Goal: Task Accomplishment & Management: Complete application form

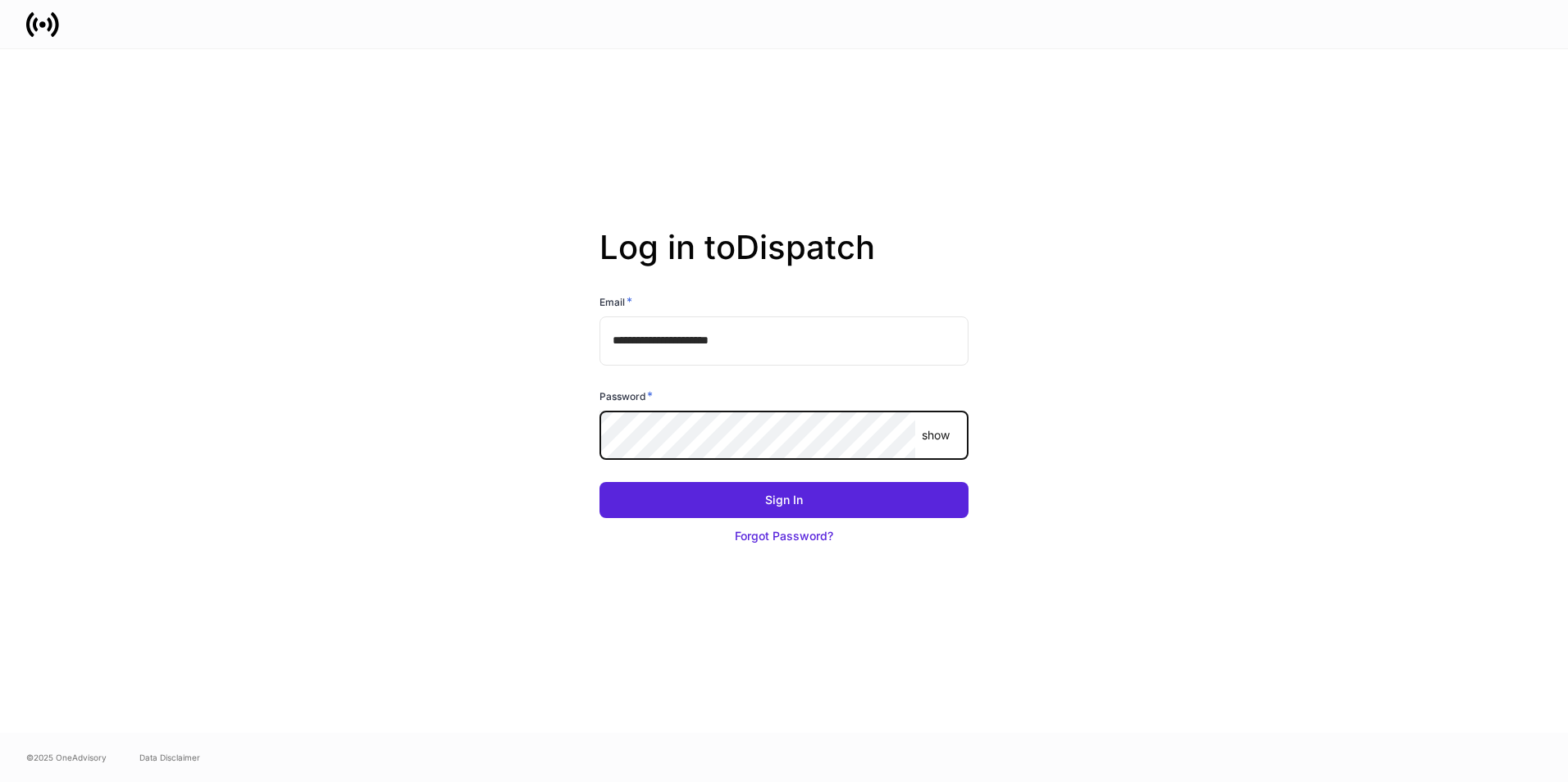
click at [599, 482] on button "Sign In" at bounding box center [784, 500] width 369 height 36
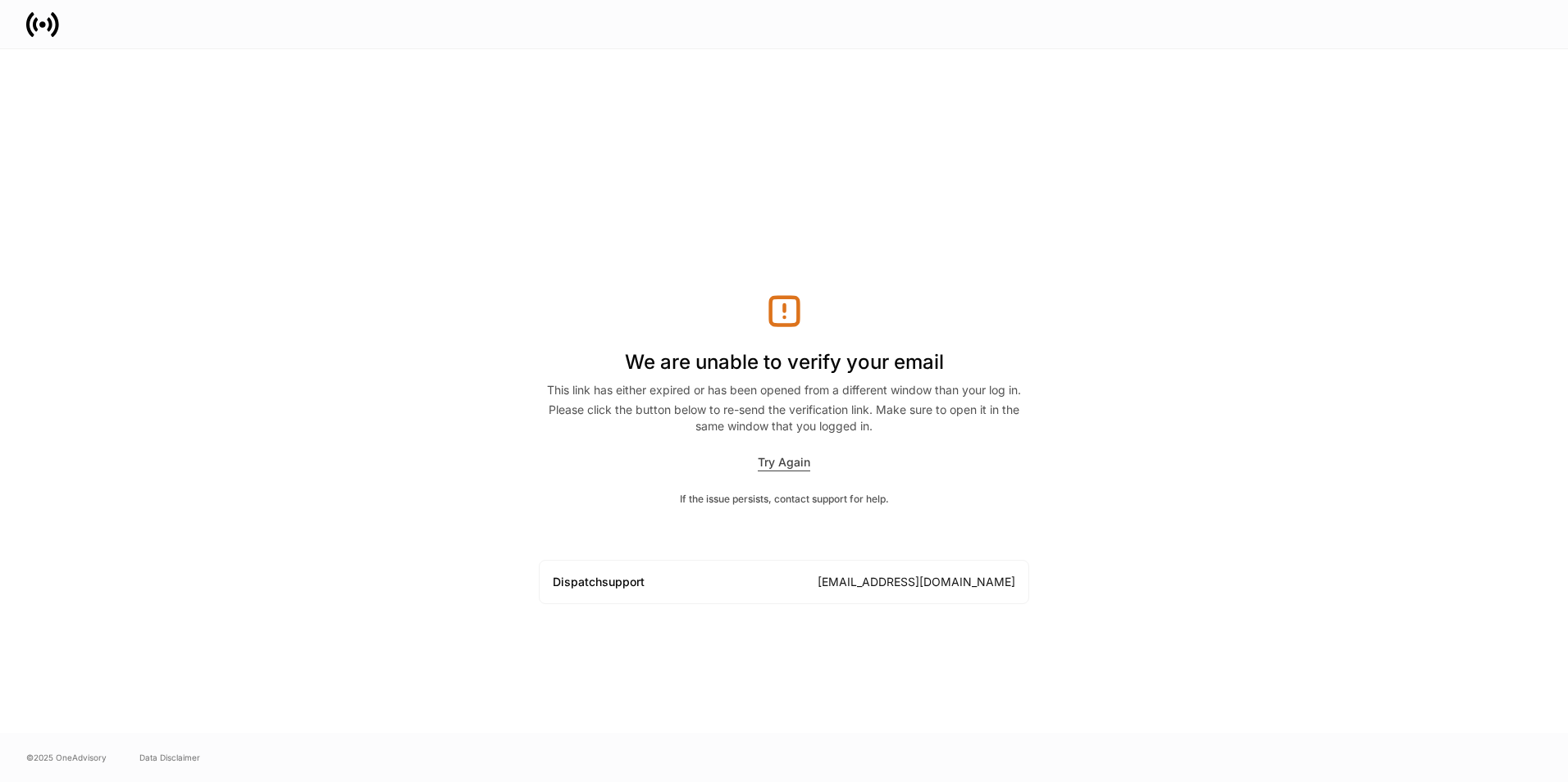
click at [790, 457] on div "Try Again" at bounding box center [783, 463] width 52 height 17
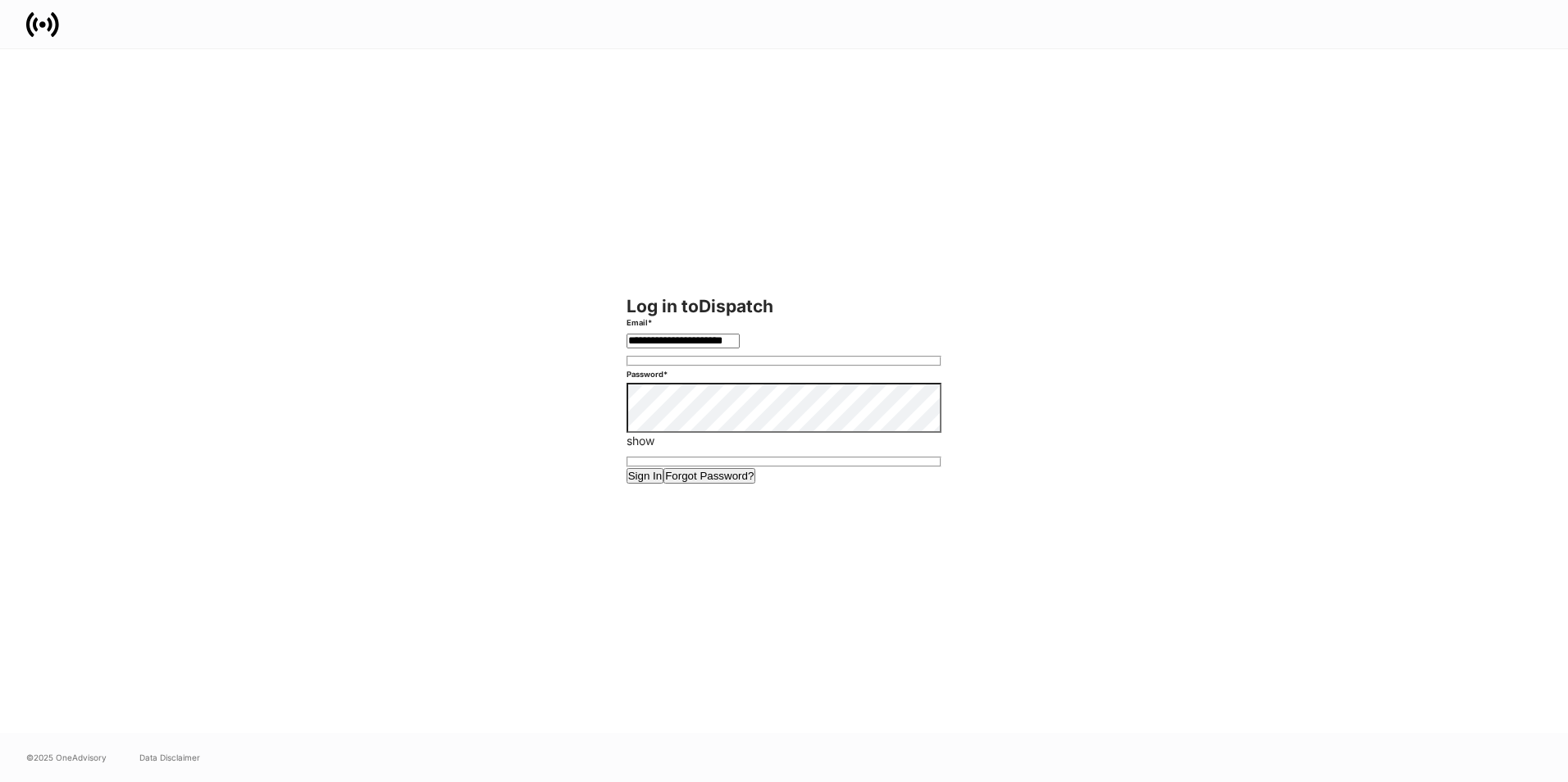
click at [627, 468] on button "Sign In" at bounding box center [646, 476] width 38 height 16
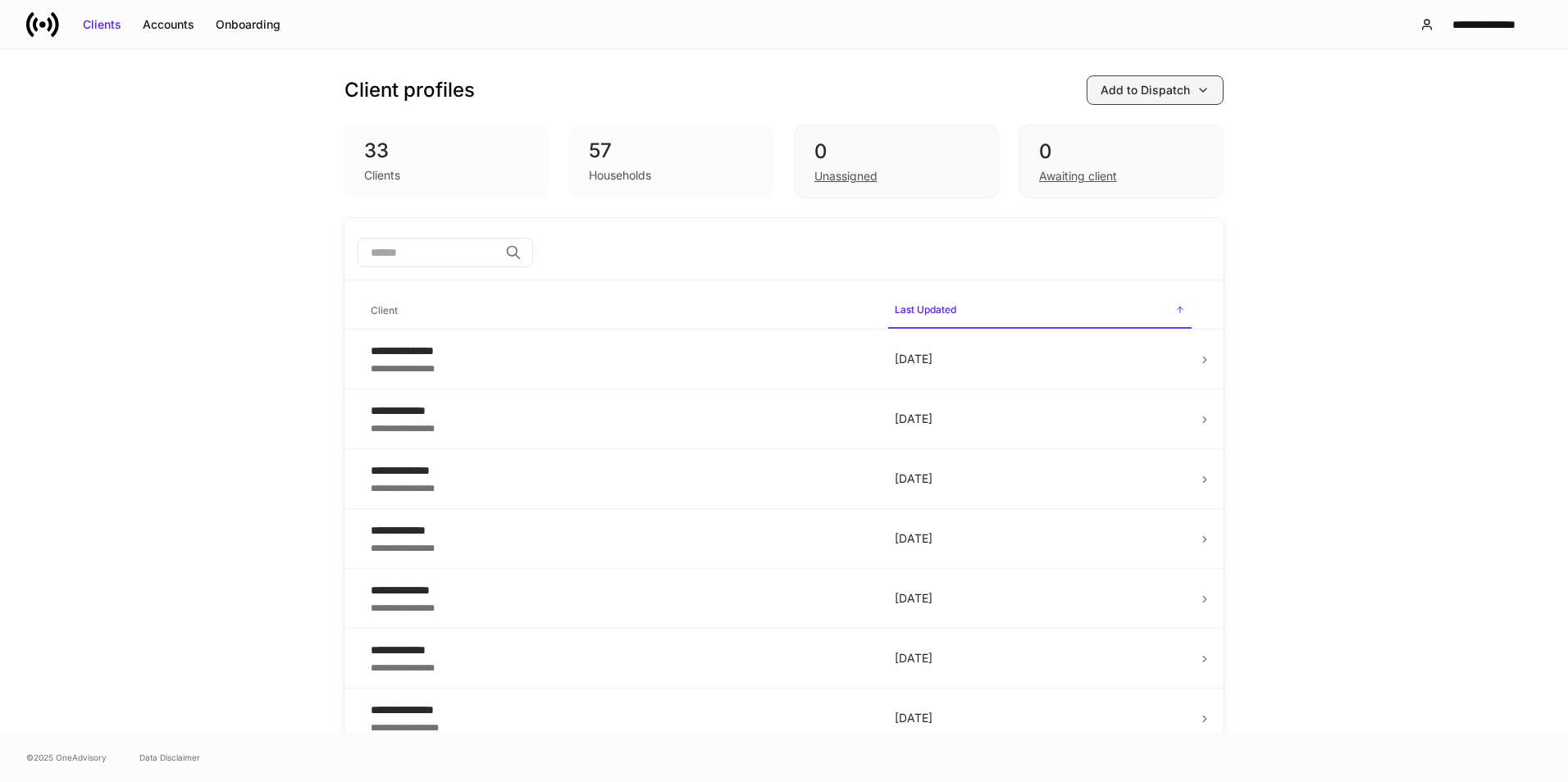
click at [1167, 79] on button "Add to Dispatch" at bounding box center [1154, 90] width 137 height 30
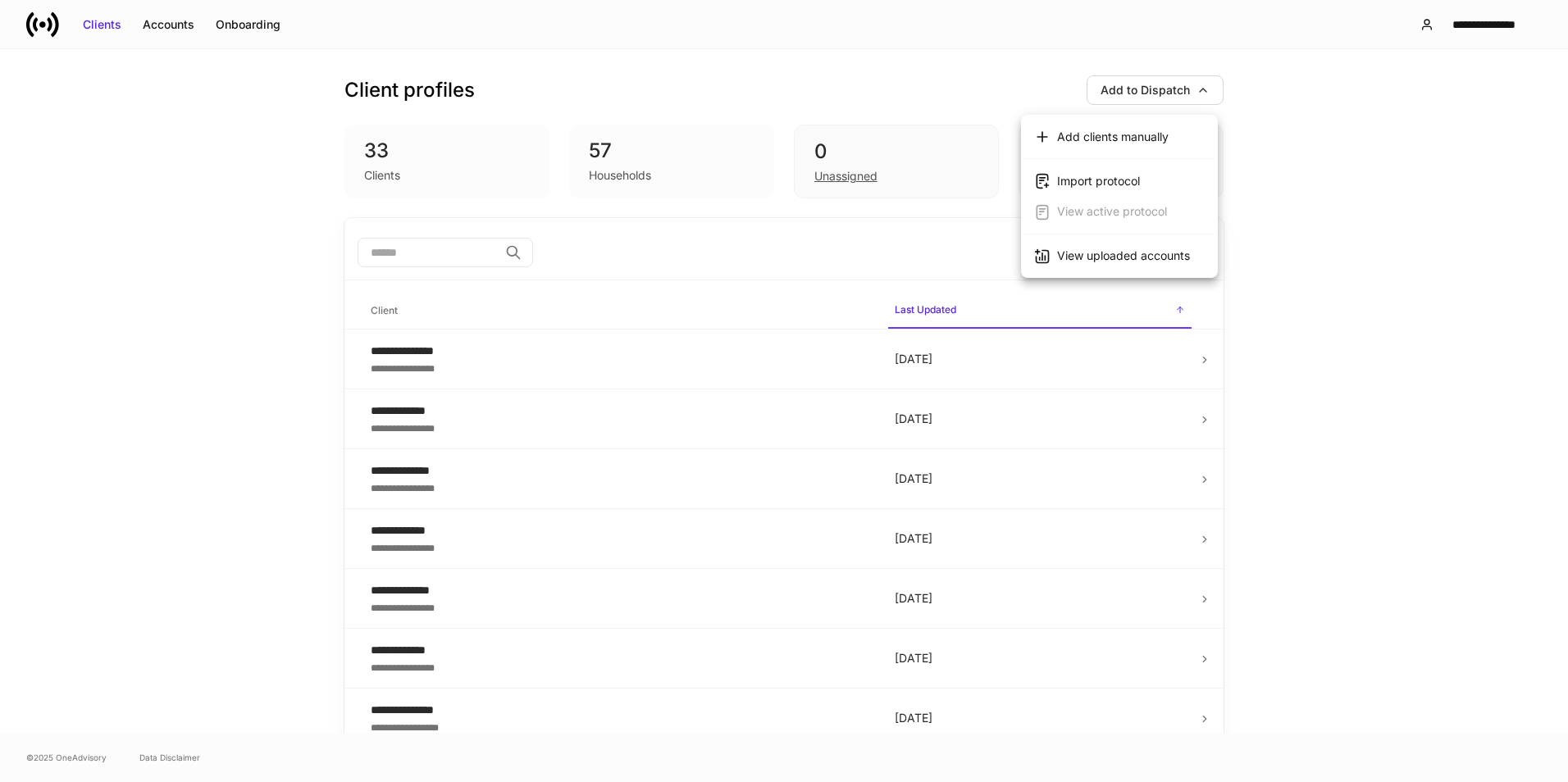
click at [1097, 252] on div "View uploaded accounts" at bounding box center [1123, 256] width 132 height 17
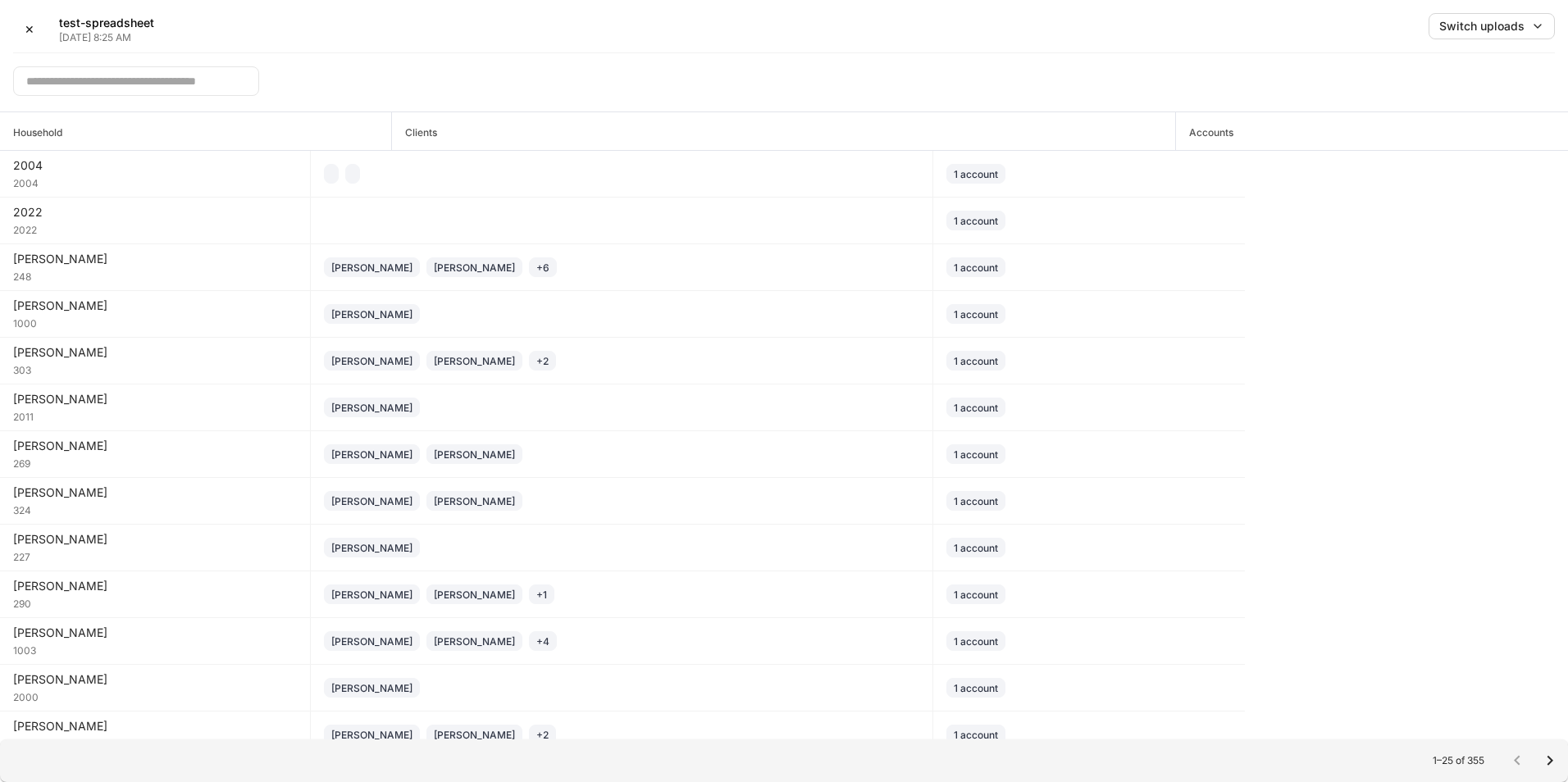
click at [135, 78] on input "text" at bounding box center [136, 81] width 246 height 30
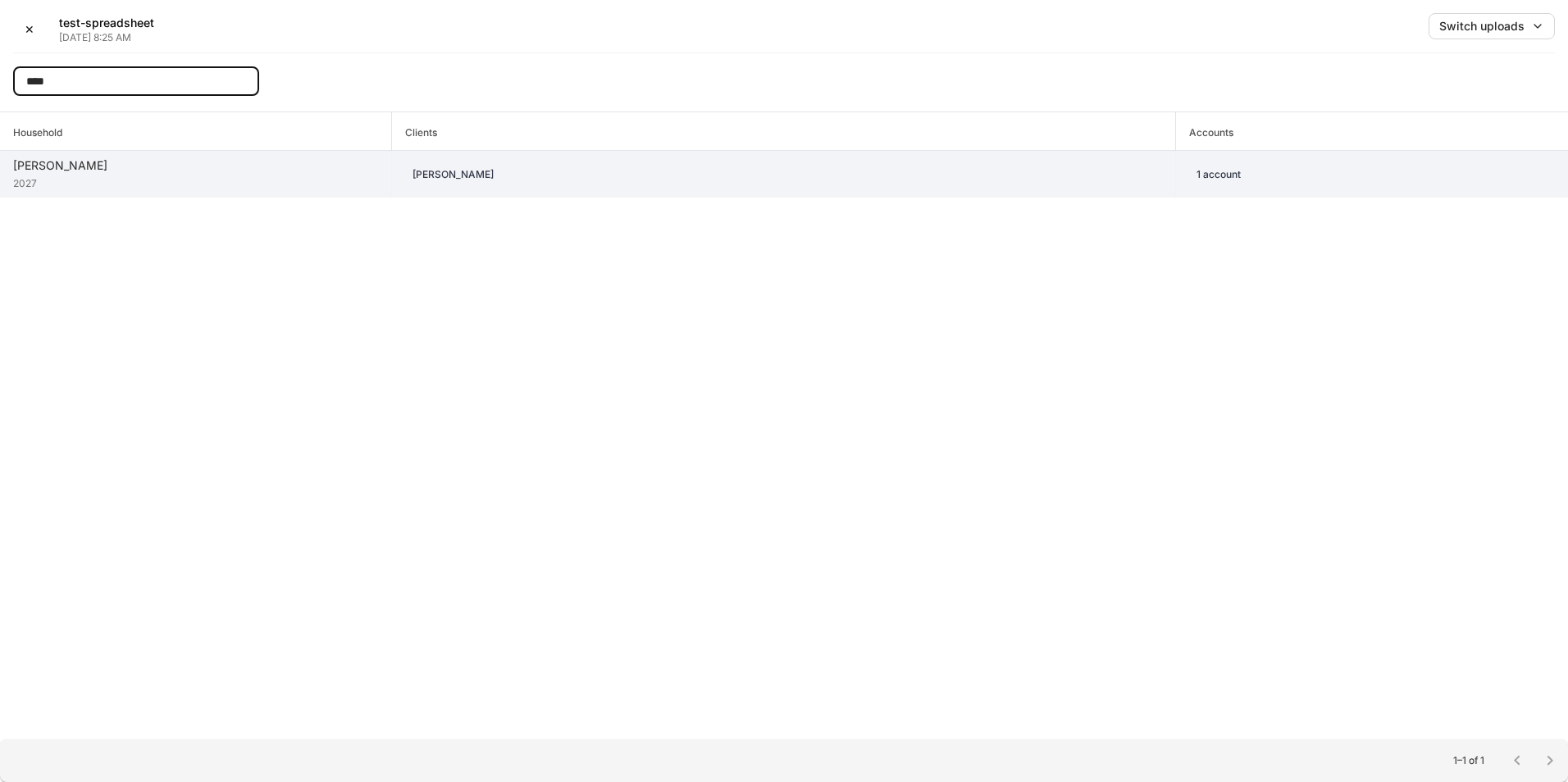
type input "****"
click at [671, 185] on td "Patricia Beltran" at bounding box center [783, 174] width 784 height 46
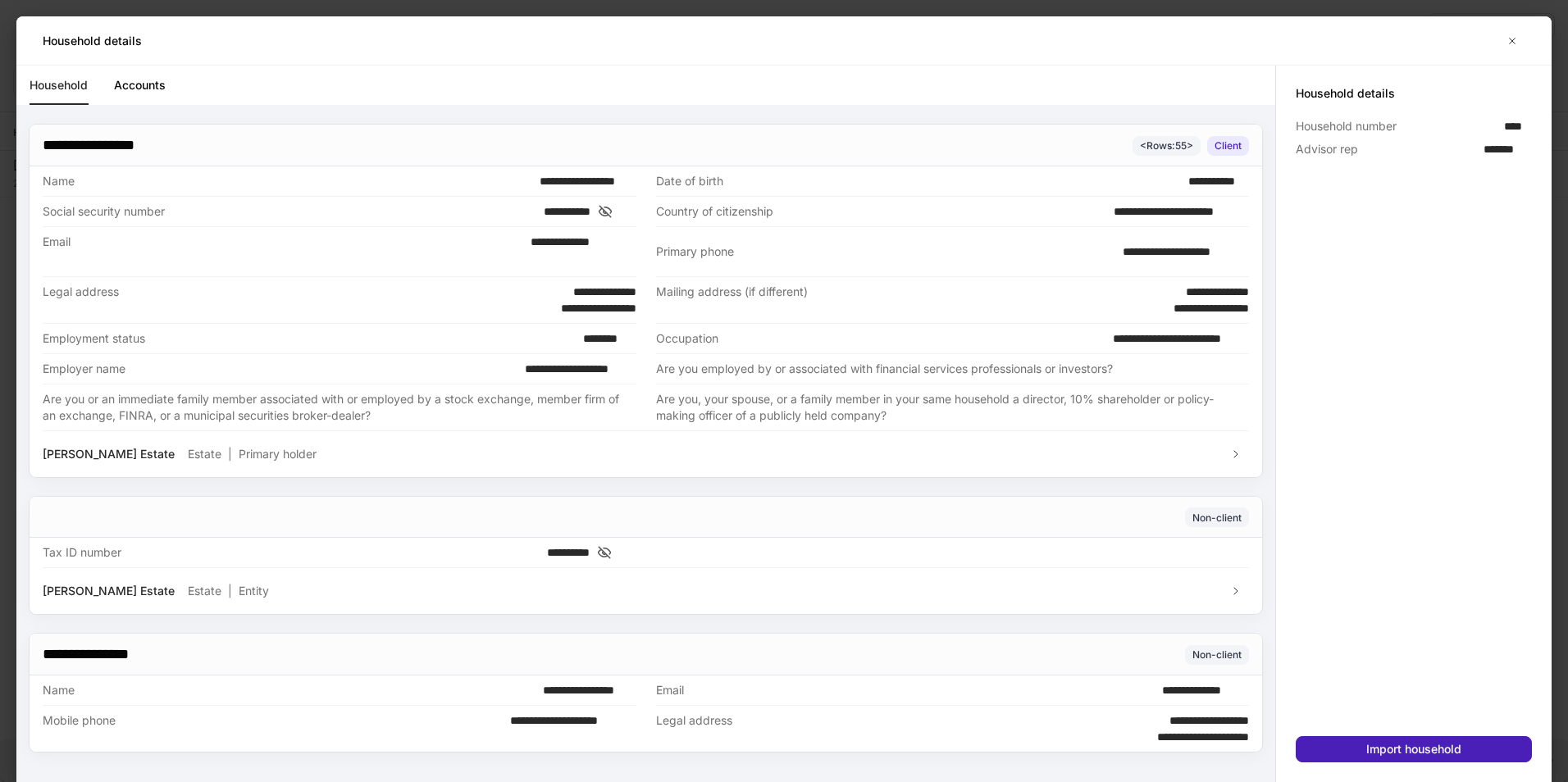
click at [1517, 741] on button "Import household" at bounding box center [1413, 750] width 236 height 26
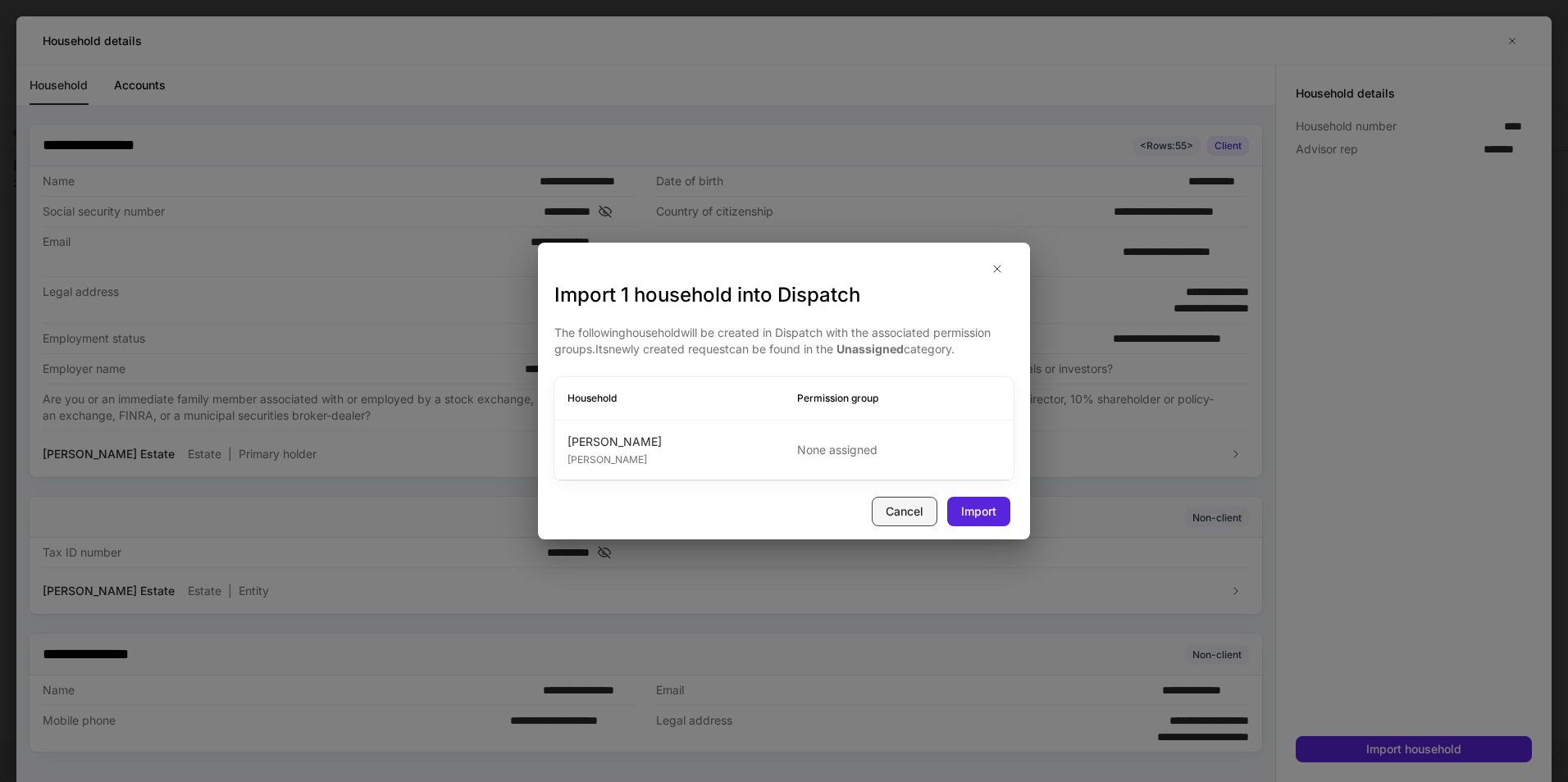
click at [879, 504] on button "Cancel" at bounding box center [904, 511] width 65 height 30
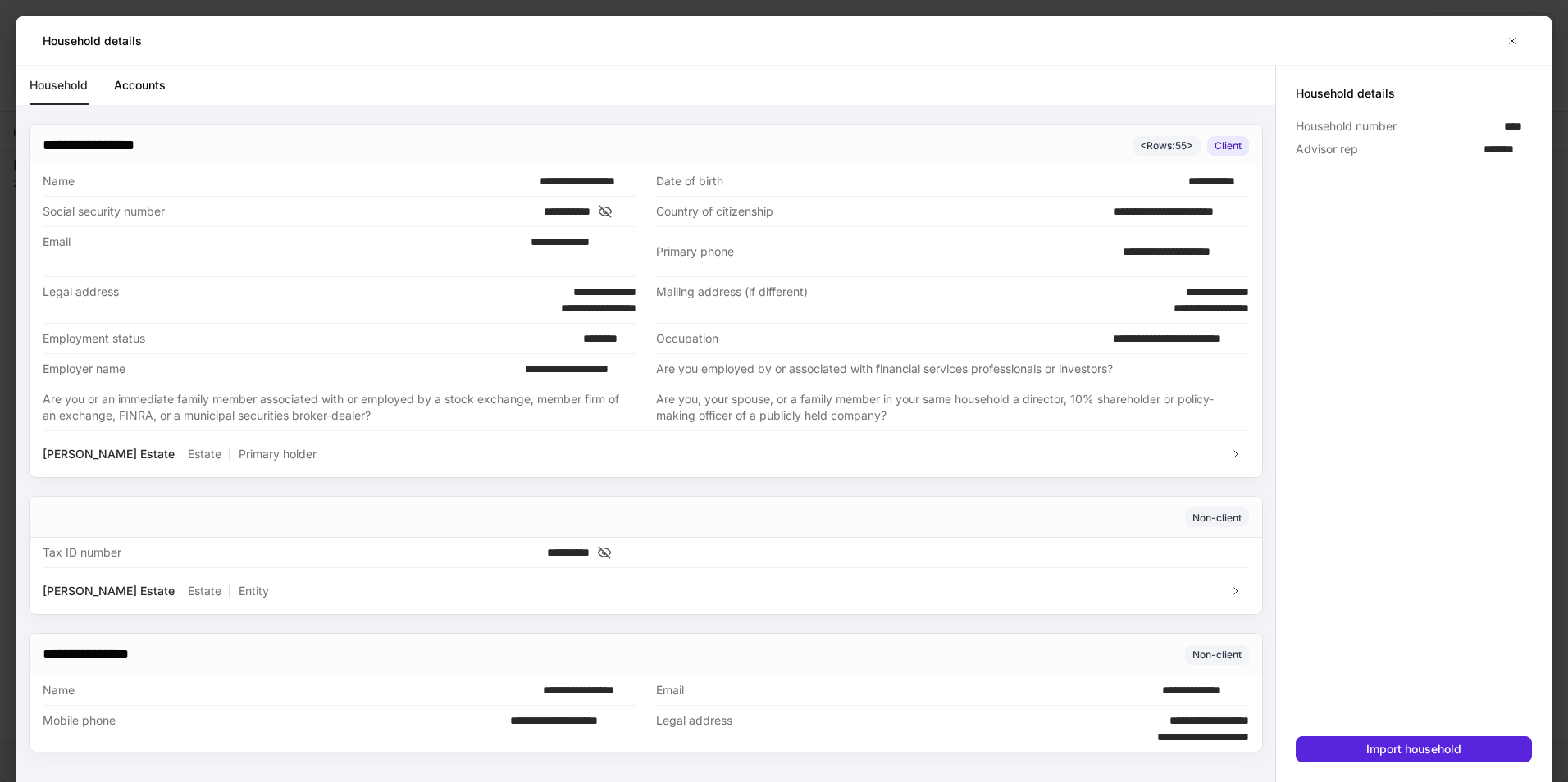
click at [147, 92] on link "Accounts" at bounding box center [140, 85] width 51 height 40
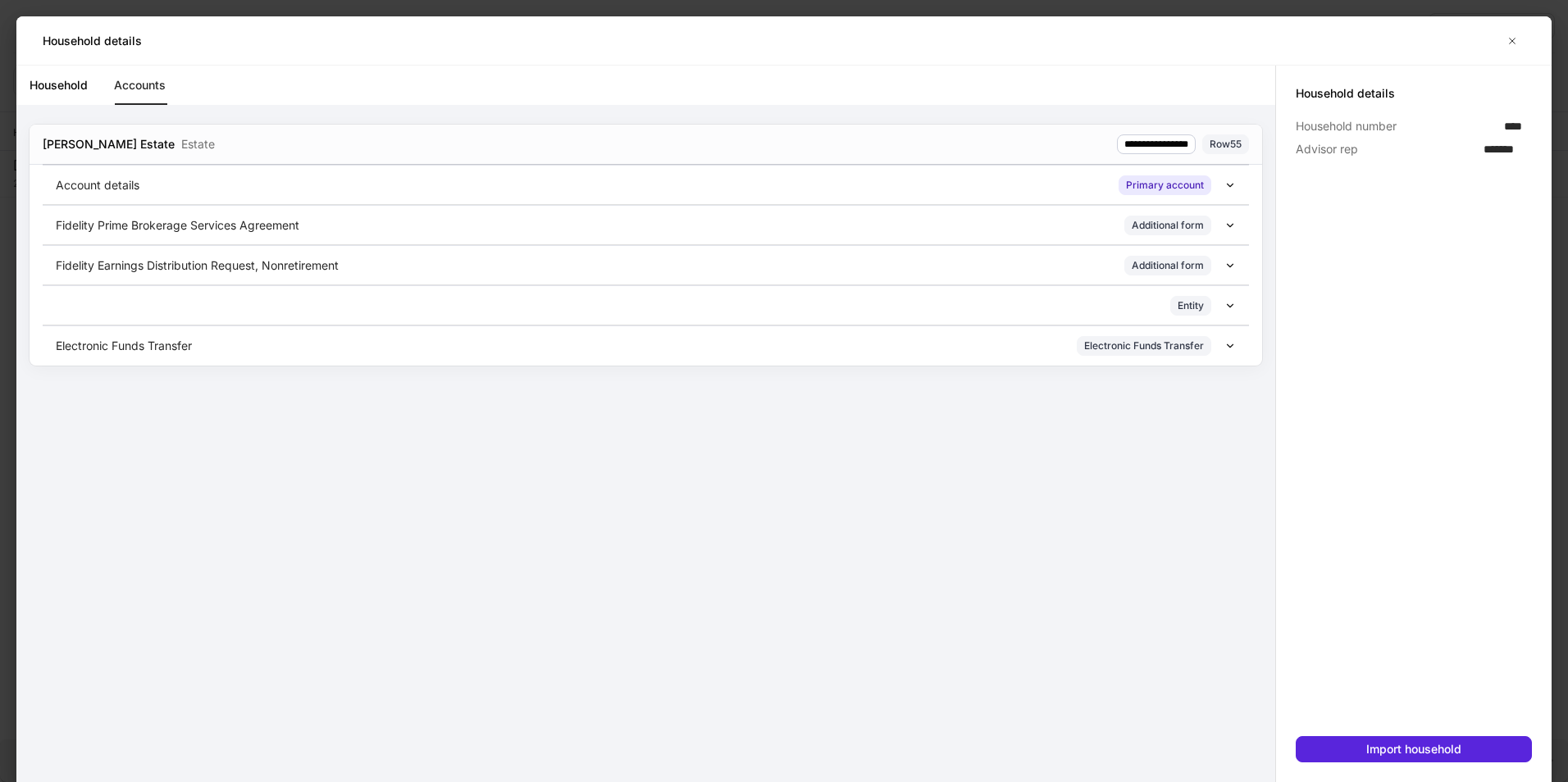
click at [1233, 268] on icon at bounding box center [1230, 266] width 12 height 12
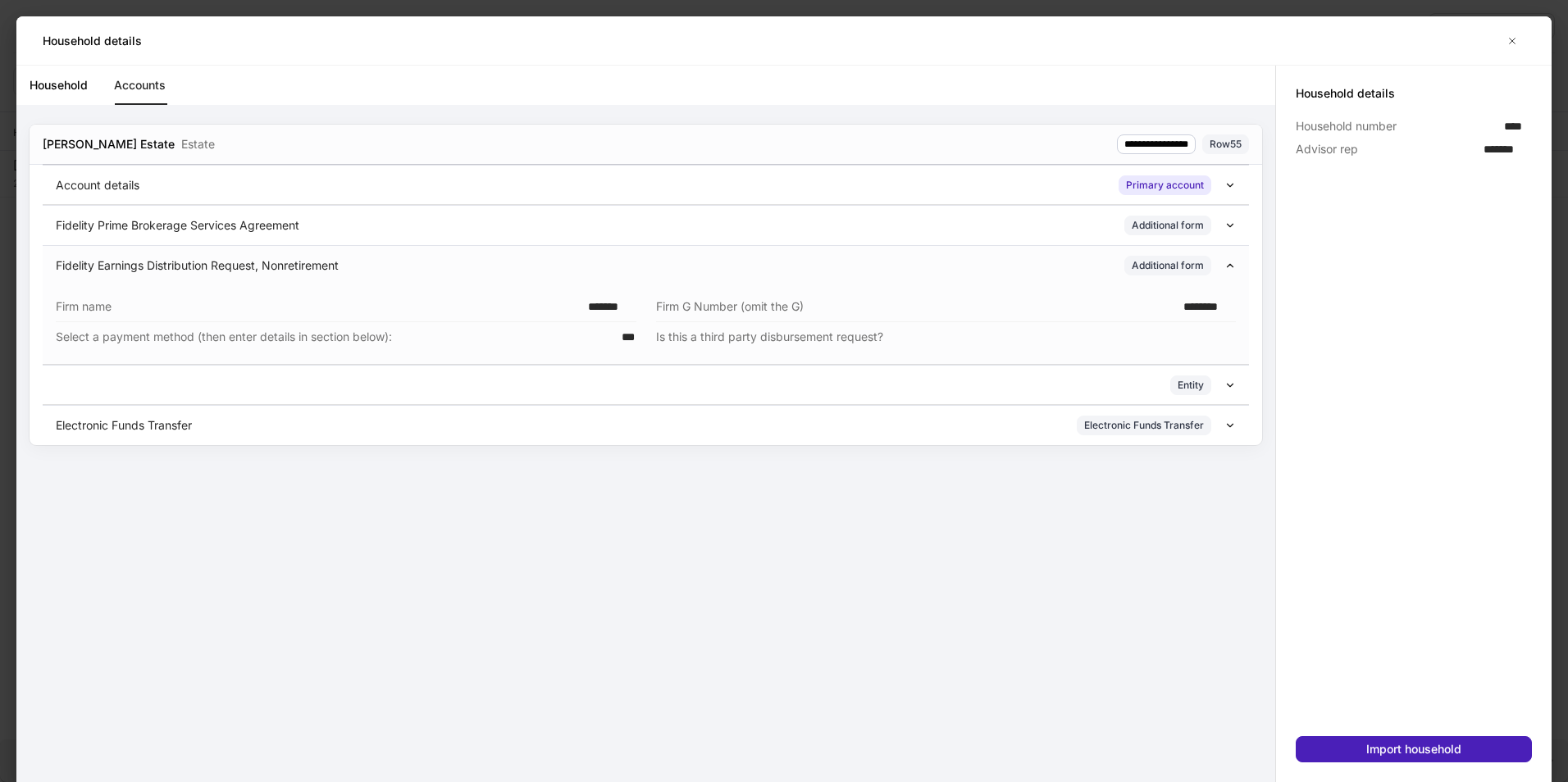
click at [1441, 761] on button "Import household" at bounding box center [1413, 750] width 236 height 26
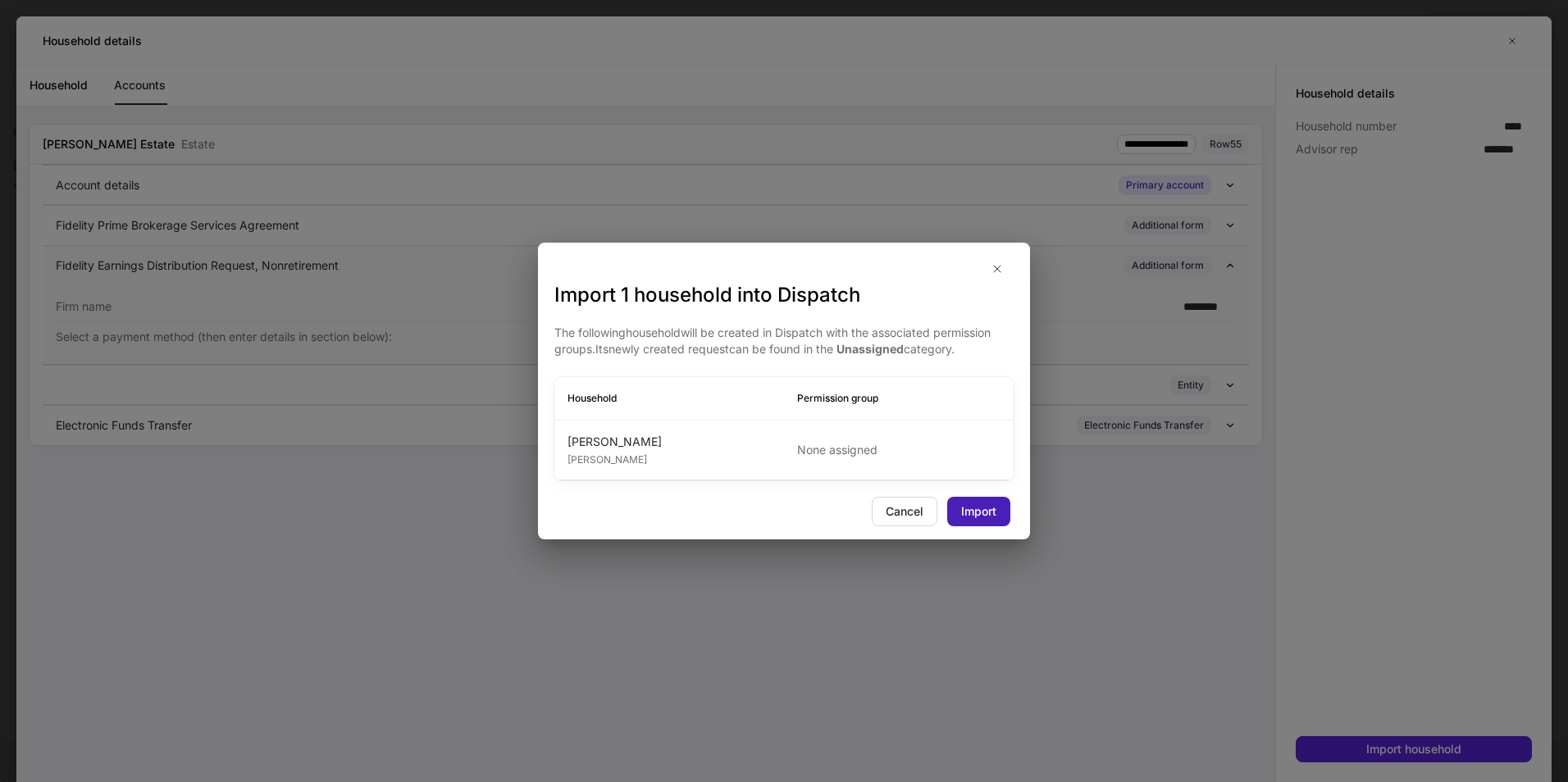
click at [972, 497] on button "Import" at bounding box center [979, 511] width 63 height 30
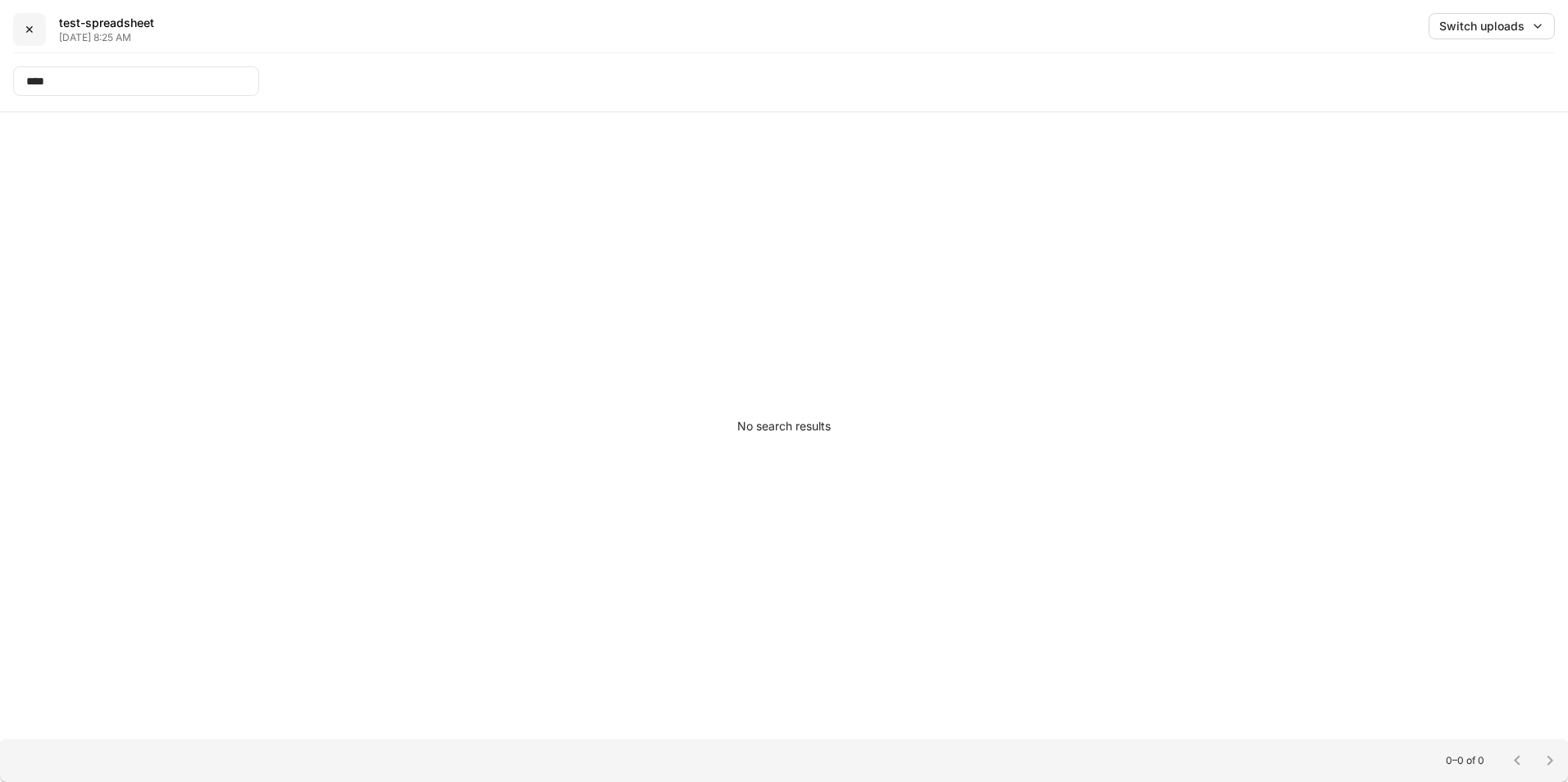
click at [36, 25] on button "✕" at bounding box center [30, 30] width 33 height 33
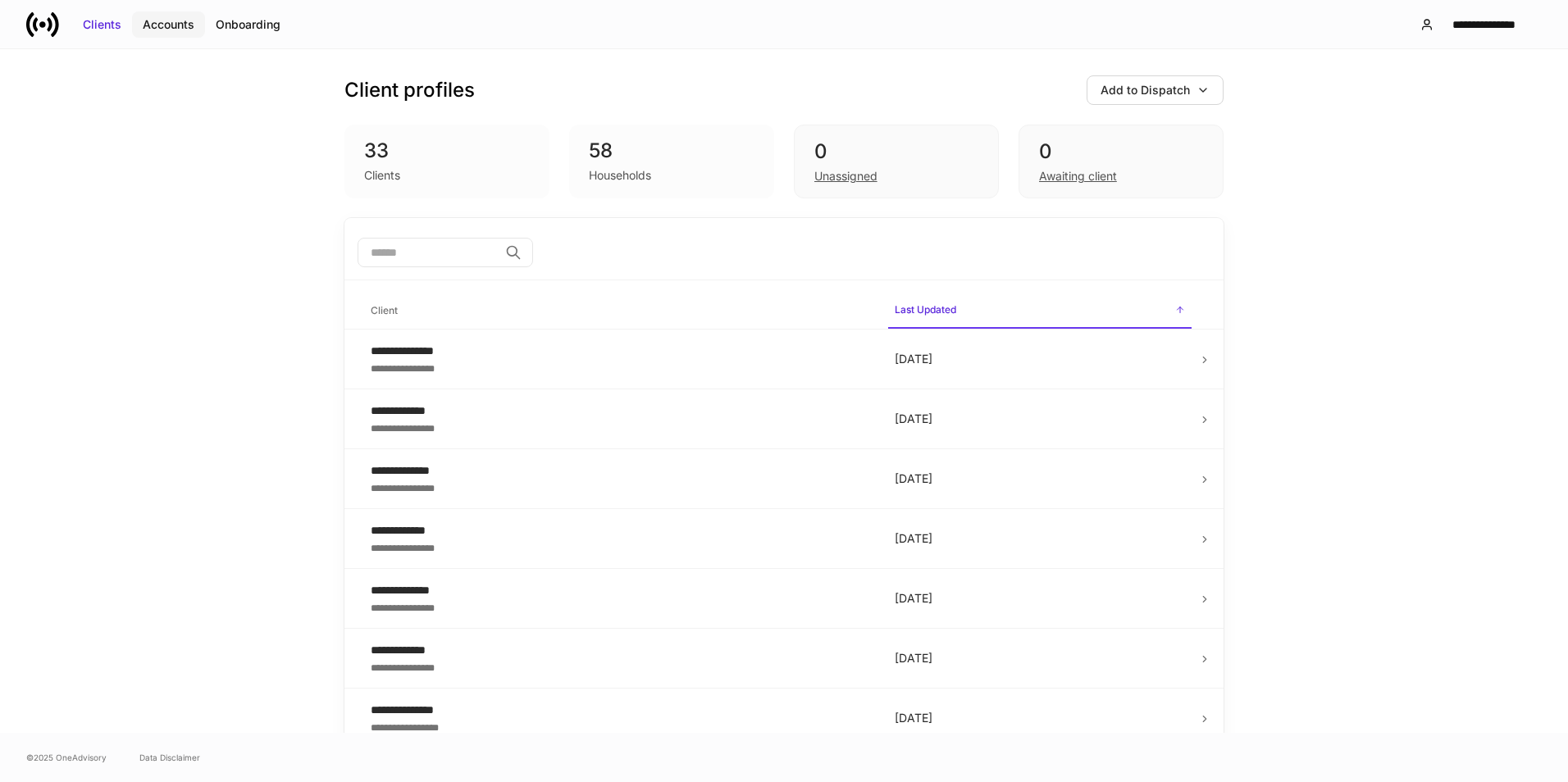
click at [154, 12] on button "Accounts" at bounding box center [168, 25] width 73 height 26
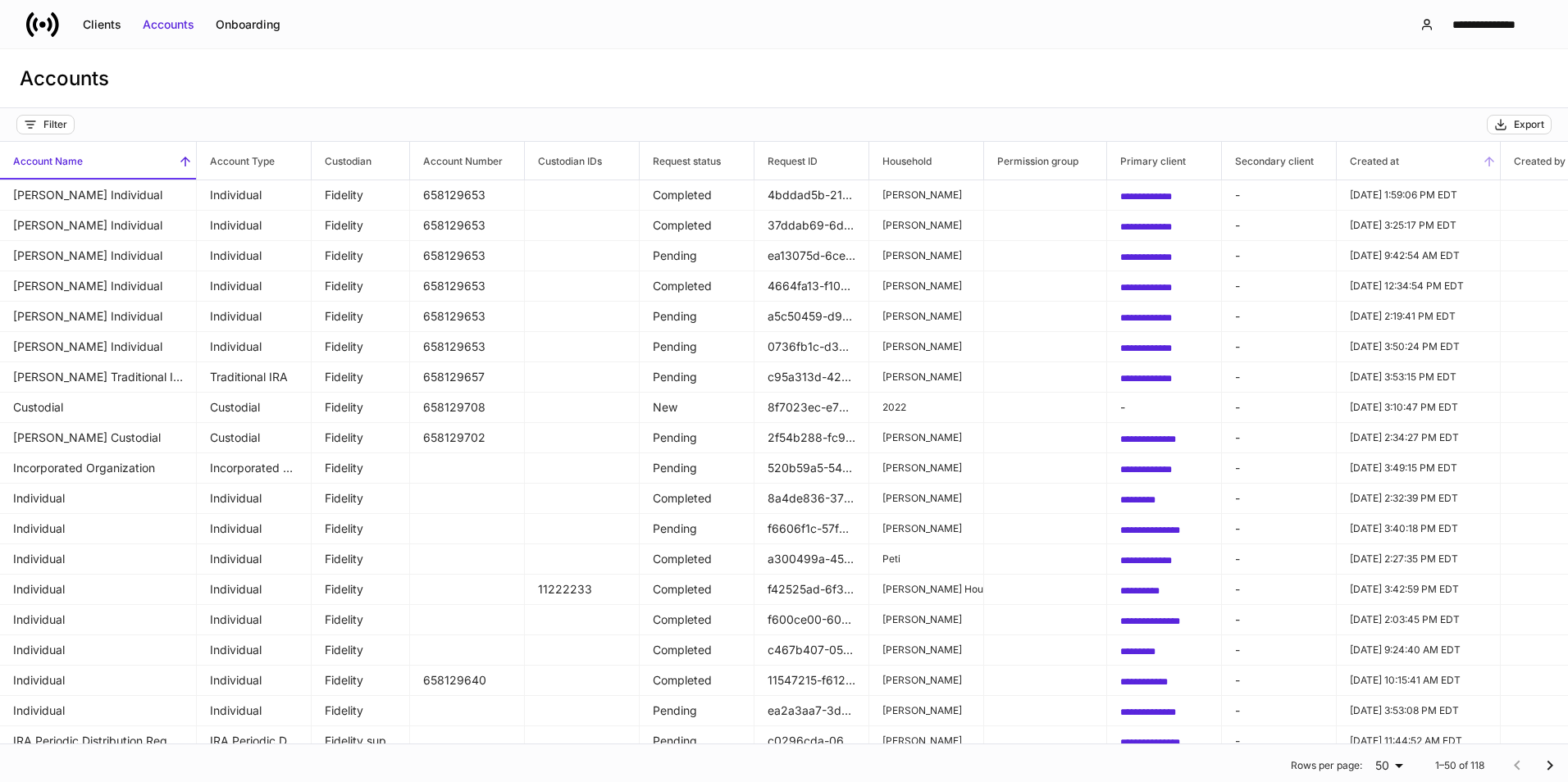
click at [1479, 163] on span "Created at" at bounding box center [1418, 161] width 163 height 38
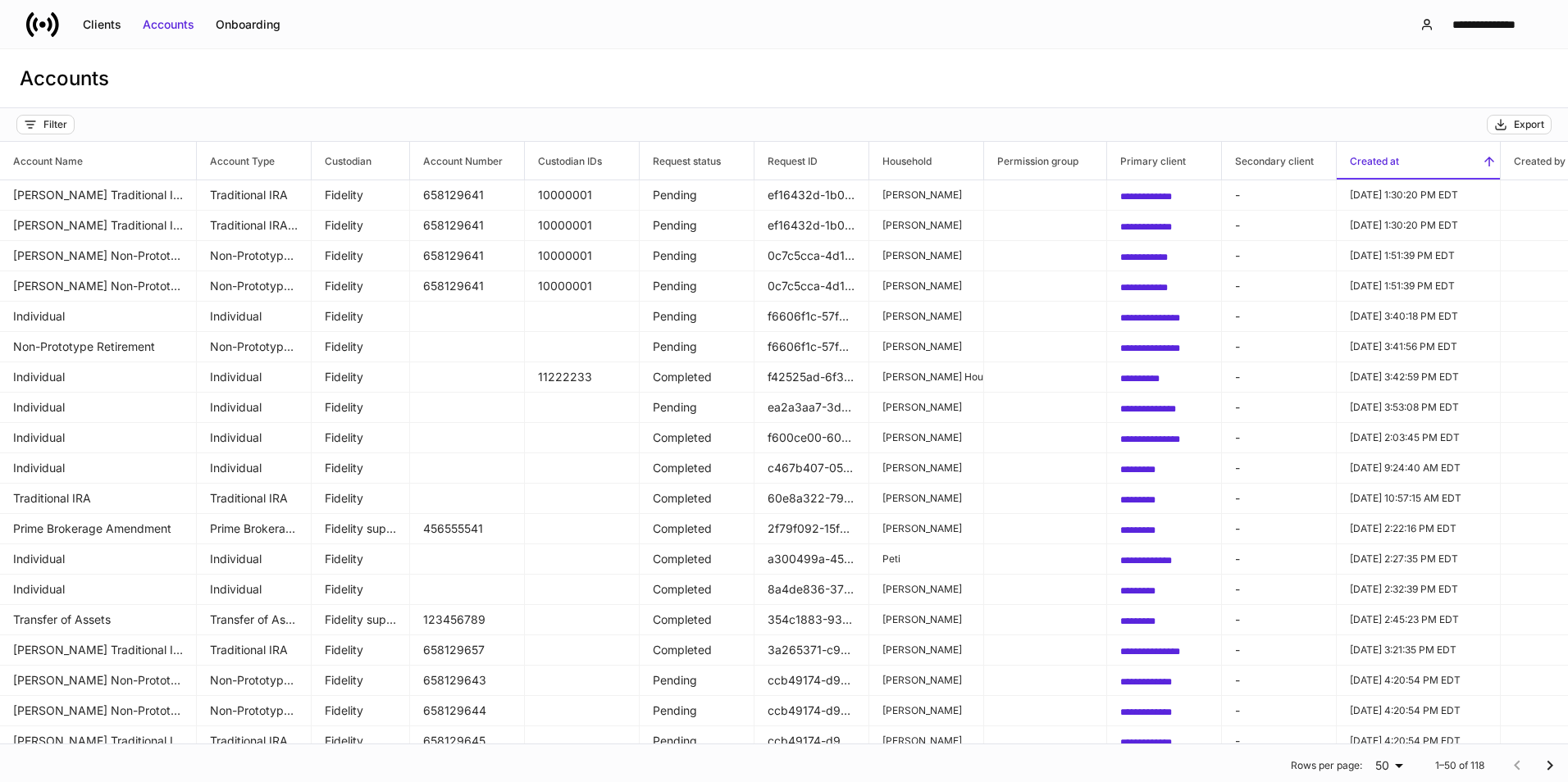
click at [1487, 163] on icon at bounding box center [1489, 161] width 15 height 15
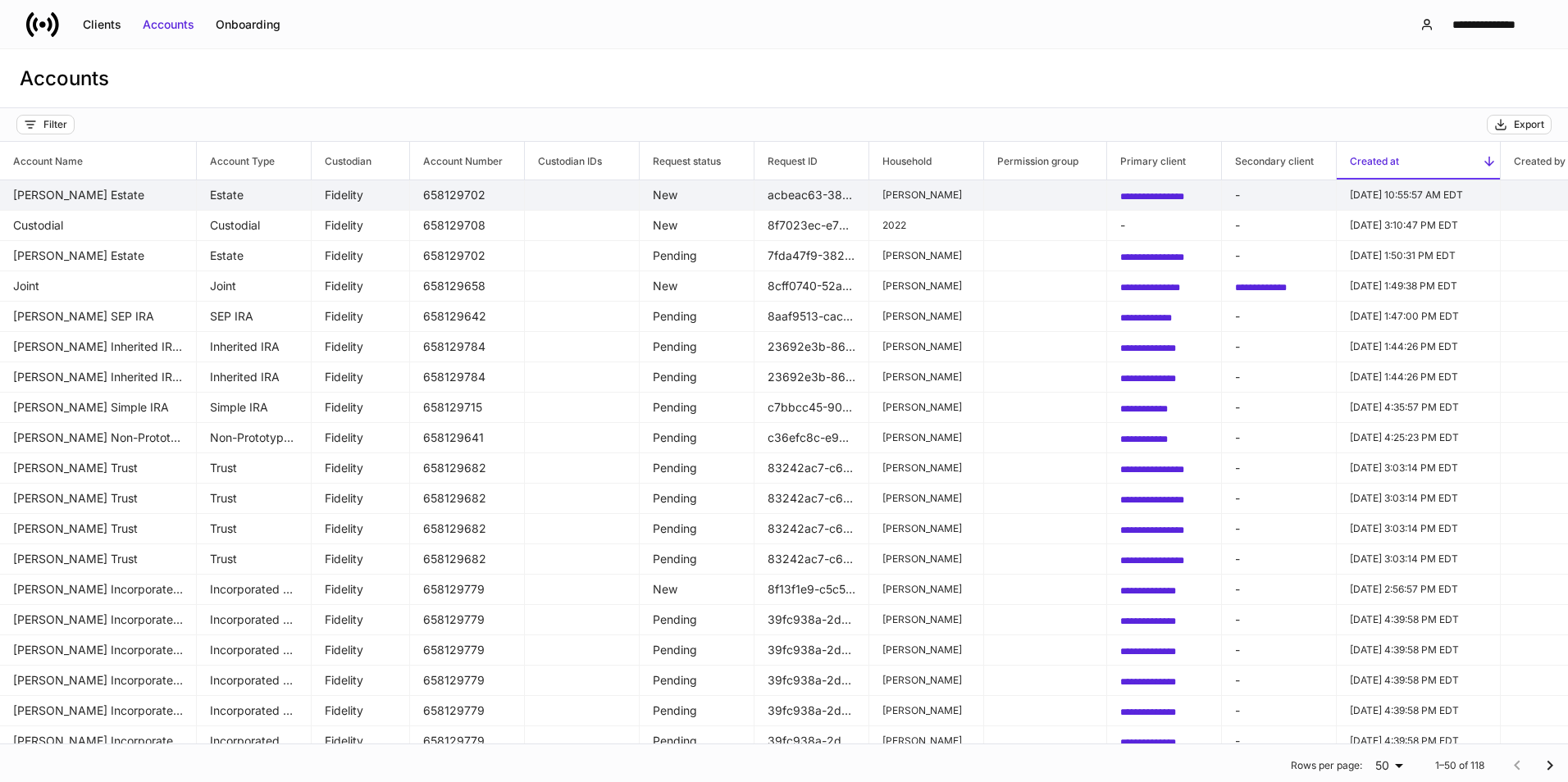
click at [41, 194] on td "Patricia Beltran's Estate" at bounding box center [99, 195] width 197 height 31
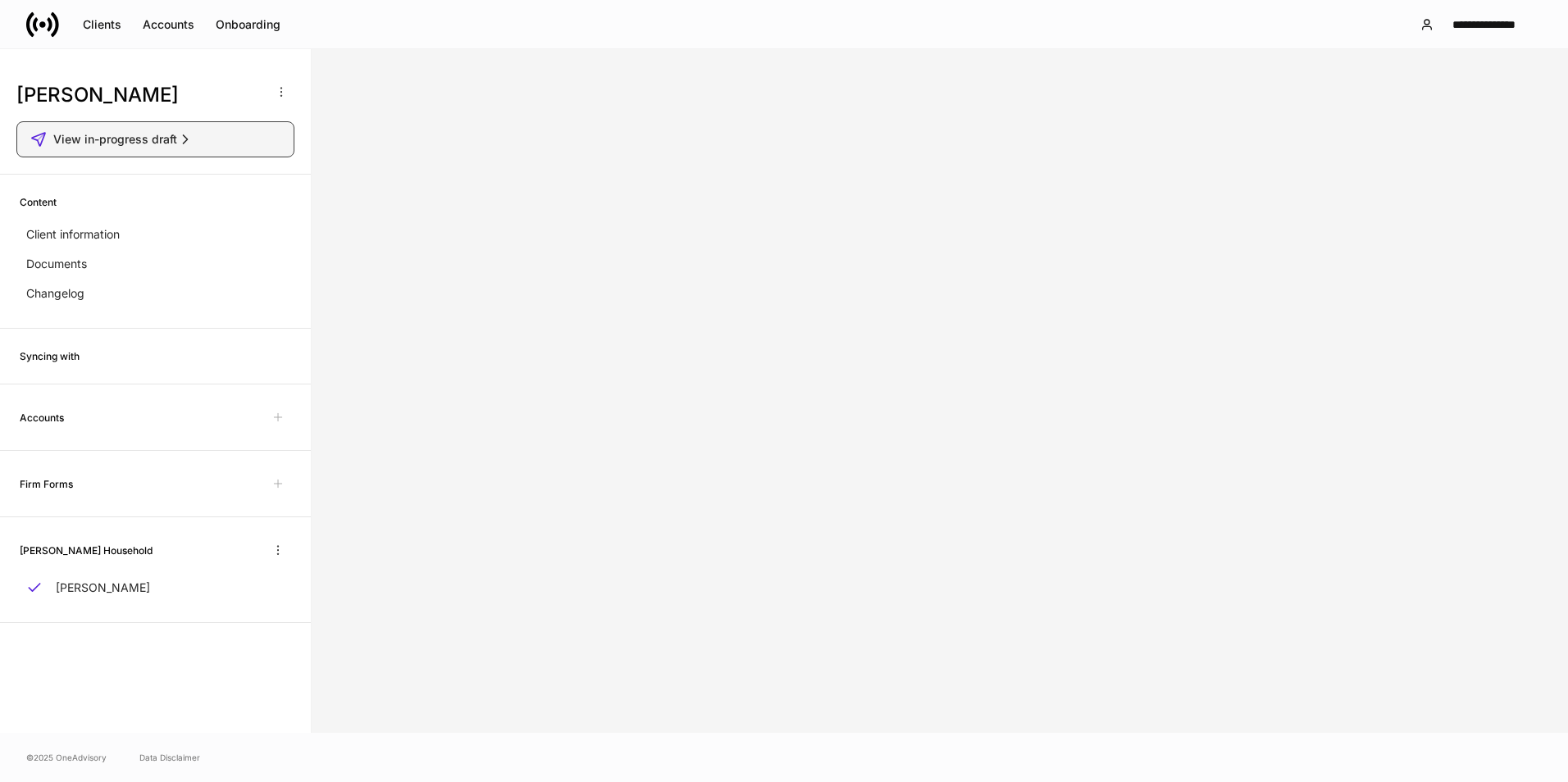
click at [73, 137] on span "View in-progress draft" at bounding box center [115, 139] width 124 height 17
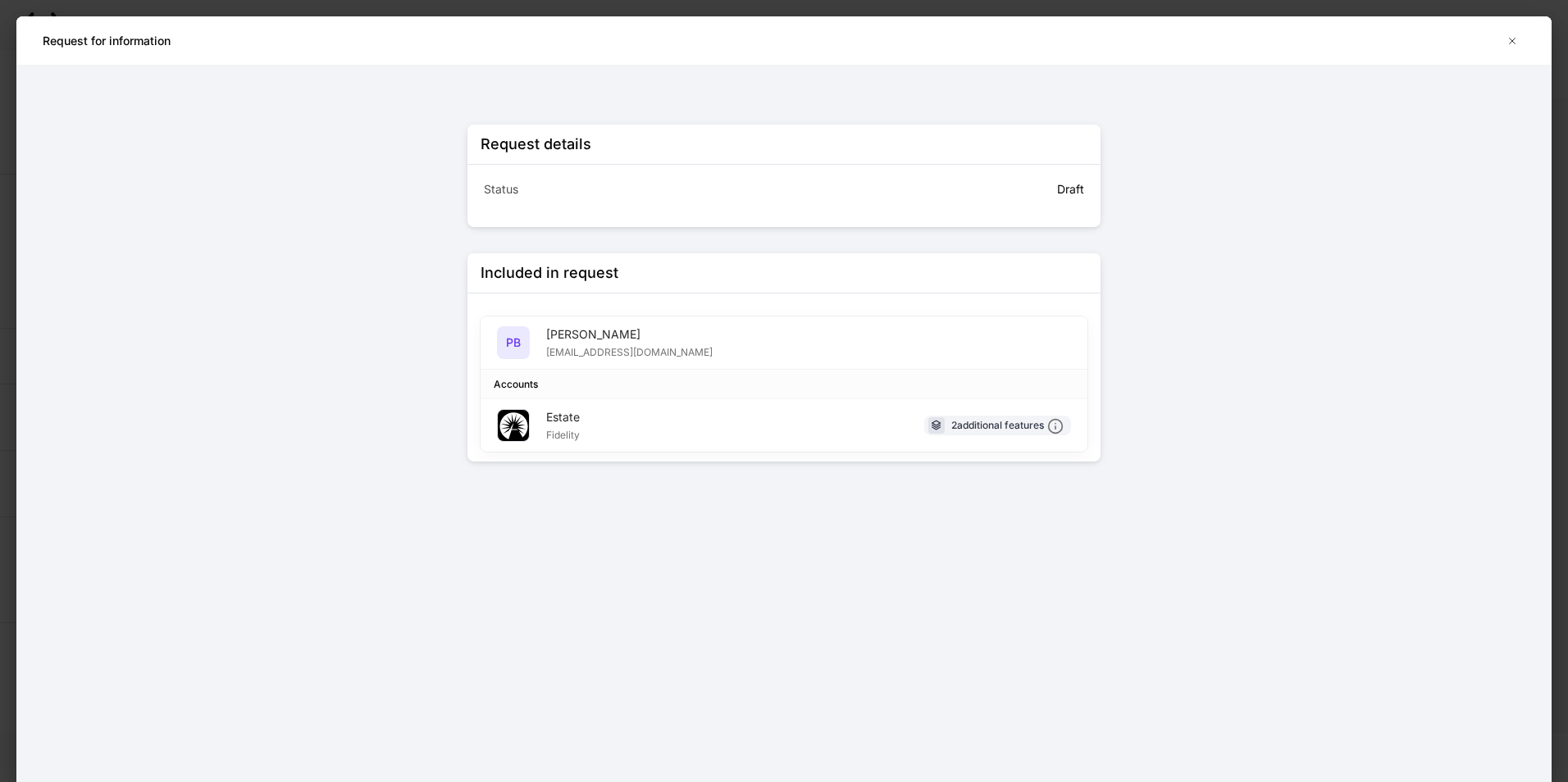
click at [873, 353] on div "PB Patricia Beltran TEST@EMAIL.COM" at bounding box center [783, 343] width 607 height 53
click at [1066, 213] on div "Status Draft" at bounding box center [783, 190] width 607 height 52
drag, startPoint x: 587, startPoint y: 454, endPoint x: 582, endPoint y: 437, distance: 17.7
click at [582, 439] on div "Included in request PB Patricia Beltran TEST@EMAIL.COM Accounts Estate Fidelity…" at bounding box center [784, 357] width 633 height 209
drag, startPoint x: 581, startPoint y: 435, endPoint x: 486, endPoint y: 397, distance: 102.3
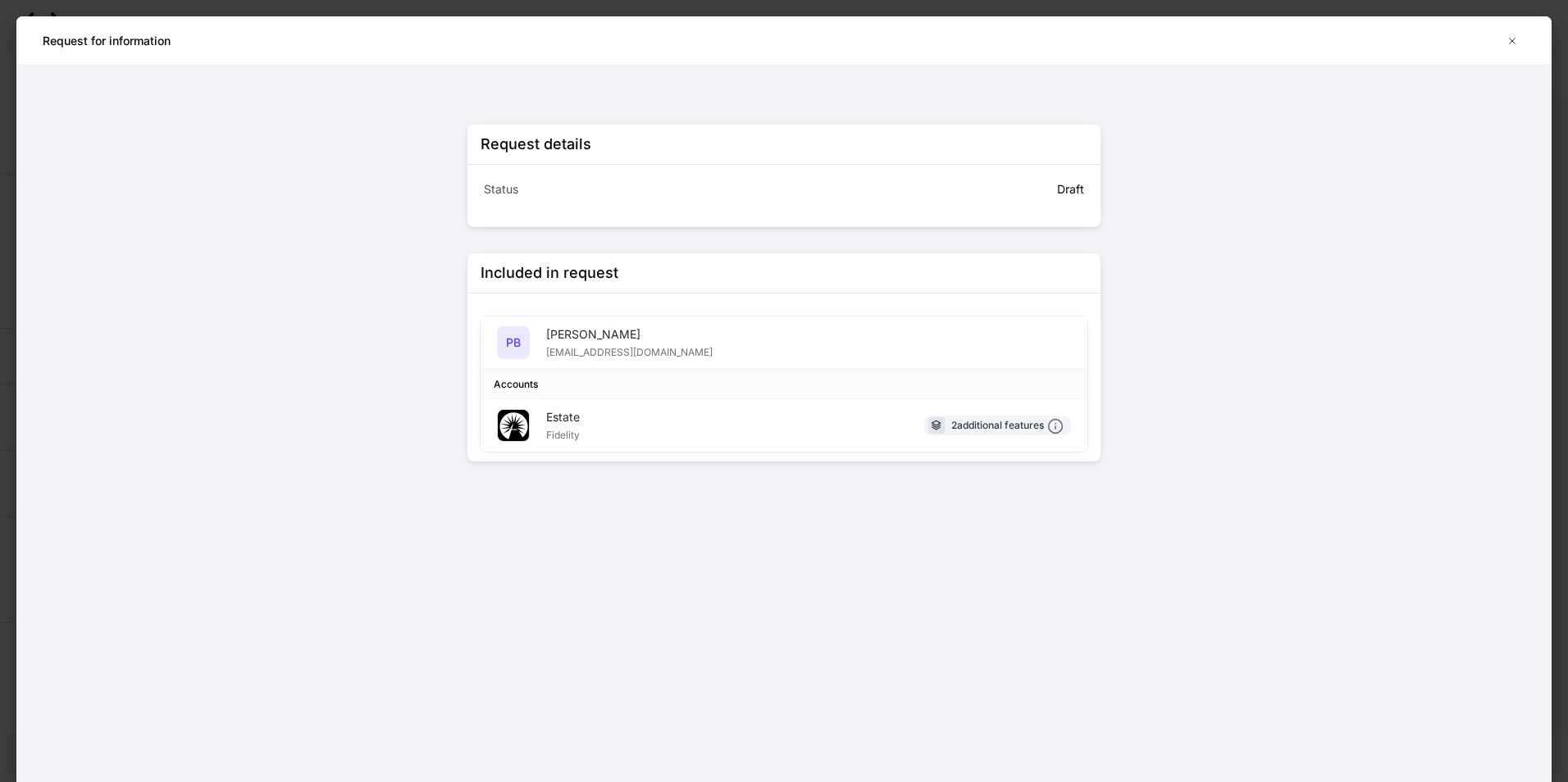
click at [551, 416] on div "Estate Fidelity 2 additional features" at bounding box center [783, 425] width 607 height 52
click at [486, 397] on div "Accounts" at bounding box center [783, 385] width 607 height 30
drag, startPoint x: 493, startPoint y: 427, endPoint x: 501, endPoint y: 405, distance: 23.4
click at [499, 412] on div "Estate Fidelity 2 additional features" at bounding box center [783, 425] width 607 height 52
drag, startPoint x: 516, startPoint y: 335, endPoint x: 613, endPoint y: 342, distance: 97.3
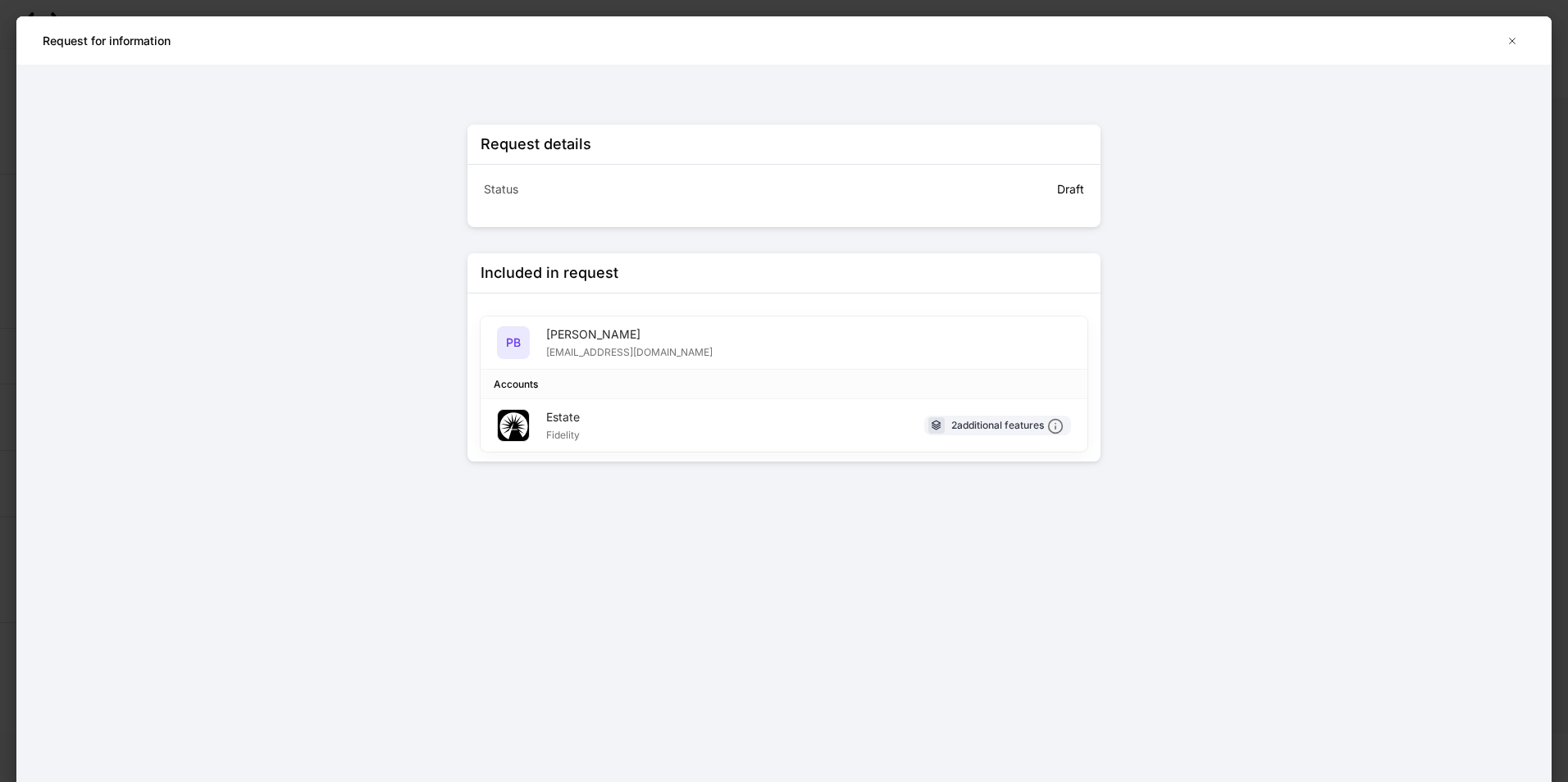
click at [602, 342] on div "PB Patricia Beltran TEST@EMAIL.COM" at bounding box center [604, 343] width 216 height 33
click at [617, 342] on div "Patricia Beltran" at bounding box center [629, 334] width 166 height 17
click at [1031, 431] on div "2 additional features" at bounding box center [1008, 425] width 113 height 17
click at [1509, 40] on icon "button" at bounding box center [1513, 41] width 13 height 13
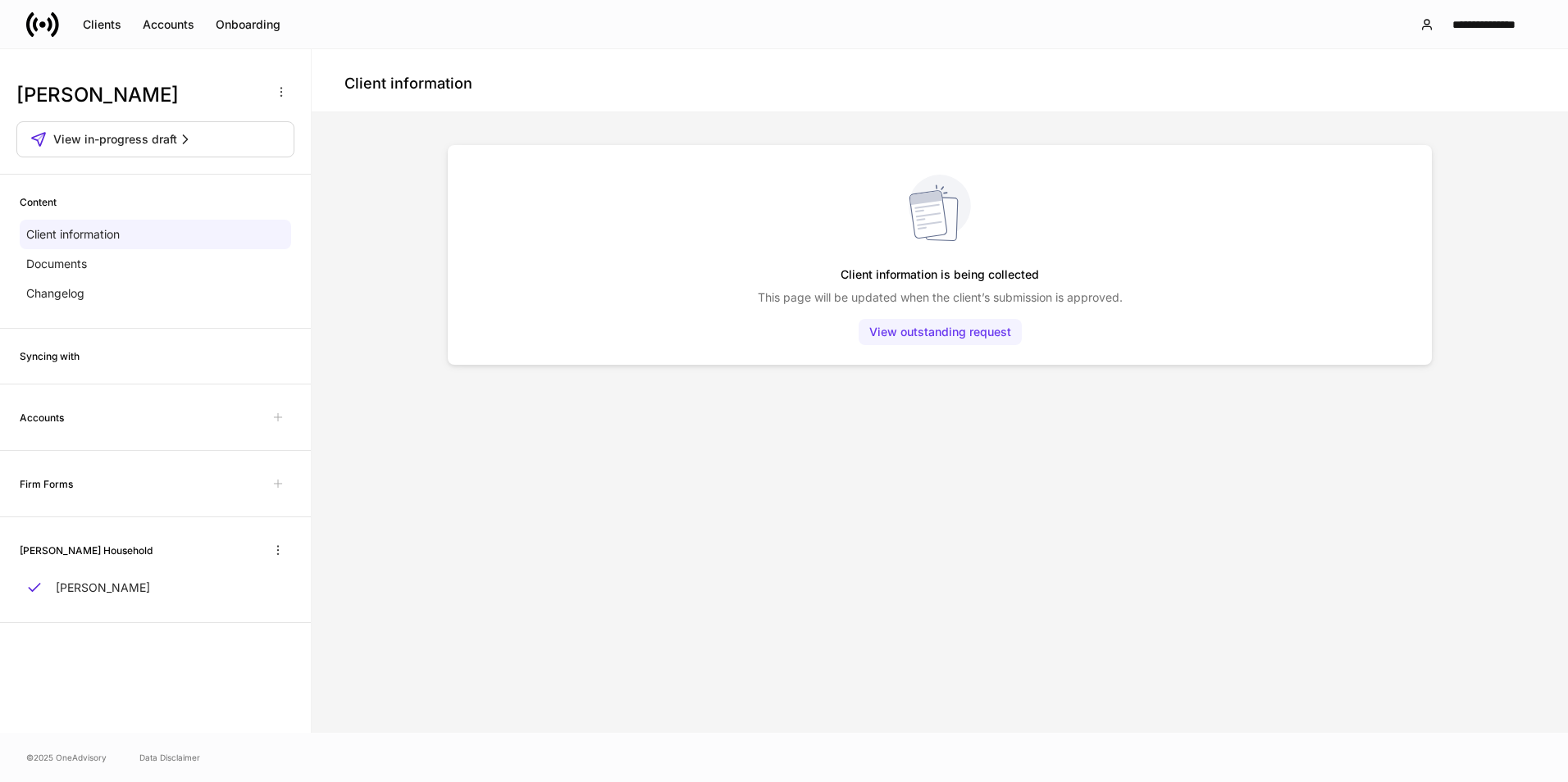
click at [937, 339] on div "View outstanding request" at bounding box center [940, 332] width 142 height 17
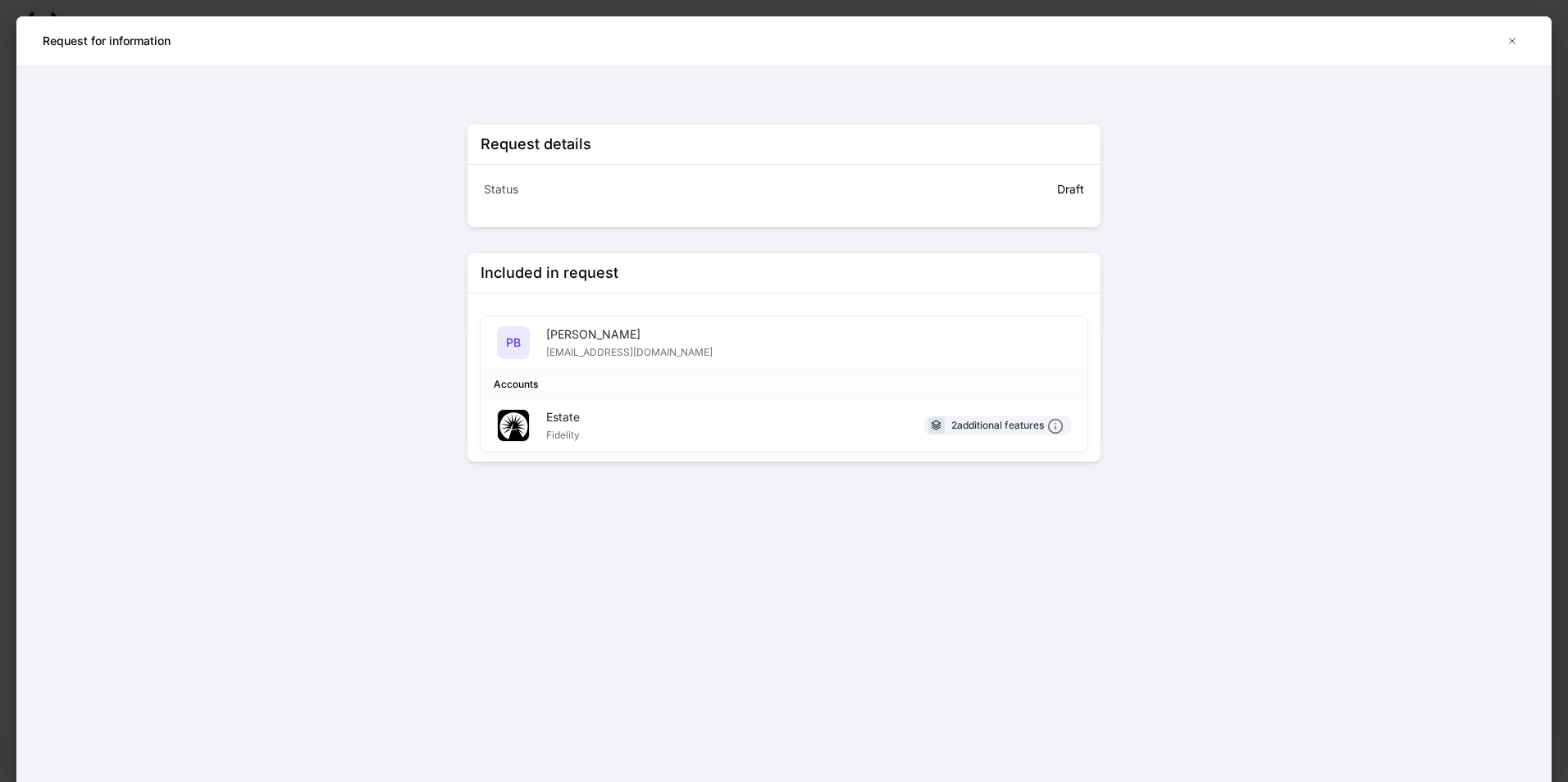
click at [955, 180] on div "Draft" at bounding box center [932, 186] width 303 height 23
drag, startPoint x: 1027, startPoint y: 190, endPoint x: 1049, endPoint y: 193, distance: 22.2
click at [1036, 193] on div "Draft" at bounding box center [932, 186] width 303 height 23
click at [1049, 193] on div "Draft" at bounding box center [932, 186] width 303 height 23
click at [1079, 192] on p "Draft" at bounding box center [1070, 190] width 27 height 17
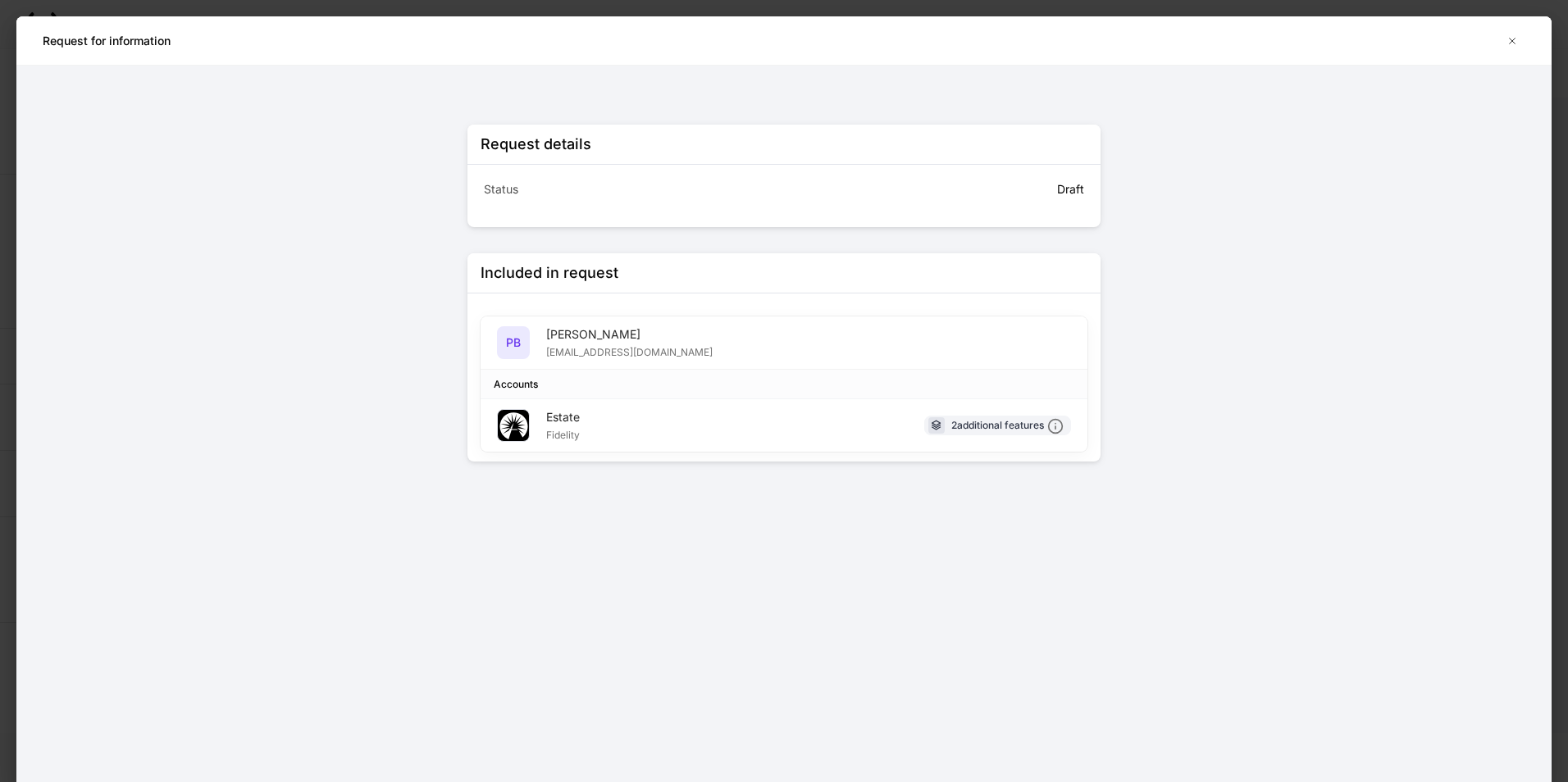
click at [536, 342] on div "PB Patricia Beltran TEST@EMAIL.COM" at bounding box center [604, 343] width 216 height 33
drag, startPoint x: 536, startPoint y: 342, endPoint x: 585, endPoint y: 342, distance: 49.0
click at [585, 342] on div "PB Patricia Beltran TEST@EMAIL.COM" at bounding box center [604, 343] width 216 height 33
drag, startPoint x: 585, startPoint y: 342, endPoint x: 709, endPoint y: 339, distance: 124.0
click at [709, 339] on div "PB Patricia Beltran TEST@EMAIL.COM" at bounding box center [783, 343] width 607 height 53
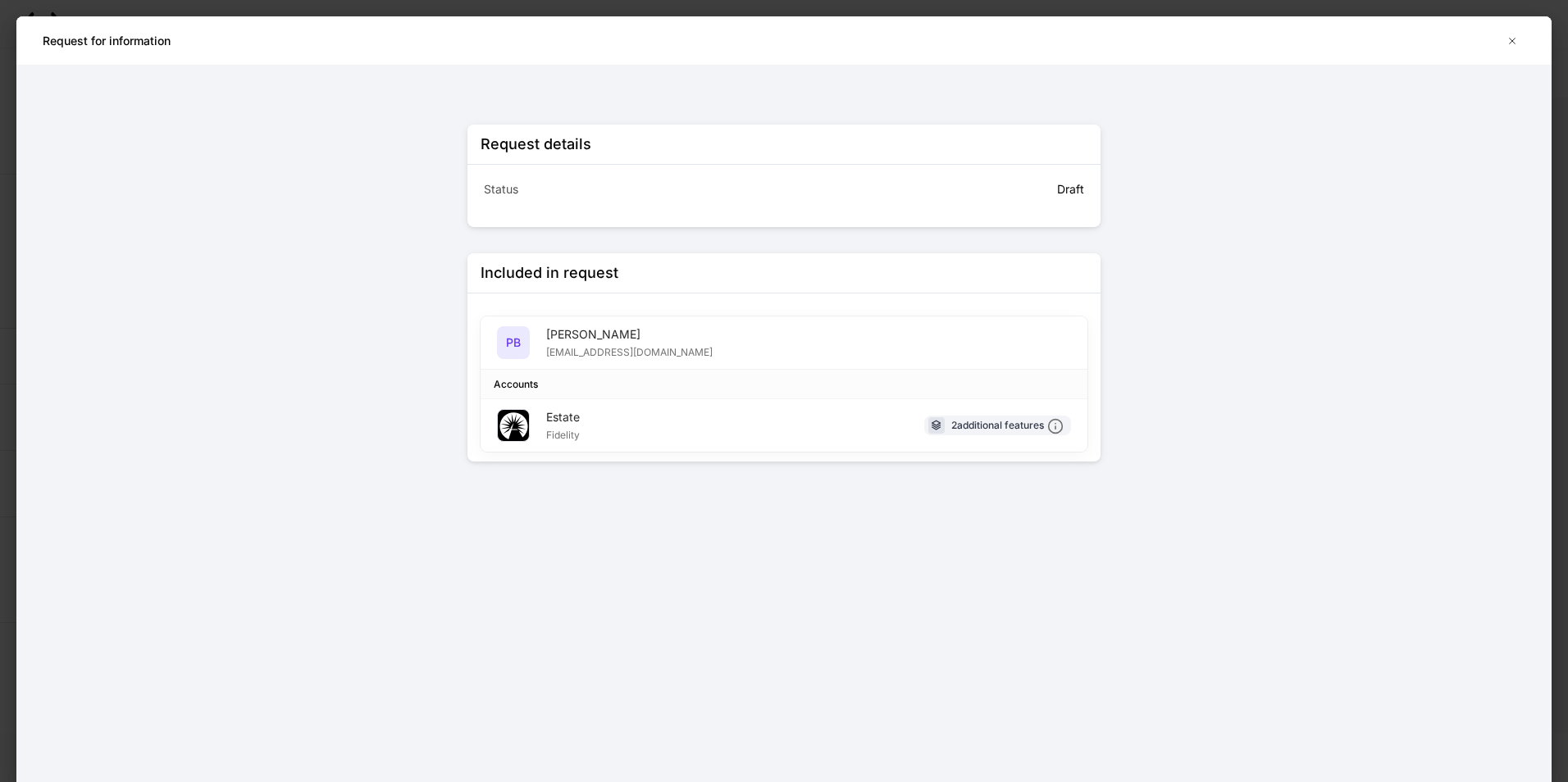
drag, startPoint x: 805, startPoint y: 348, endPoint x: 890, endPoint y: 364, distance: 86.5
click at [806, 349] on div "PB Patricia Beltran TEST@EMAIL.COM" at bounding box center [783, 343] width 607 height 53
click at [962, 420] on div "2 additional features" at bounding box center [1008, 425] width 113 height 17
drag, startPoint x: 609, startPoint y: 384, endPoint x: 582, endPoint y: 418, distance: 43.4
click at [612, 398] on div "Accounts" at bounding box center [783, 385] width 607 height 30
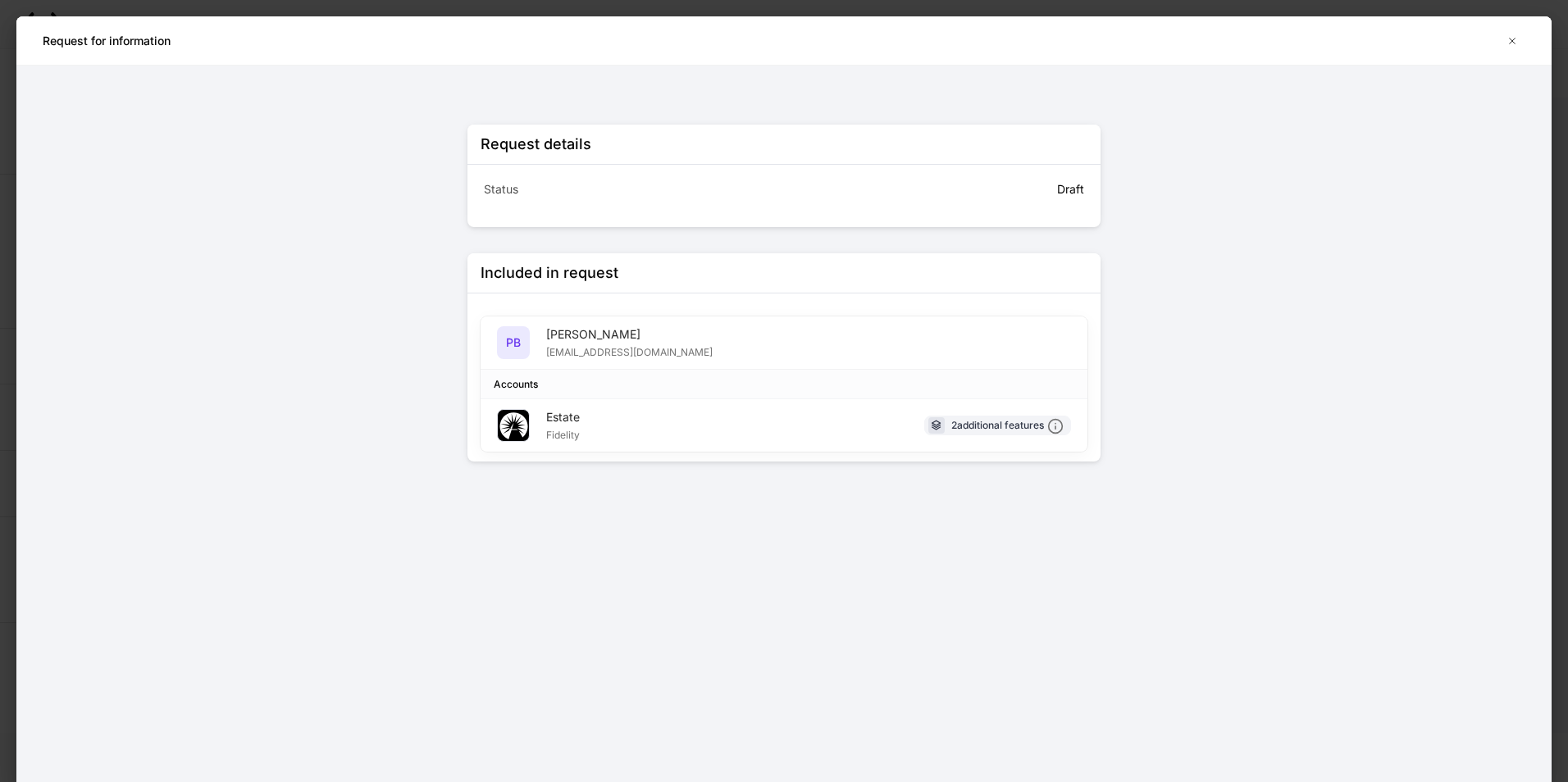
click at [543, 426] on div "Estate Fidelity" at bounding box center [538, 425] width 83 height 33
click at [610, 411] on div "Estate Fidelity 2 additional features" at bounding box center [783, 425] width 607 height 52
click at [1504, 41] on button "button" at bounding box center [1513, 41] width 26 height 26
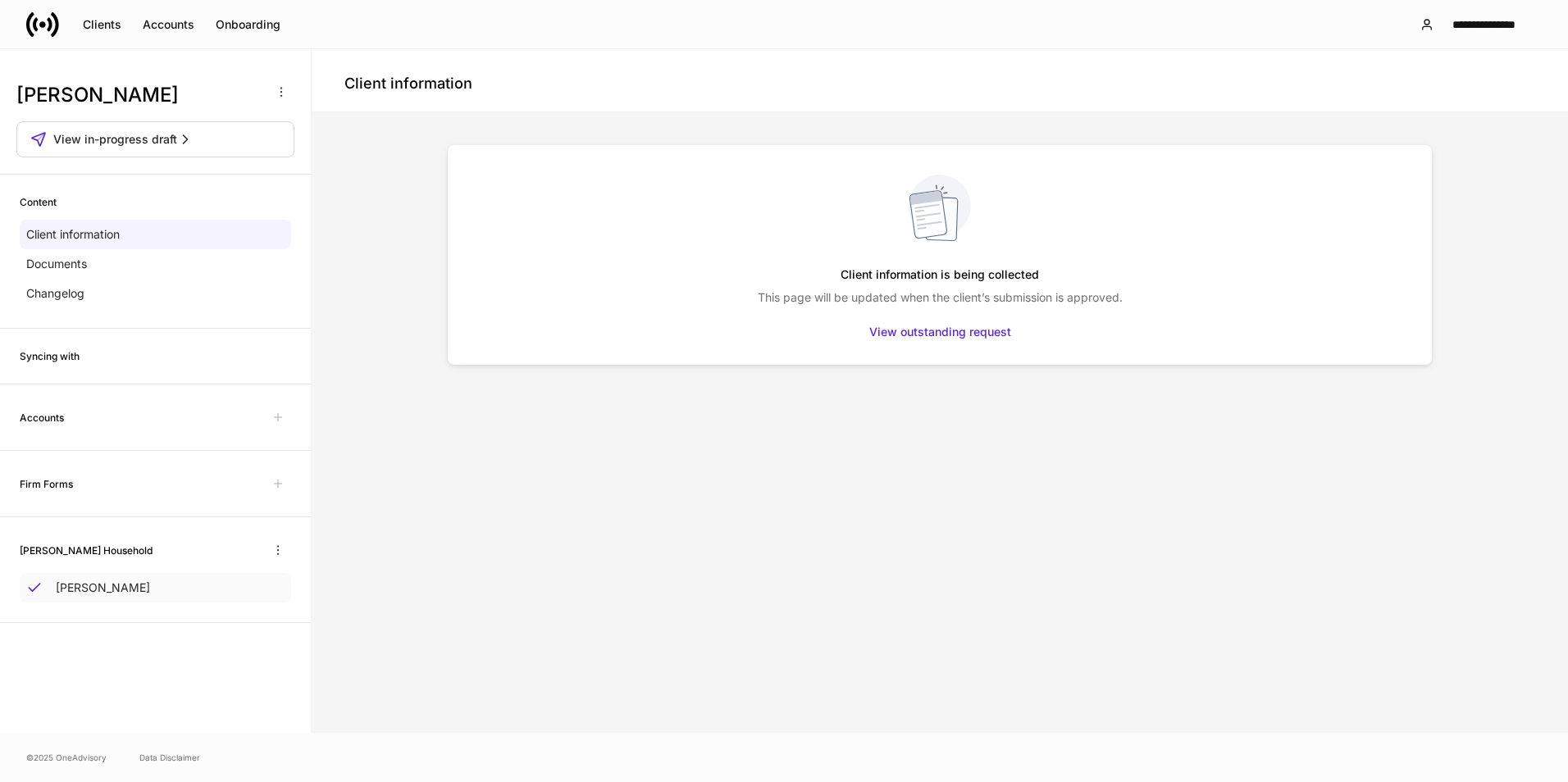
click at [118, 592] on p "Patricia Beltran" at bounding box center [103, 588] width 94 height 17
click at [118, 127] on button "View in-progress draft" at bounding box center [156, 140] width 278 height 36
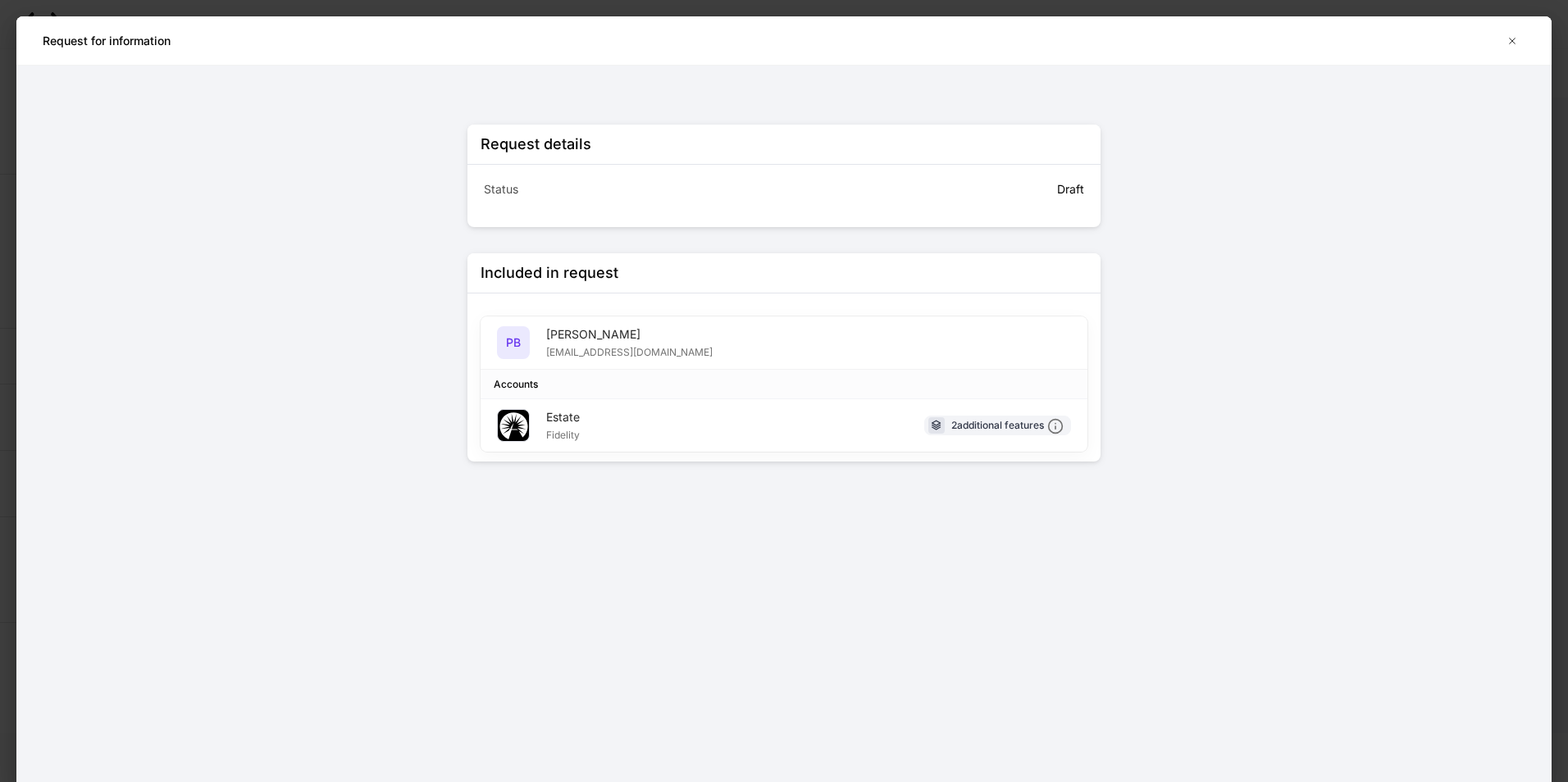
click at [791, 262] on div "Included in request" at bounding box center [784, 273] width 633 height 41
click at [1511, 36] on icon "button" at bounding box center [1513, 41] width 13 height 13
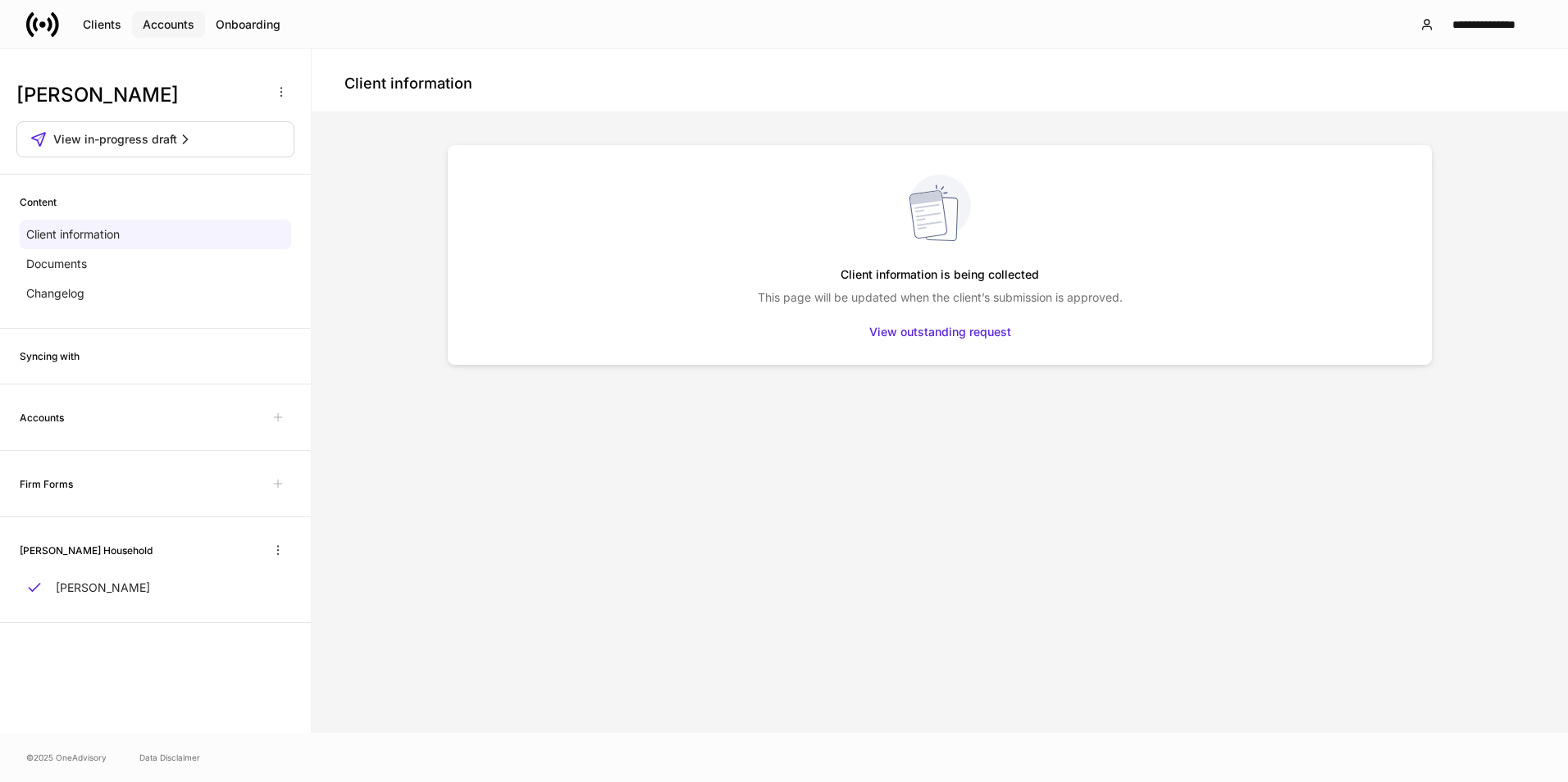
click at [141, 33] on button "Accounts" at bounding box center [168, 25] width 73 height 26
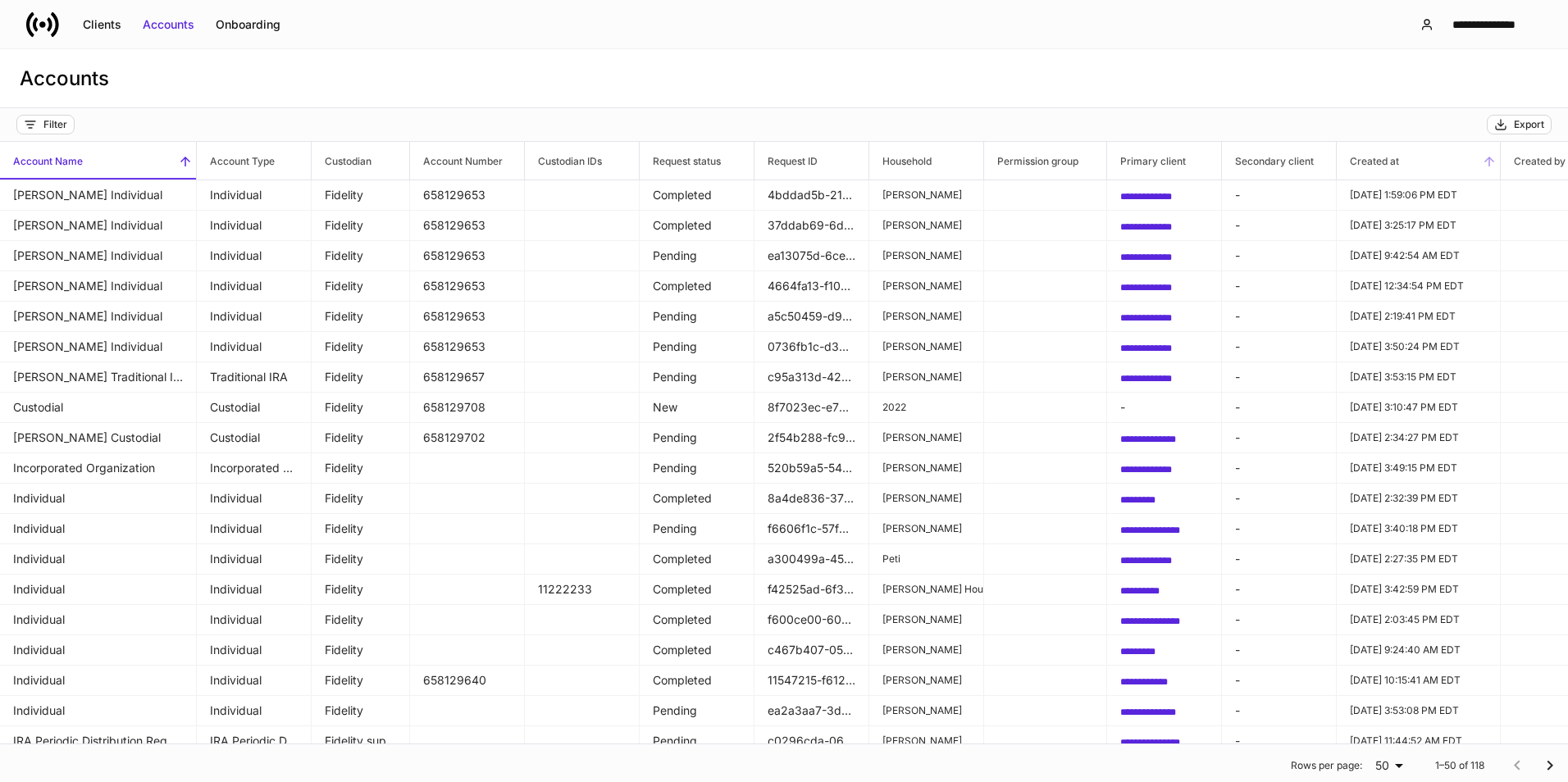
click at [1489, 172] on span "Created at" at bounding box center [1418, 161] width 163 height 38
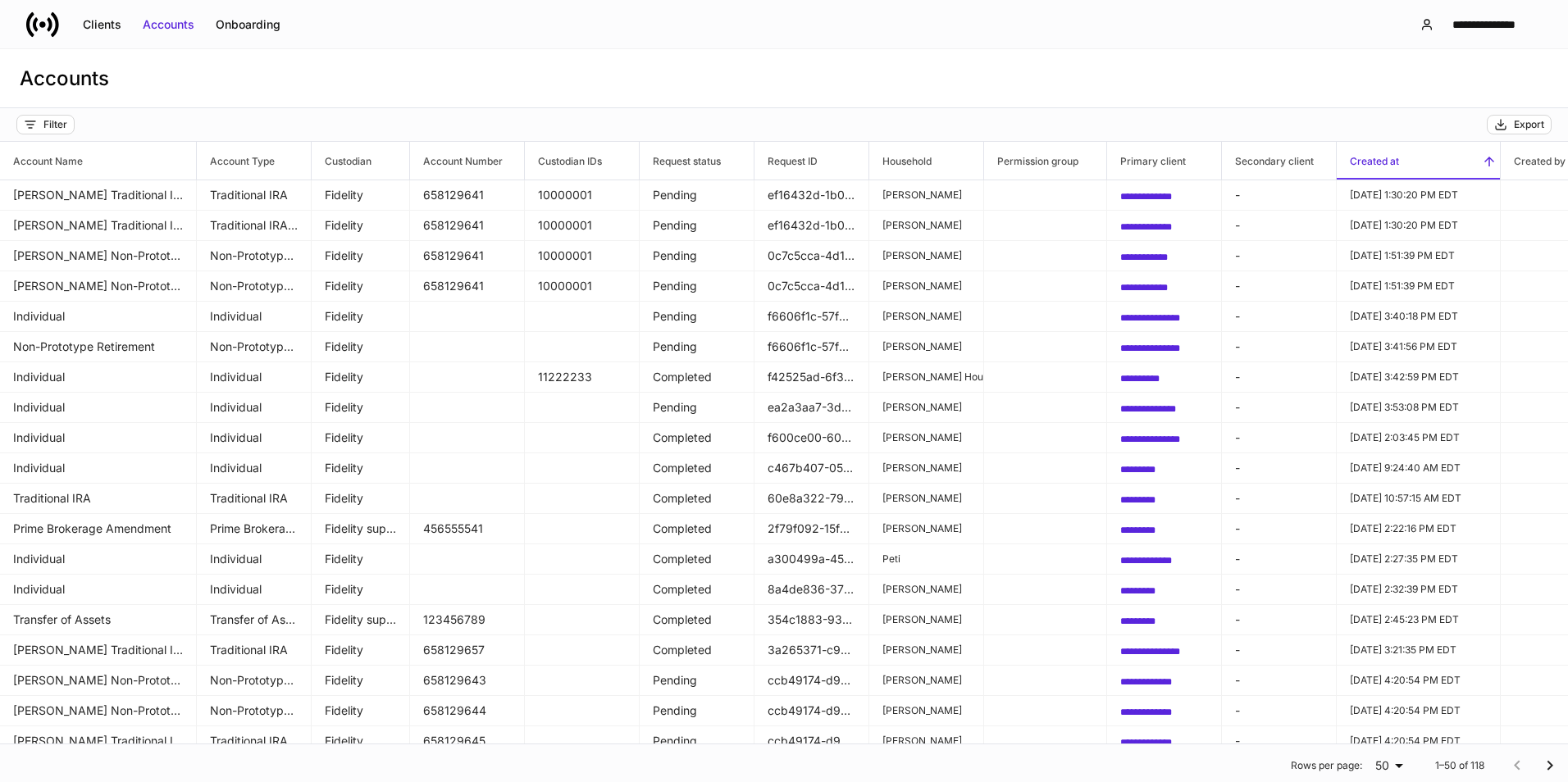
click at [1489, 156] on icon at bounding box center [1489, 161] width 15 height 15
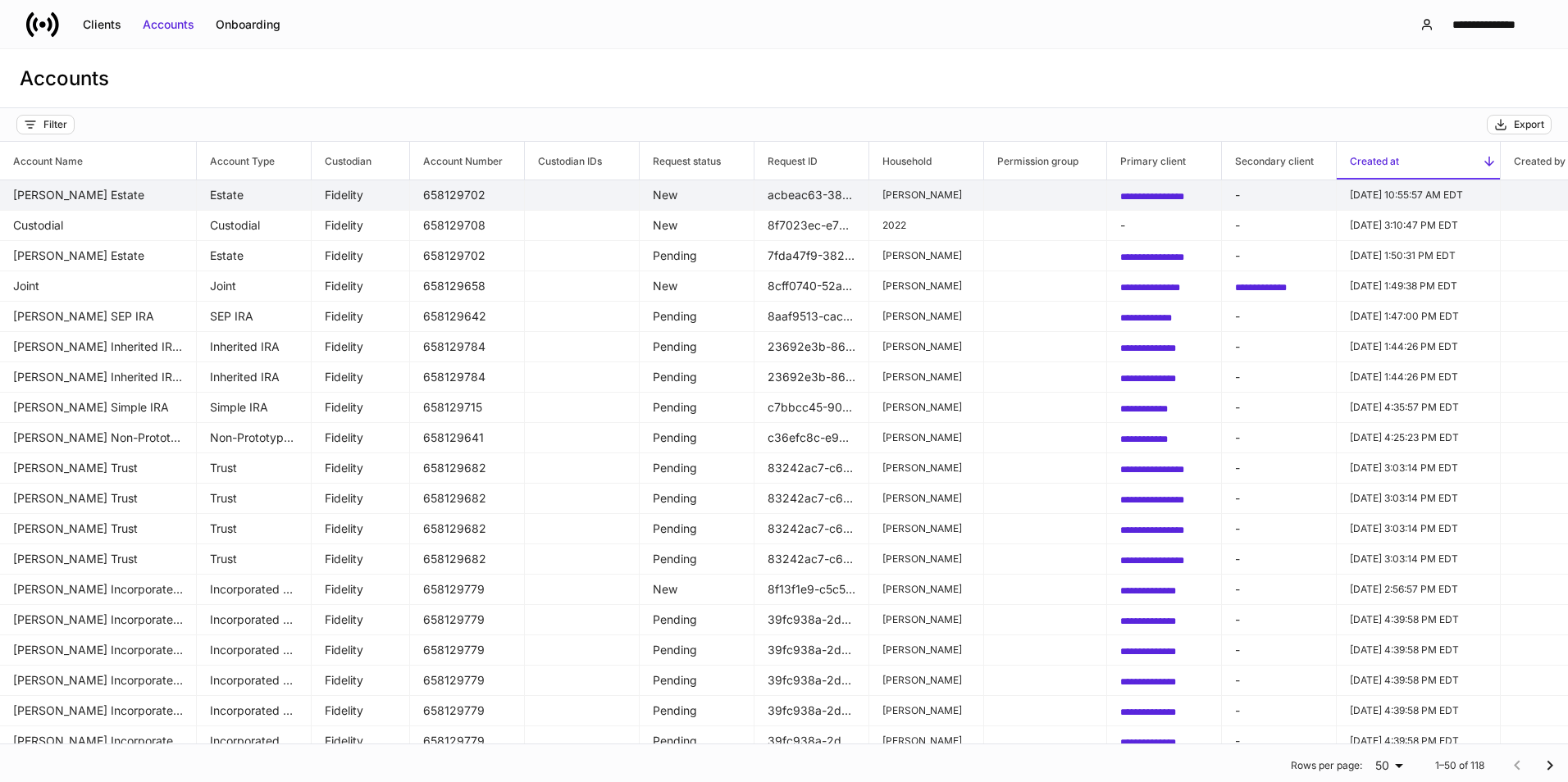
click at [132, 200] on td "Patricia Beltran's Estate" at bounding box center [99, 195] width 197 height 31
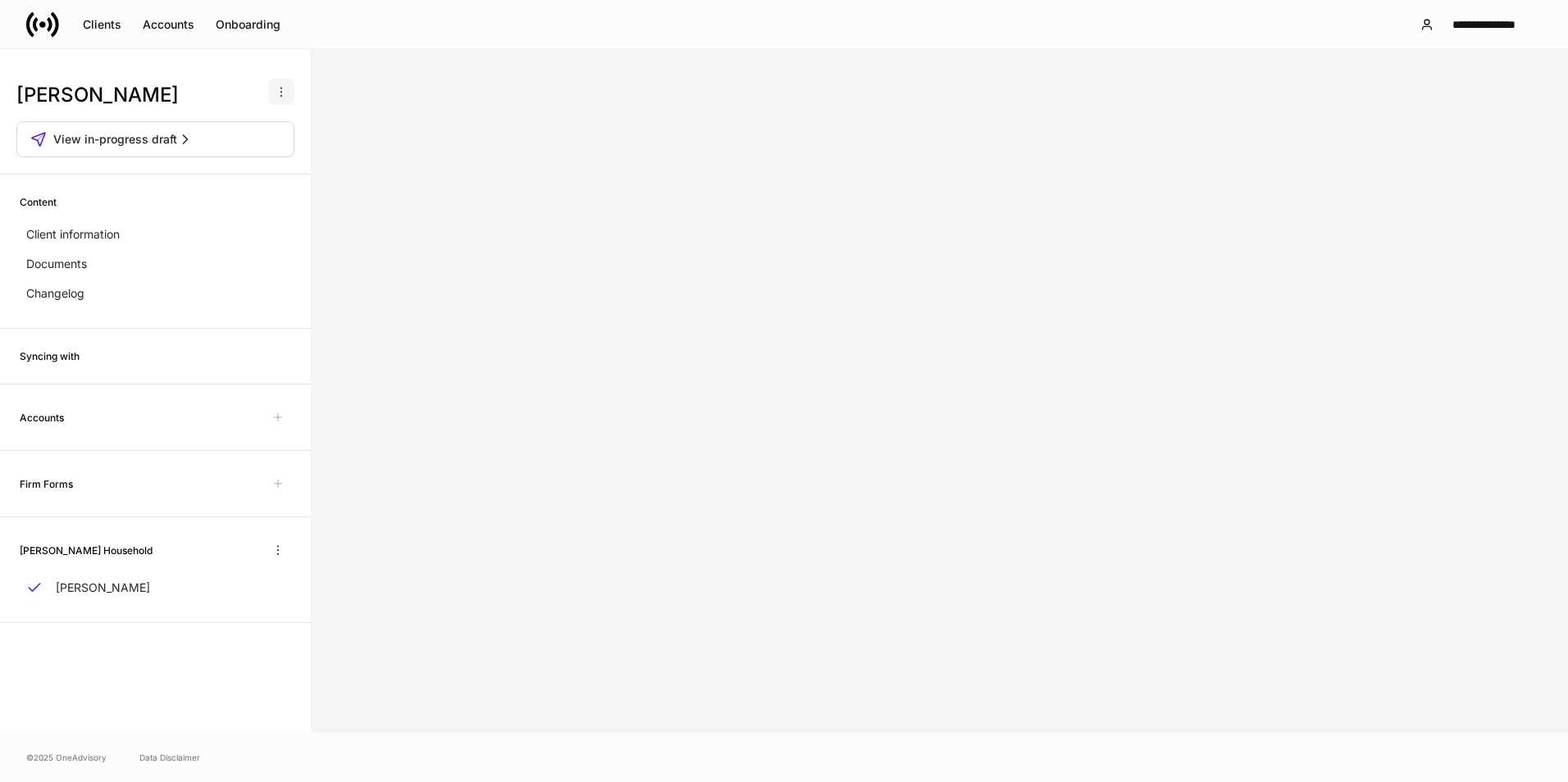
click at [275, 93] on icon "button" at bounding box center [281, 92] width 13 height 13
click at [119, 142] on div at bounding box center [784, 391] width 1568 height 782
click at [70, 271] on p "Documents" at bounding box center [56, 264] width 60 height 17
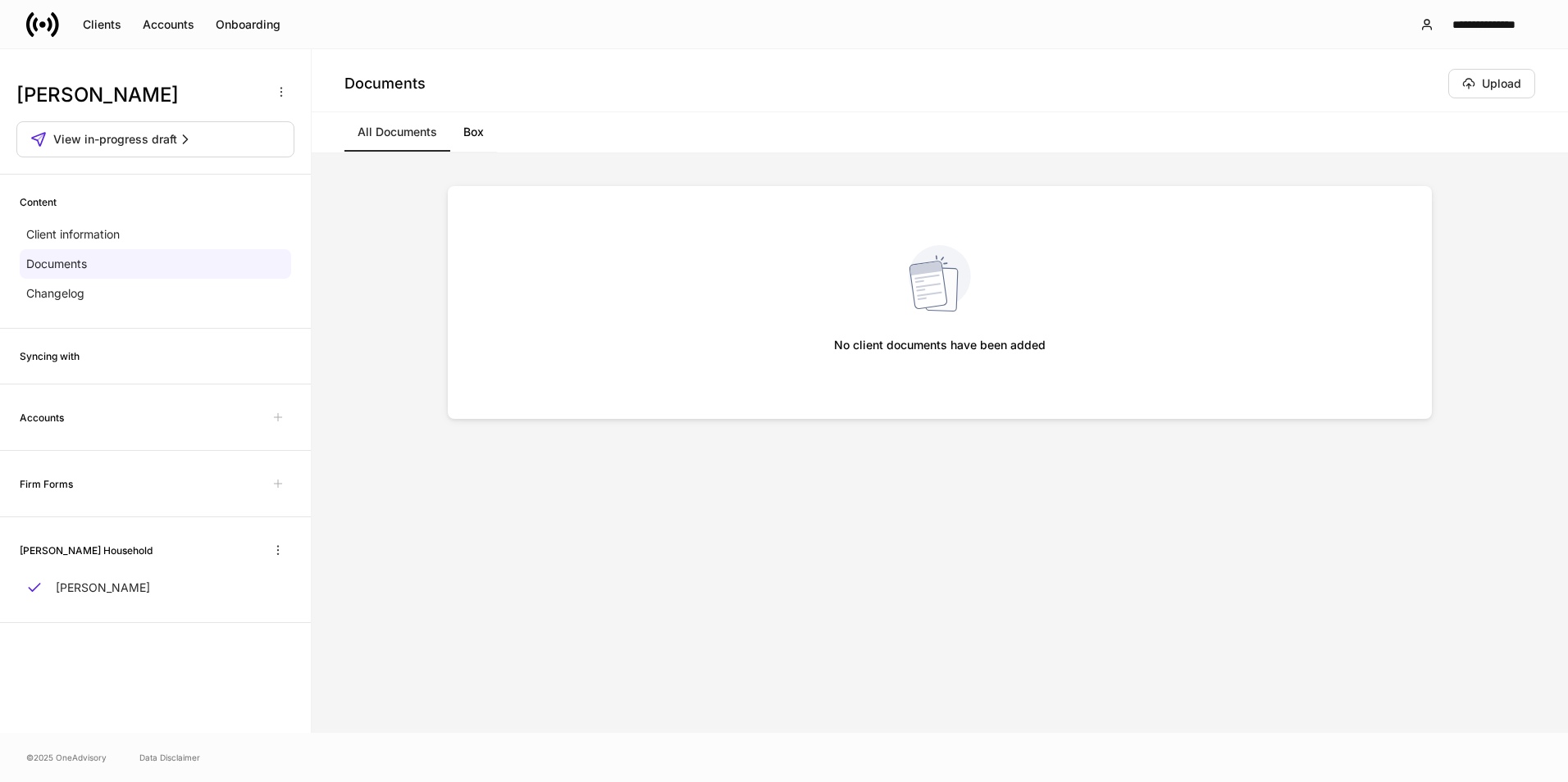
click at [995, 302] on div "No client documents have been added" at bounding box center [940, 302] width 906 height 154
click at [94, 243] on div "Client information" at bounding box center [156, 234] width 272 height 30
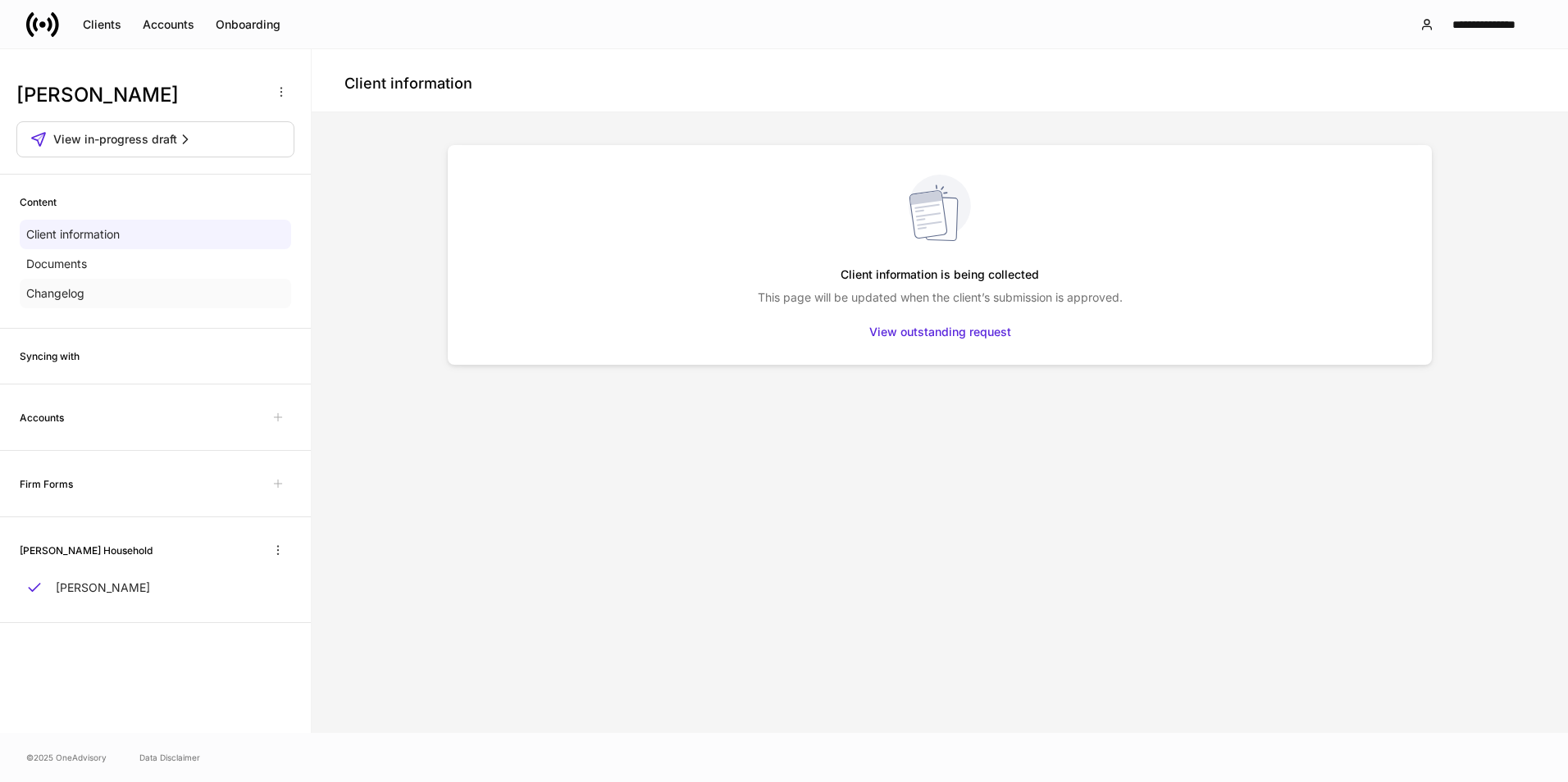
click at [103, 307] on div "Changelog" at bounding box center [156, 294] width 272 height 30
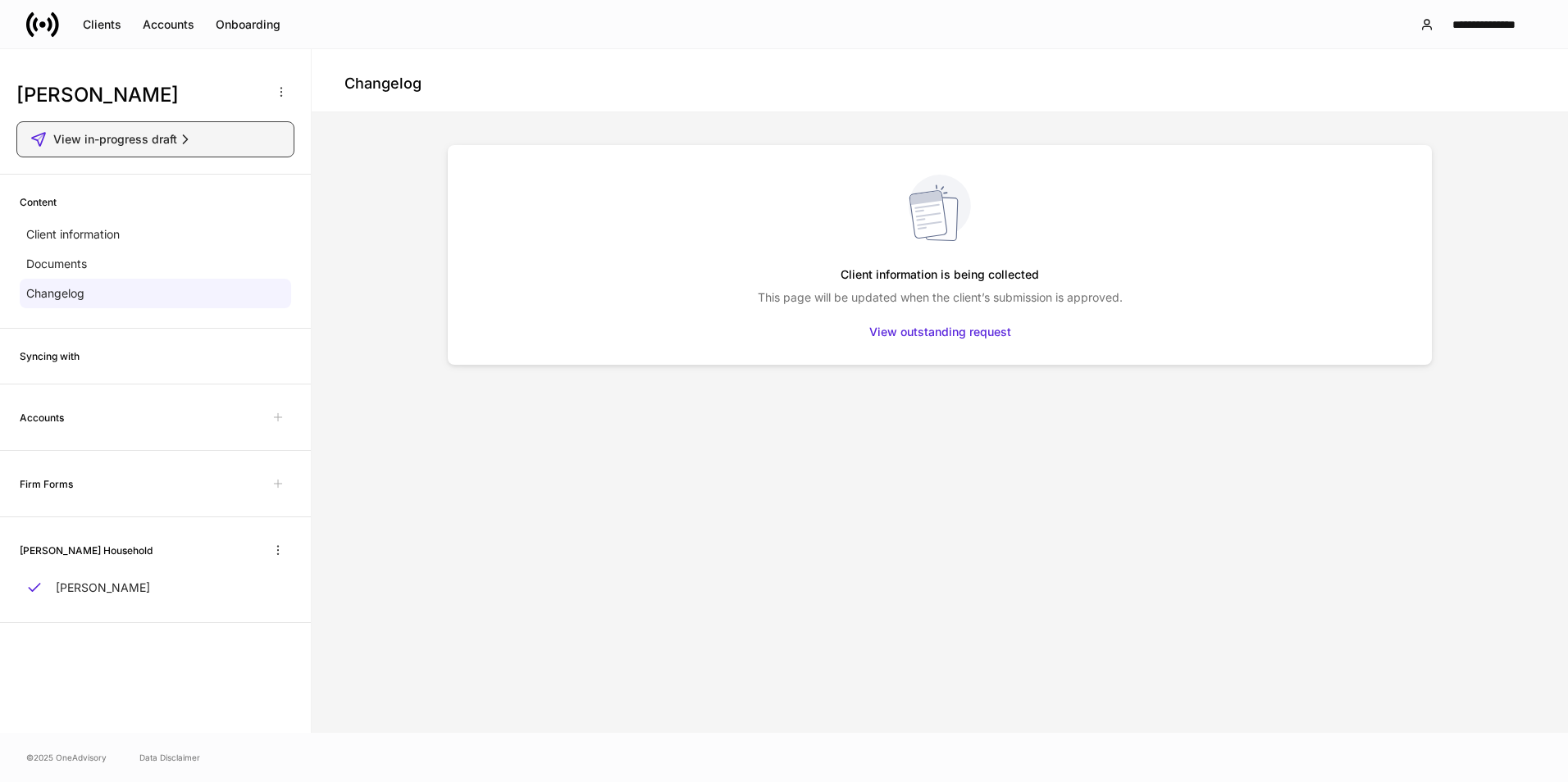
click at [137, 132] on span "View in-progress draft" at bounding box center [115, 139] width 124 height 17
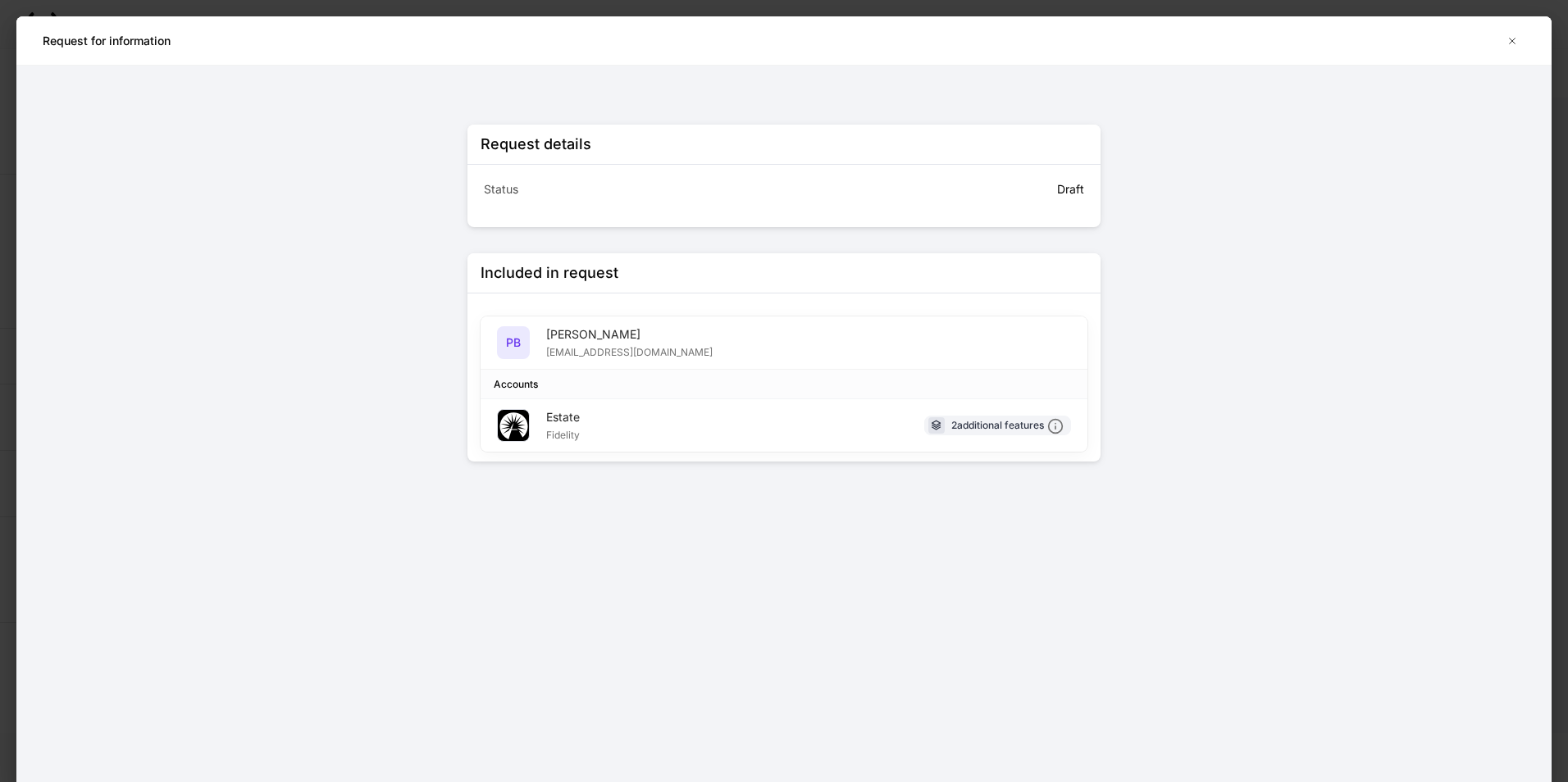
click at [892, 363] on div "PB Patricia Beltran TEST@EMAIL.COM" at bounding box center [783, 343] width 607 height 53
click at [632, 340] on div "Patricia Beltran" at bounding box center [629, 334] width 166 height 17
click at [616, 338] on div "Patricia Beltran" at bounding box center [629, 334] width 166 height 17
click at [613, 338] on div "Patricia Beltran" at bounding box center [629, 334] width 166 height 17
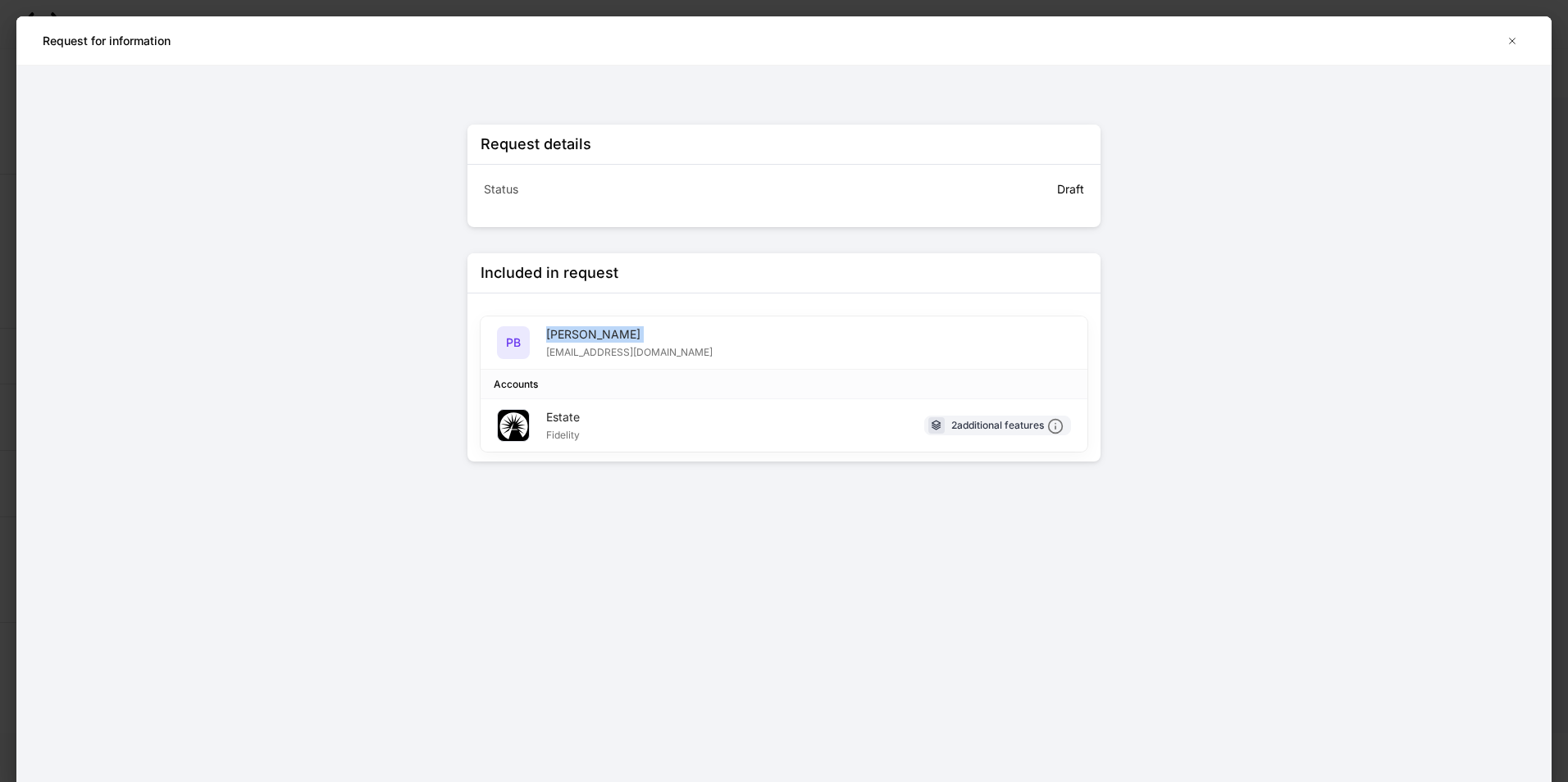
drag, startPoint x: 613, startPoint y: 338, endPoint x: 567, endPoint y: 318, distance: 50.2
click at [551, 335] on div "Patricia Beltran" at bounding box center [629, 334] width 166 height 17
drag, startPoint x: 1012, startPoint y: 222, endPoint x: 1046, endPoint y: 311, distance: 95.3
click at [1013, 229] on div "Request details Status Draft Included in request PB Patricia Beltran TEST@EMAIL…" at bounding box center [784, 293] width 633 height 390
drag, startPoint x: 1032, startPoint y: 425, endPoint x: 1305, endPoint y: 236, distance: 332.0
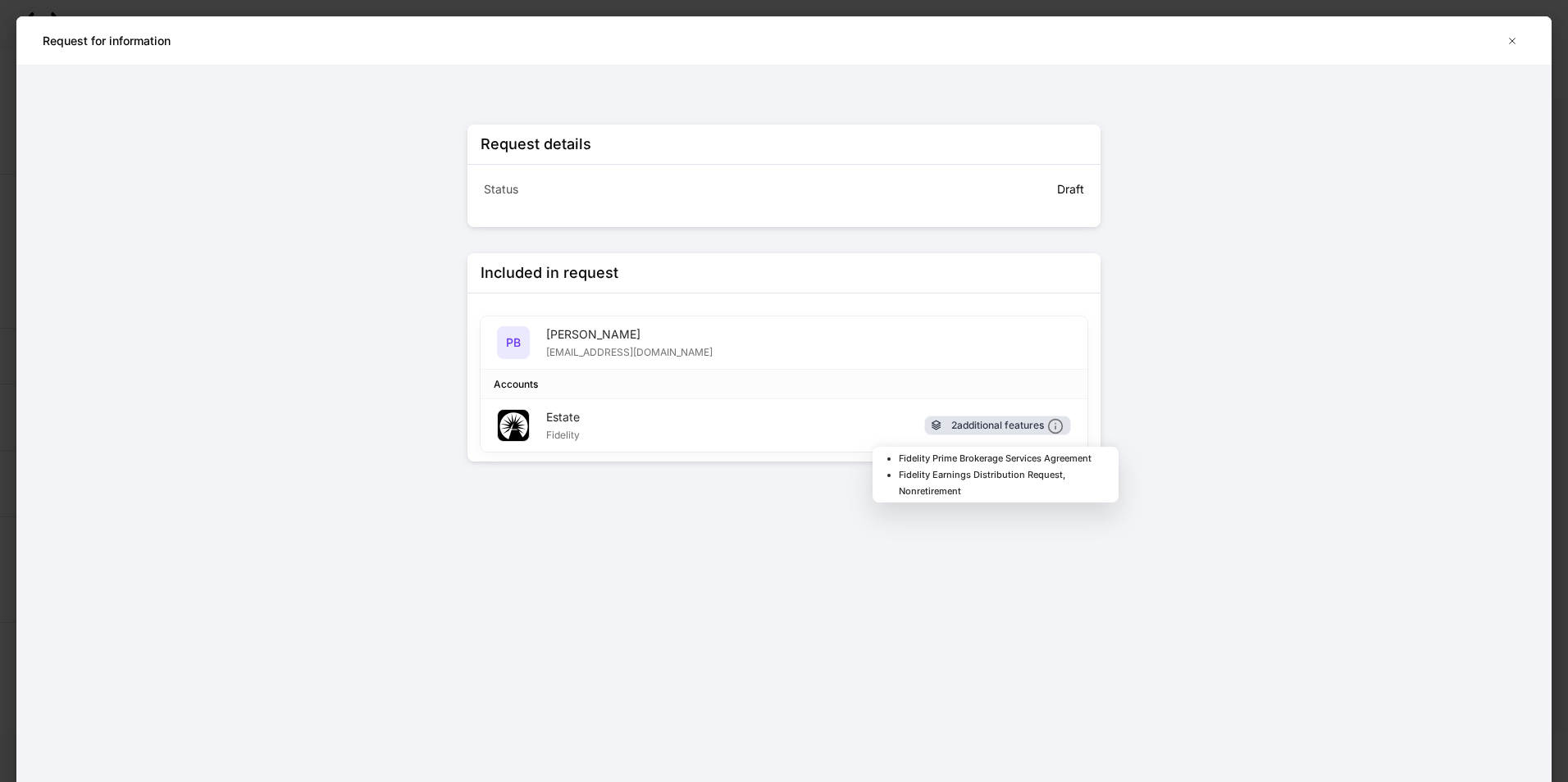
click at [1034, 424] on div "2 additional features" at bounding box center [1008, 425] width 113 height 17
click at [1505, 42] on button "button" at bounding box center [1513, 41] width 26 height 26
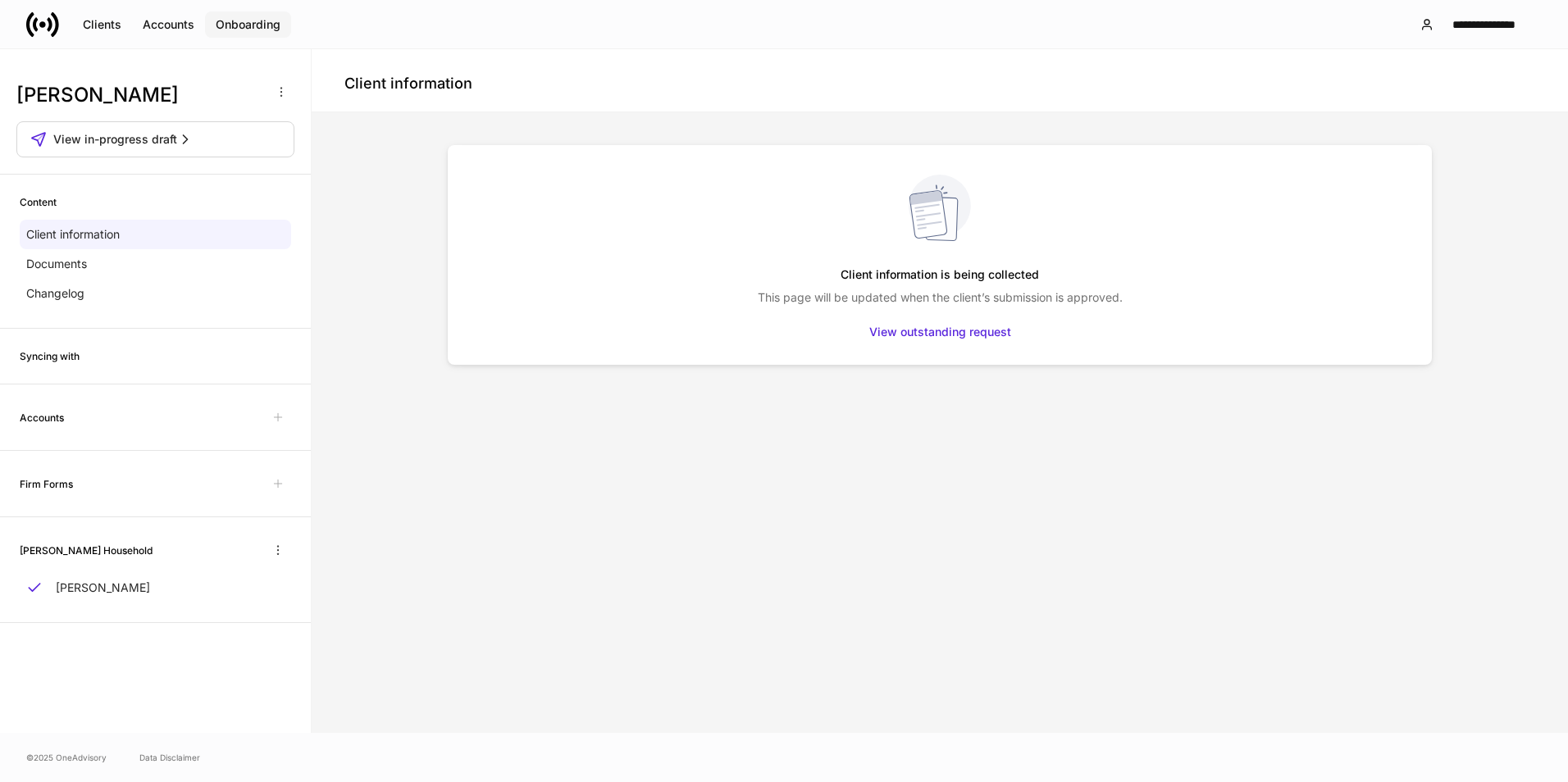
click at [249, 19] on div "Onboarding" at bounding box center [248, 25] width 65 height 17
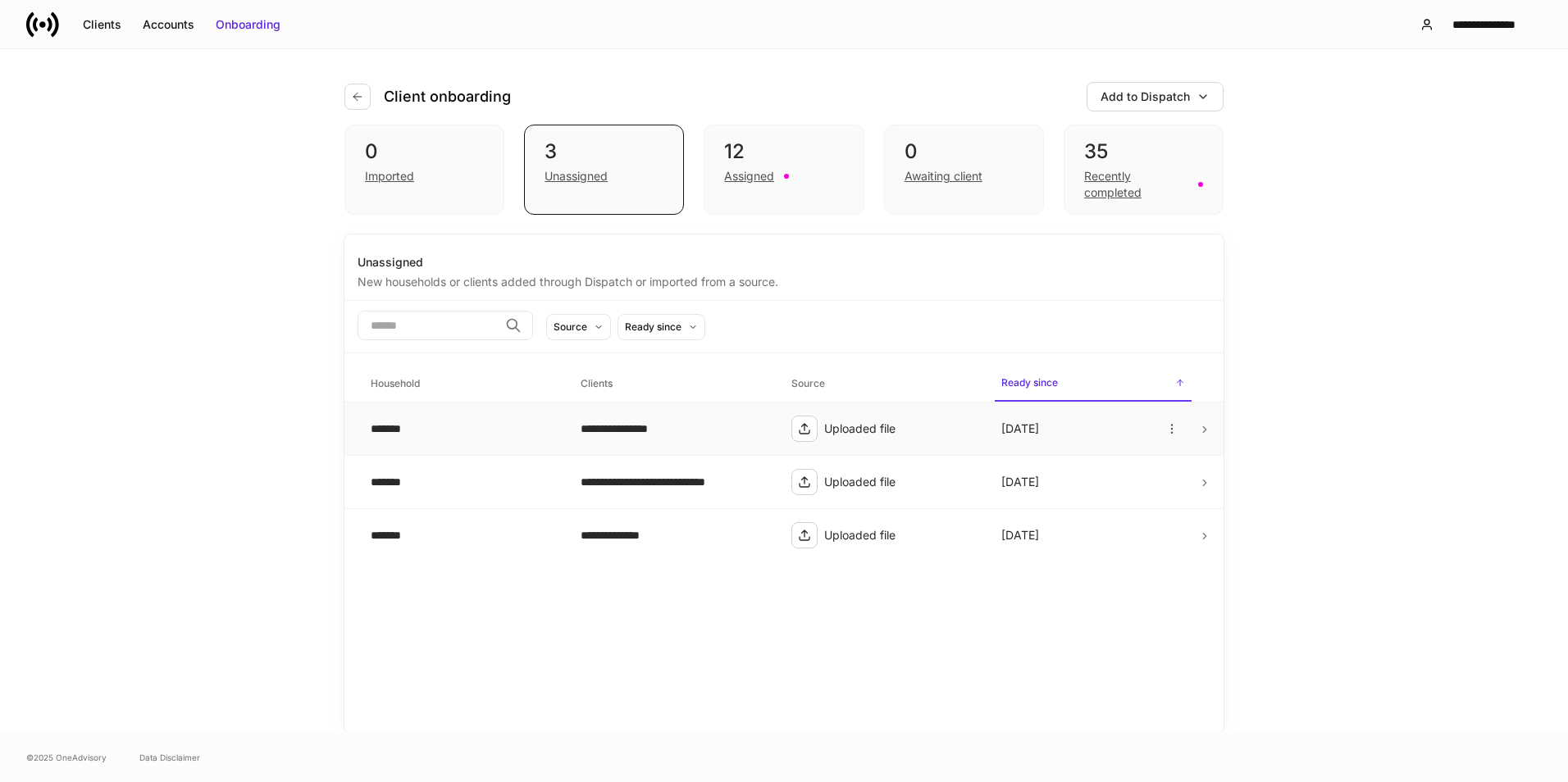
click at [690, 432] on div "**********" at bounding box center [672, 429] width 184 height 17
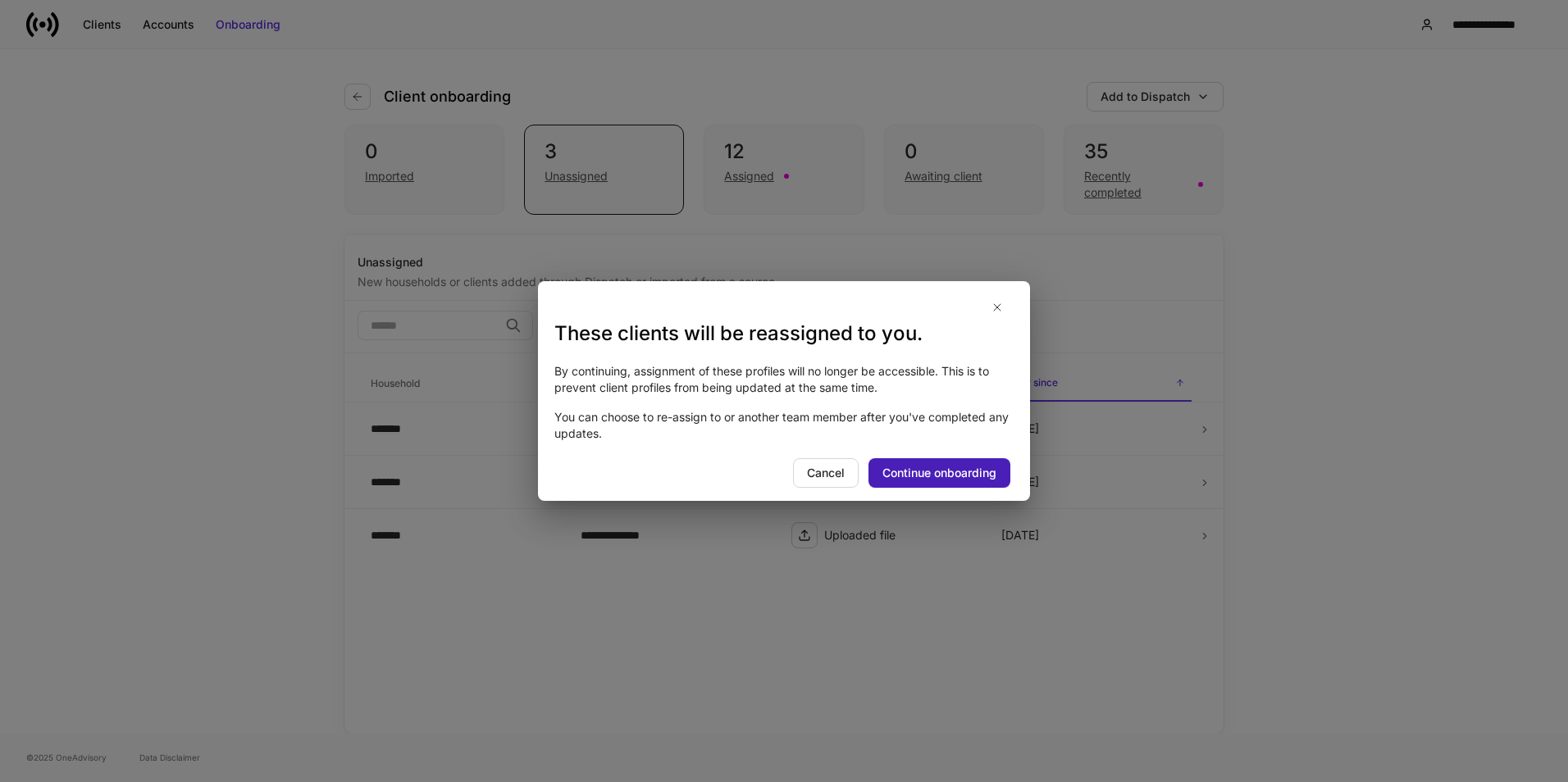
click at [978, 477] on div "Continue onboarding" at bounding box center [940, 473] width 114 height 17
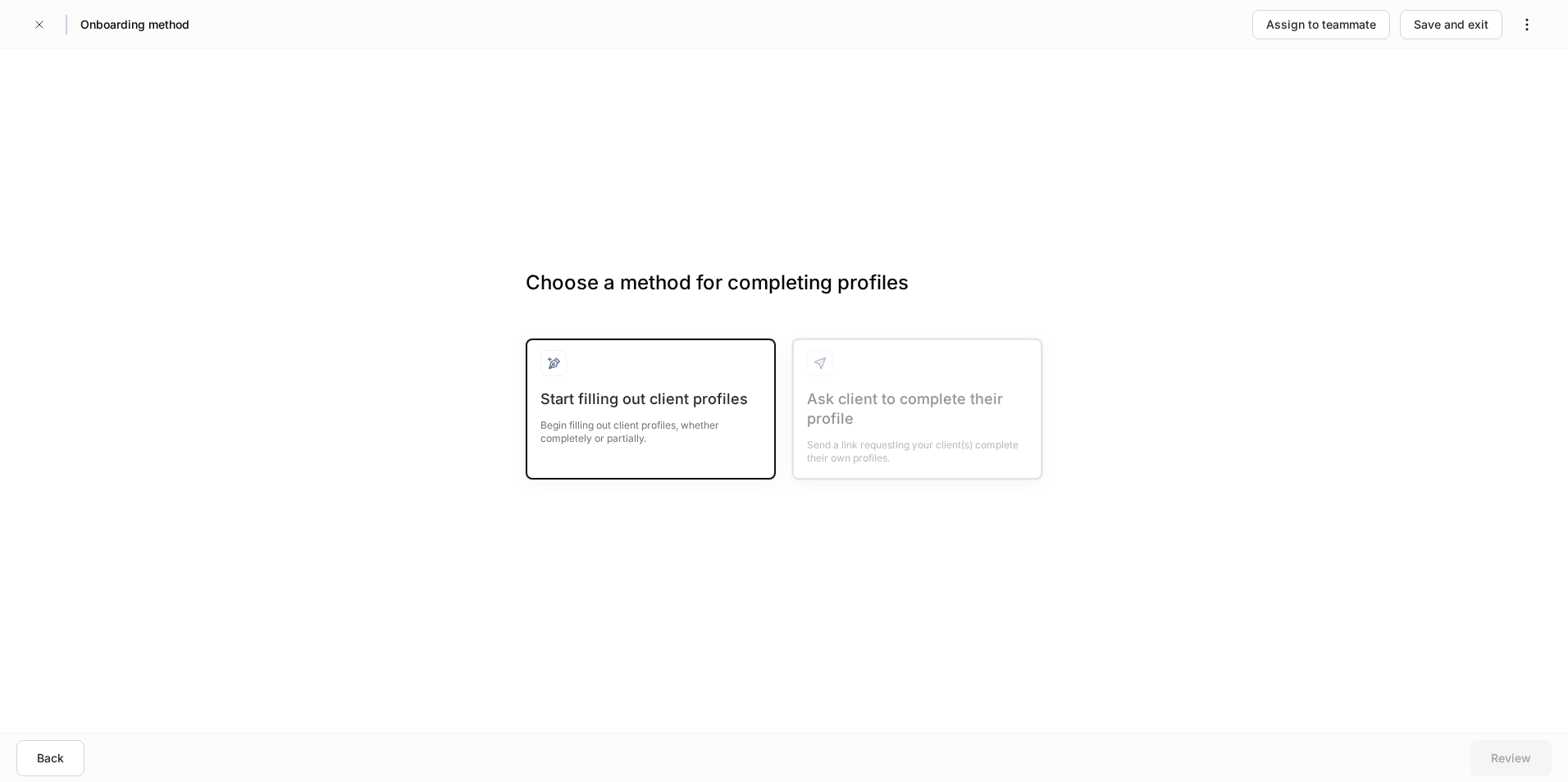
click at [725, 384] on div at bounding box center [651, 370] width 220 height 40
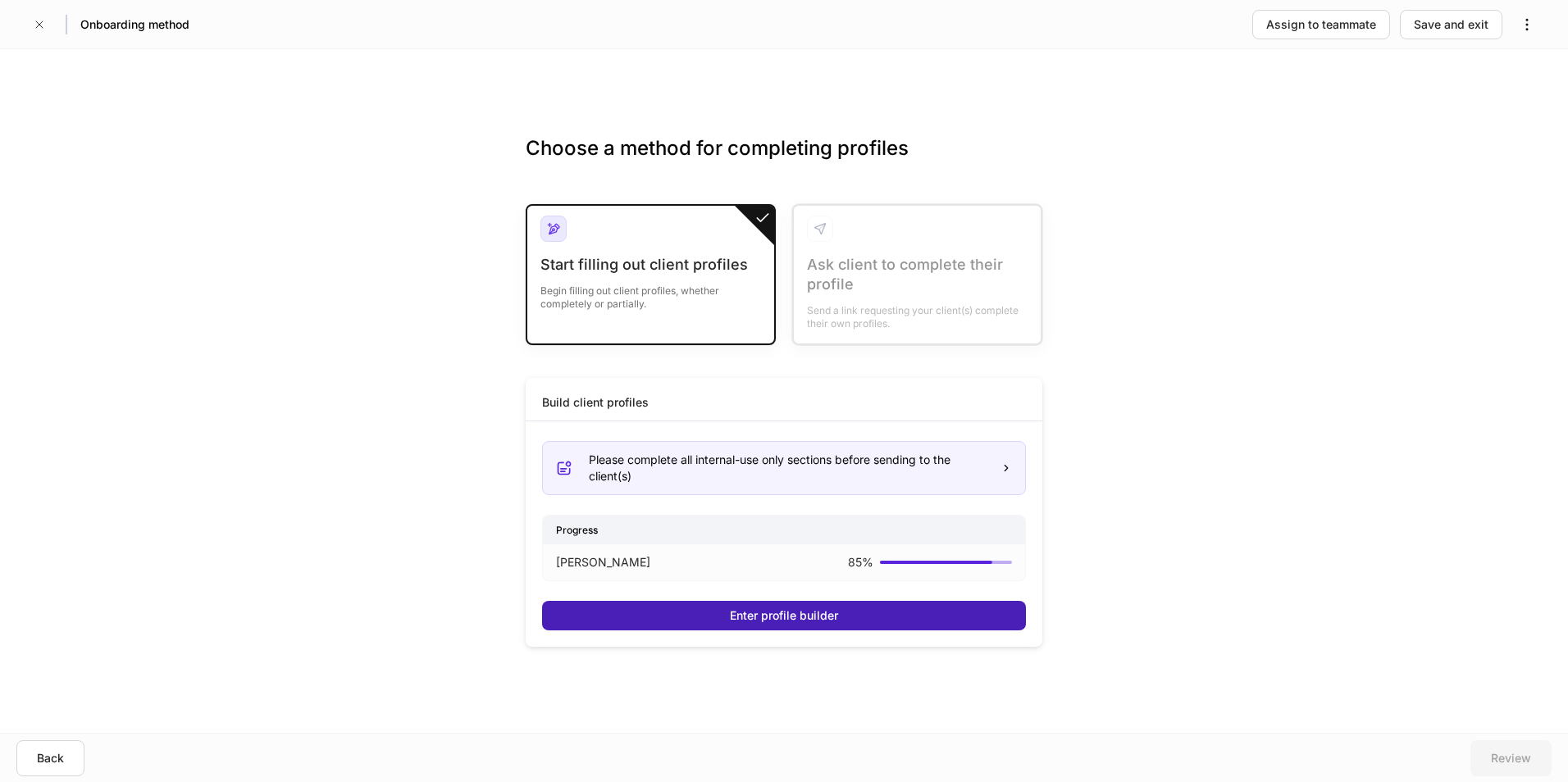
click at [890, 621] on button "Enter profile builder" at bounding box center [784, 616] width 483 height 30
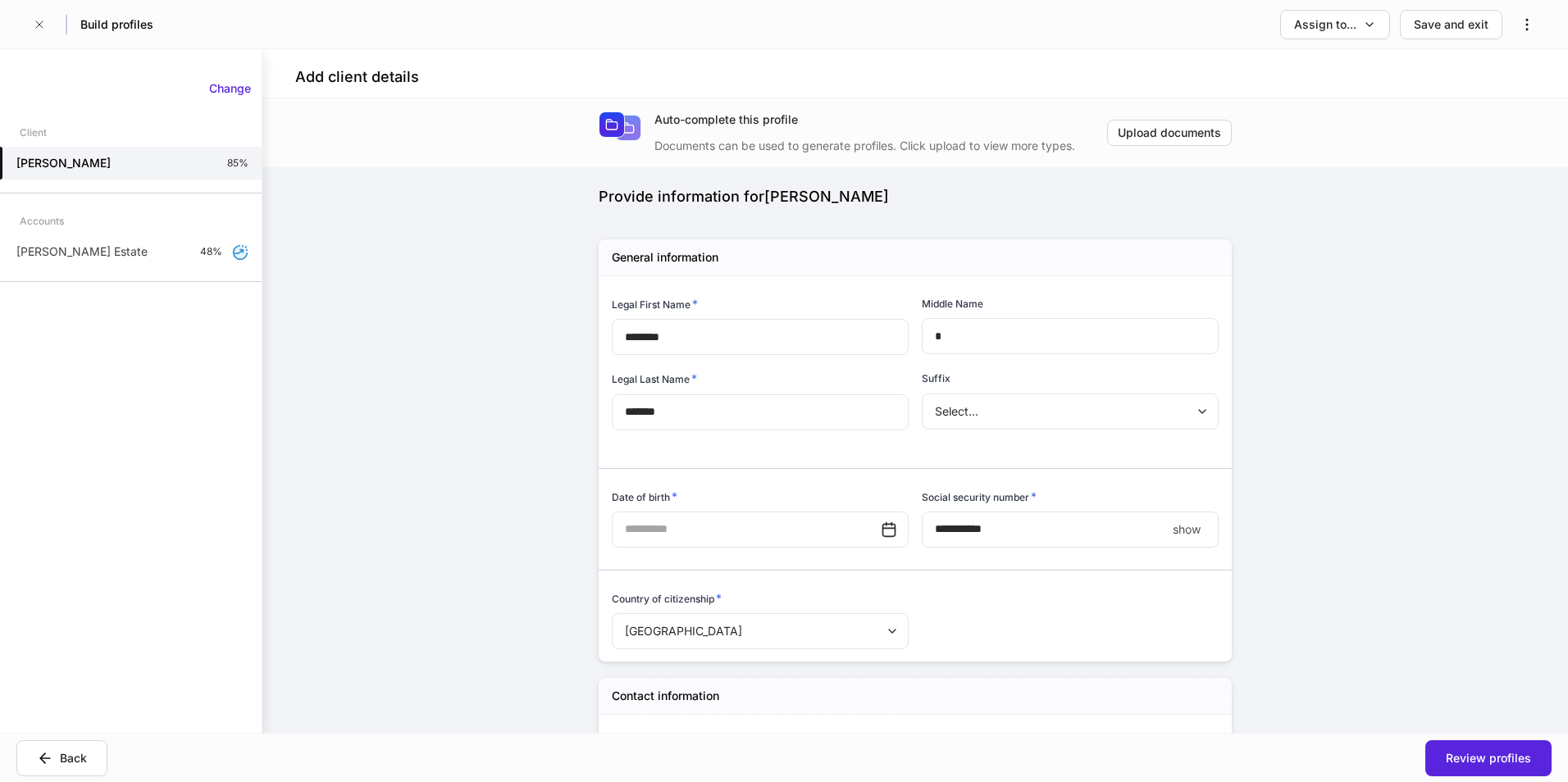
type input "**********"
click at [1291, 28] on button "Assign to..." at bounding box center [1335, 25] width 110 height 30
click at [1300, 74] on li "Client(s) to complete" at bounding box center [1291, 70] width 200 height 30
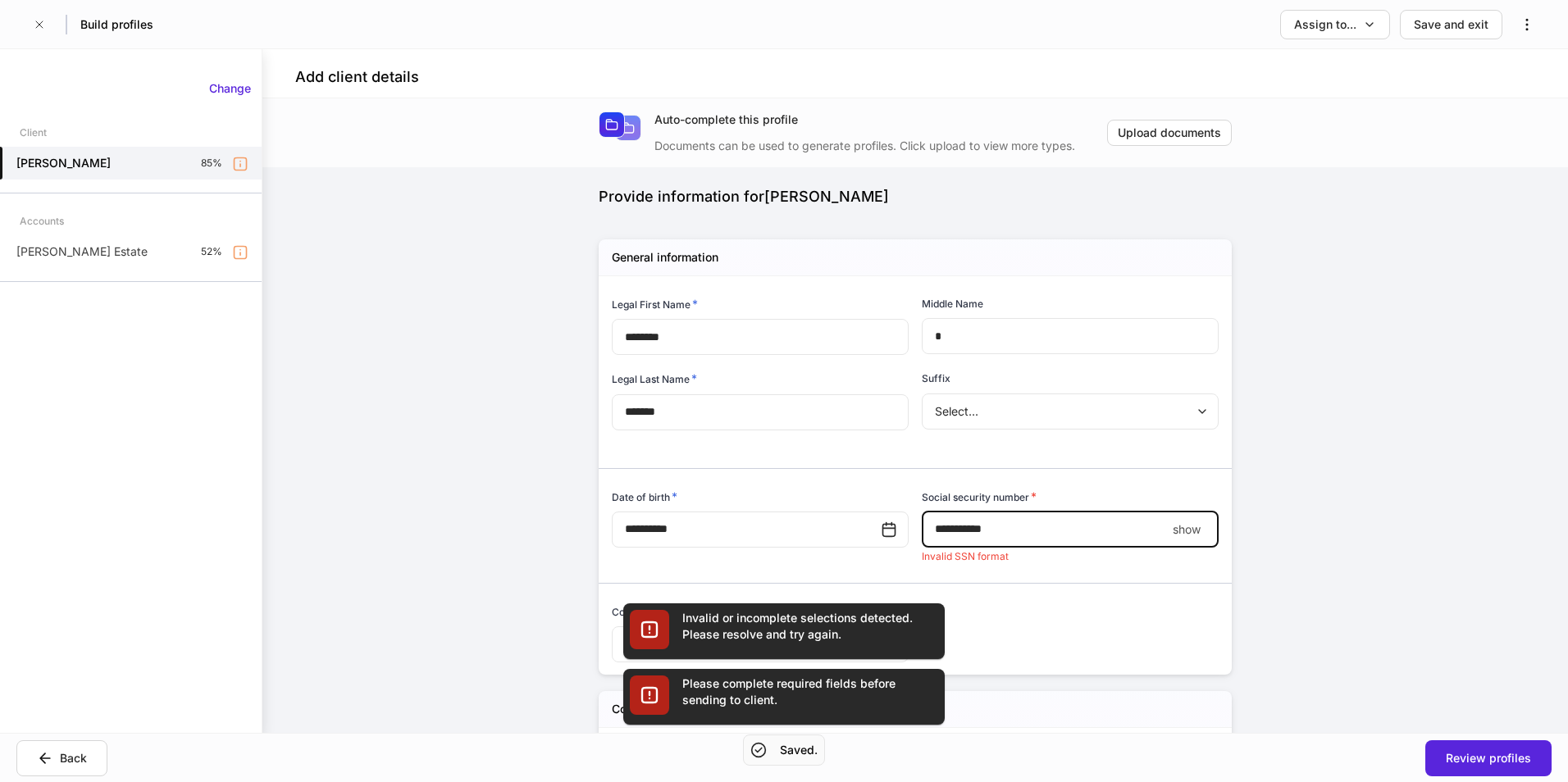
scroll to position [114, 0]
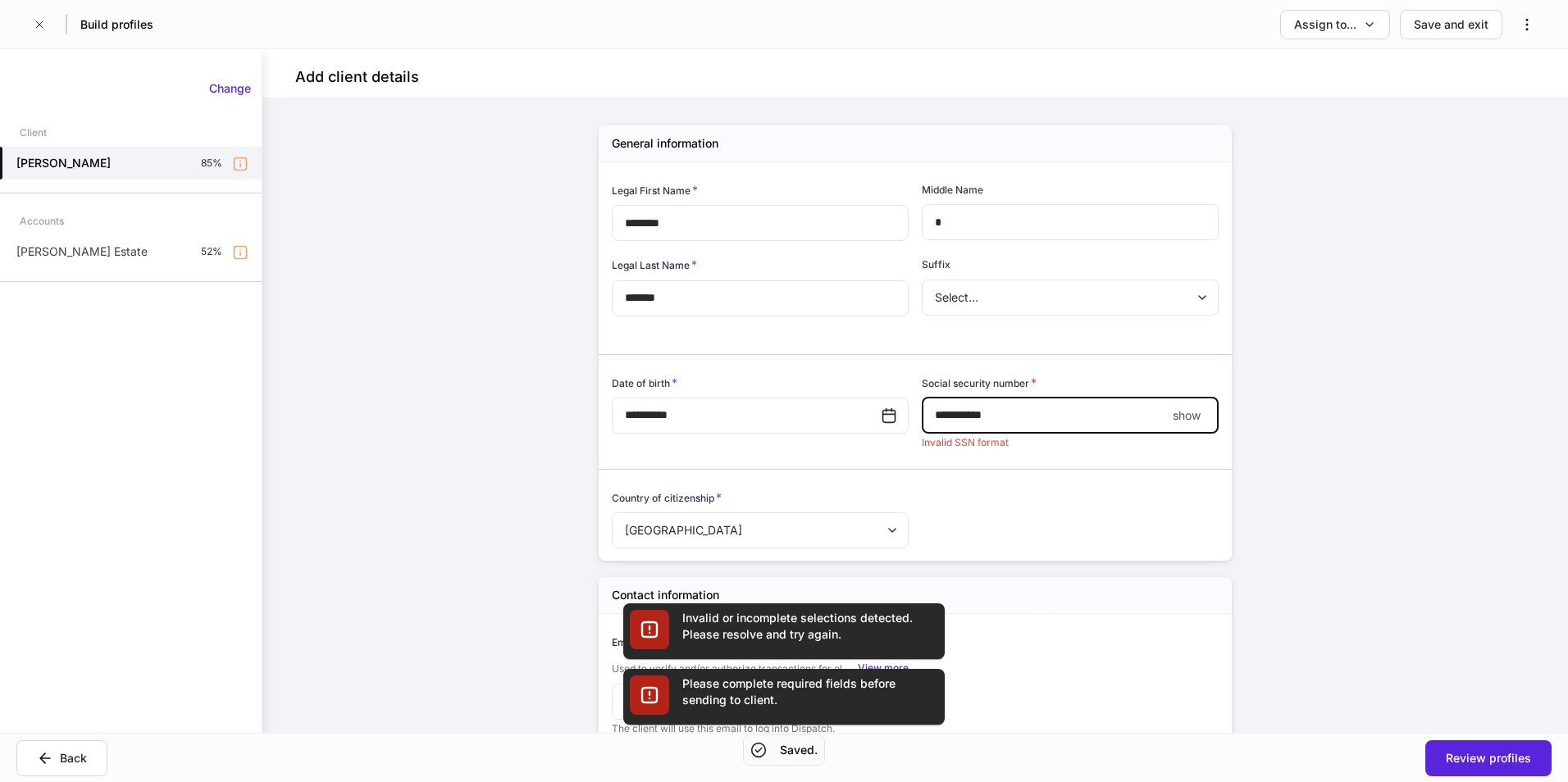
click at [962, 417] on input "**********" at bounding box center [1043, 415] width 244 height 36
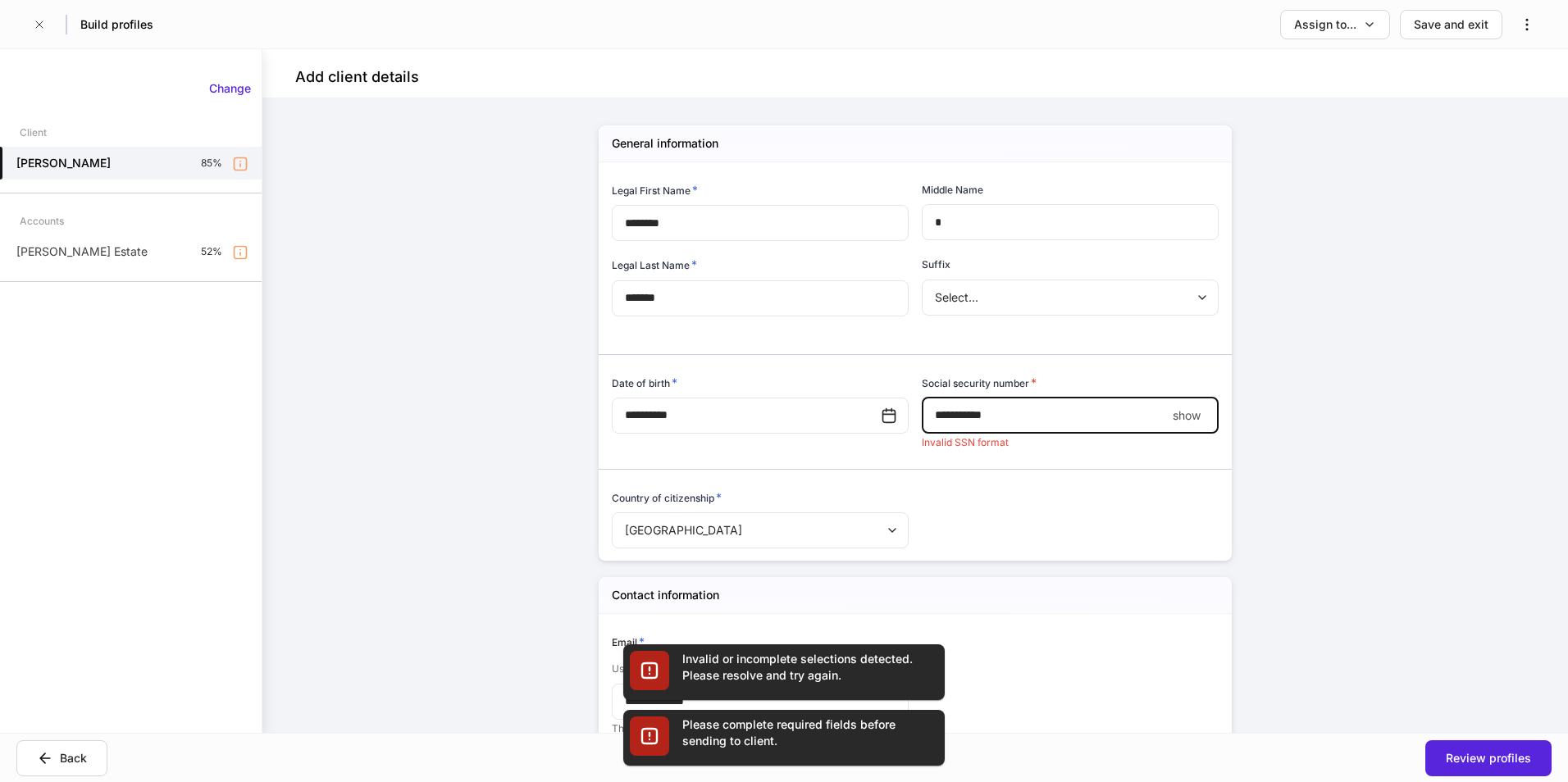
type input "**********"
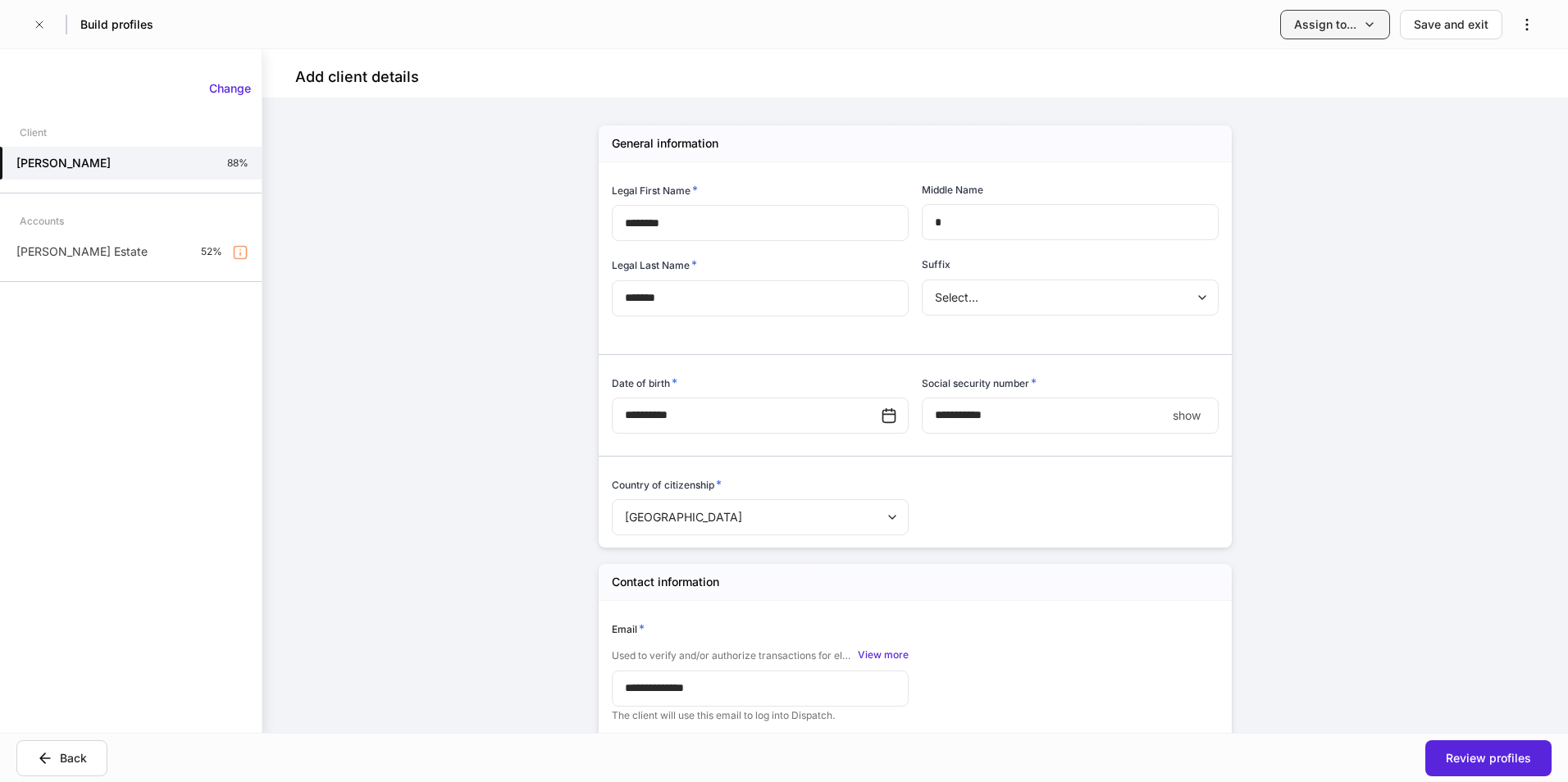
click at [1327, 26] on div "Assign to..." at bounding box center [1325, 25] width 62 height 17
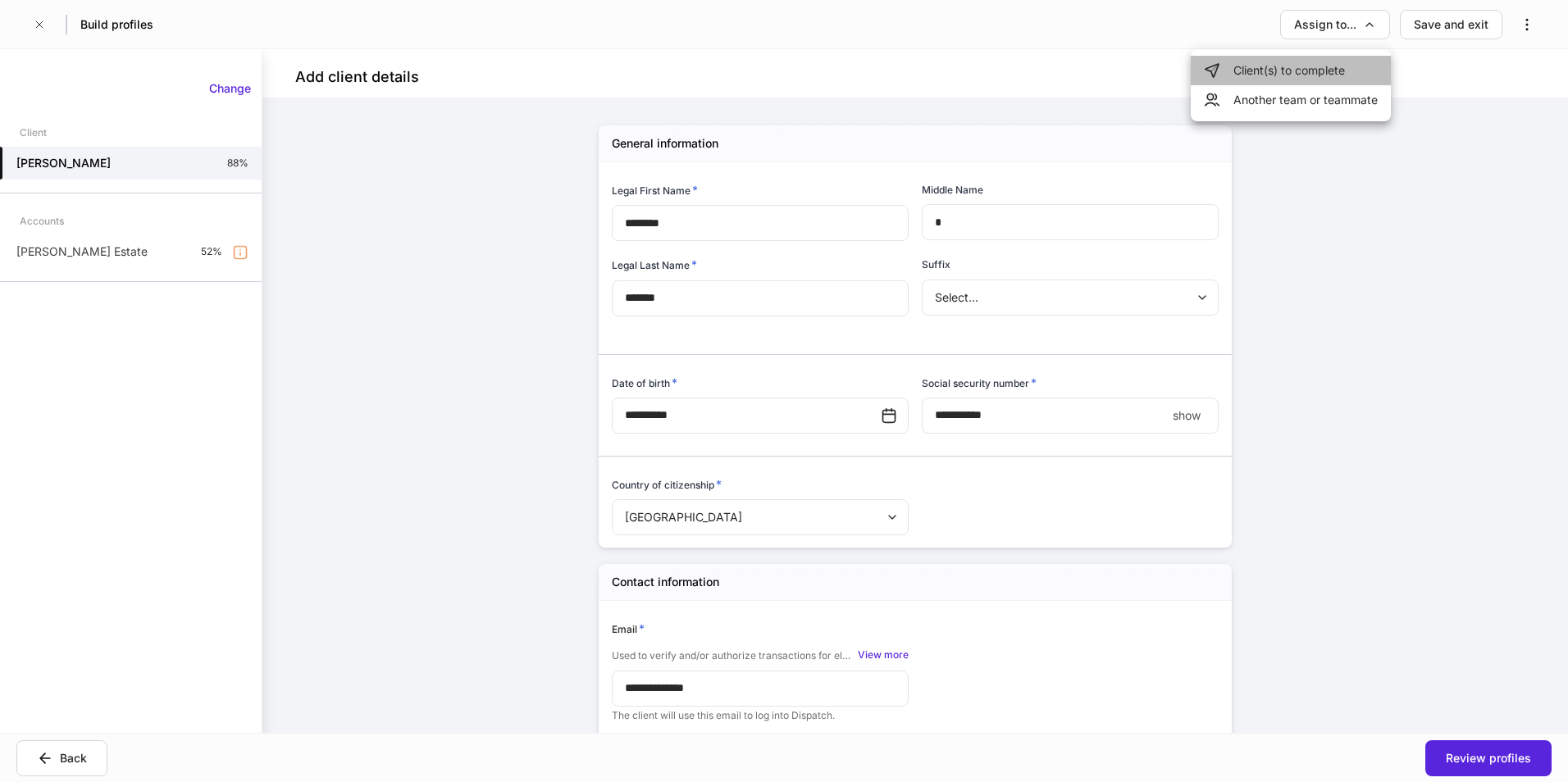
click at [1342, 67] on li "Client(s) to complete" at bounding box center [1291, 70] width 200 height 30
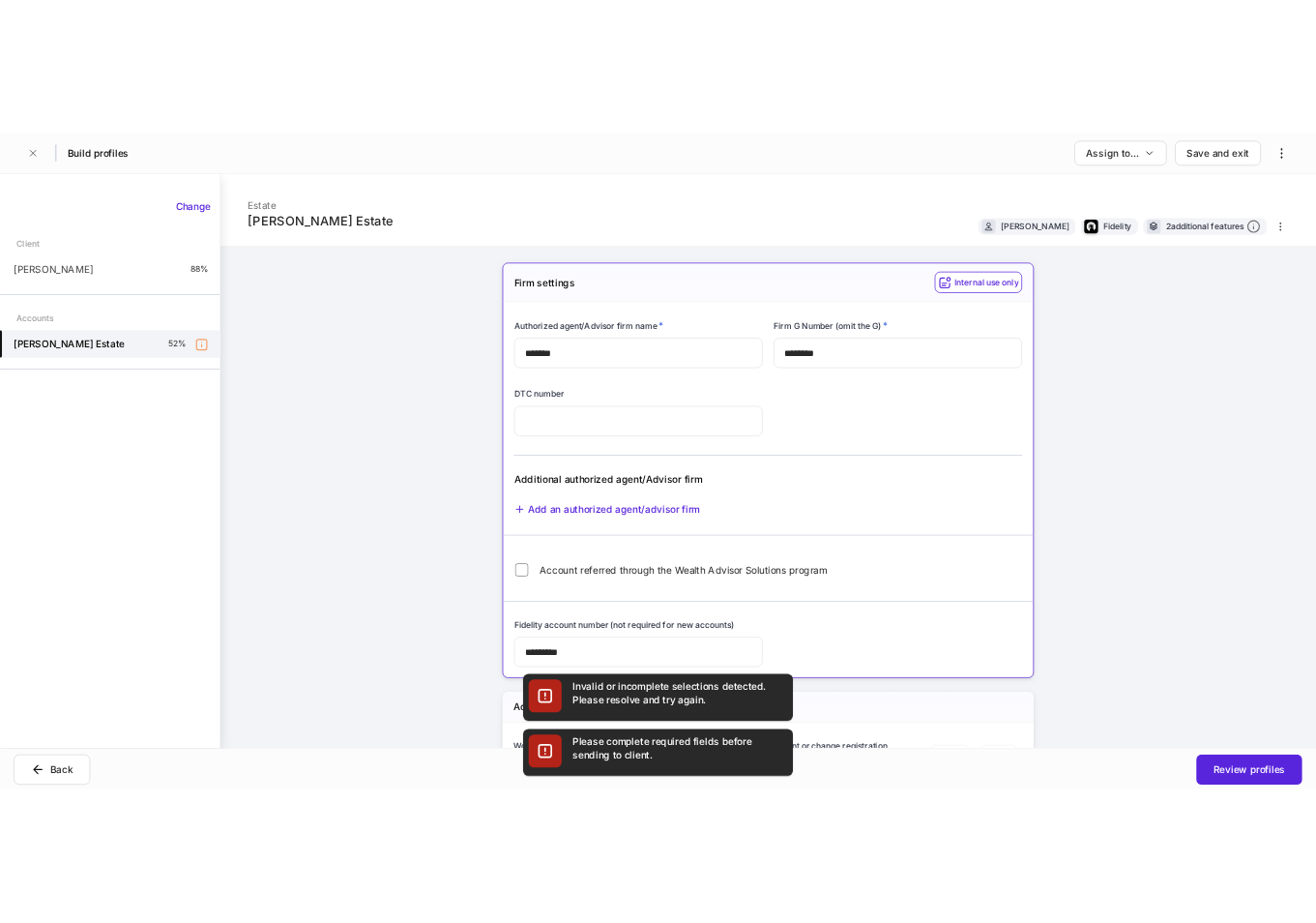
scroll to position [3000, 0]
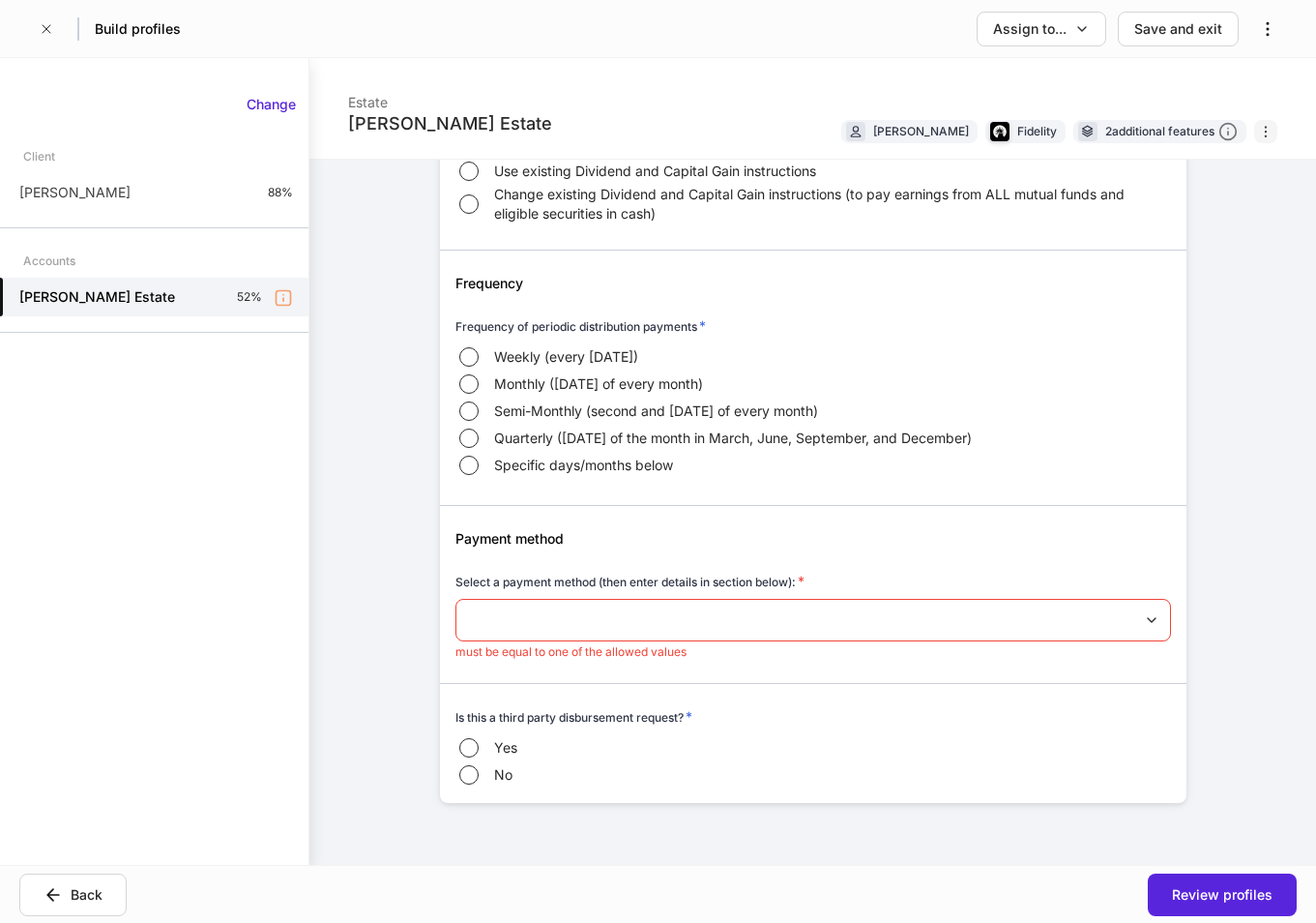
click at [1254, 141] on button "button" at bounding box center [1266, 132] width 23 height 23
click at [910, 440] on div at bounding box center [658, 461] width 1316 height 923
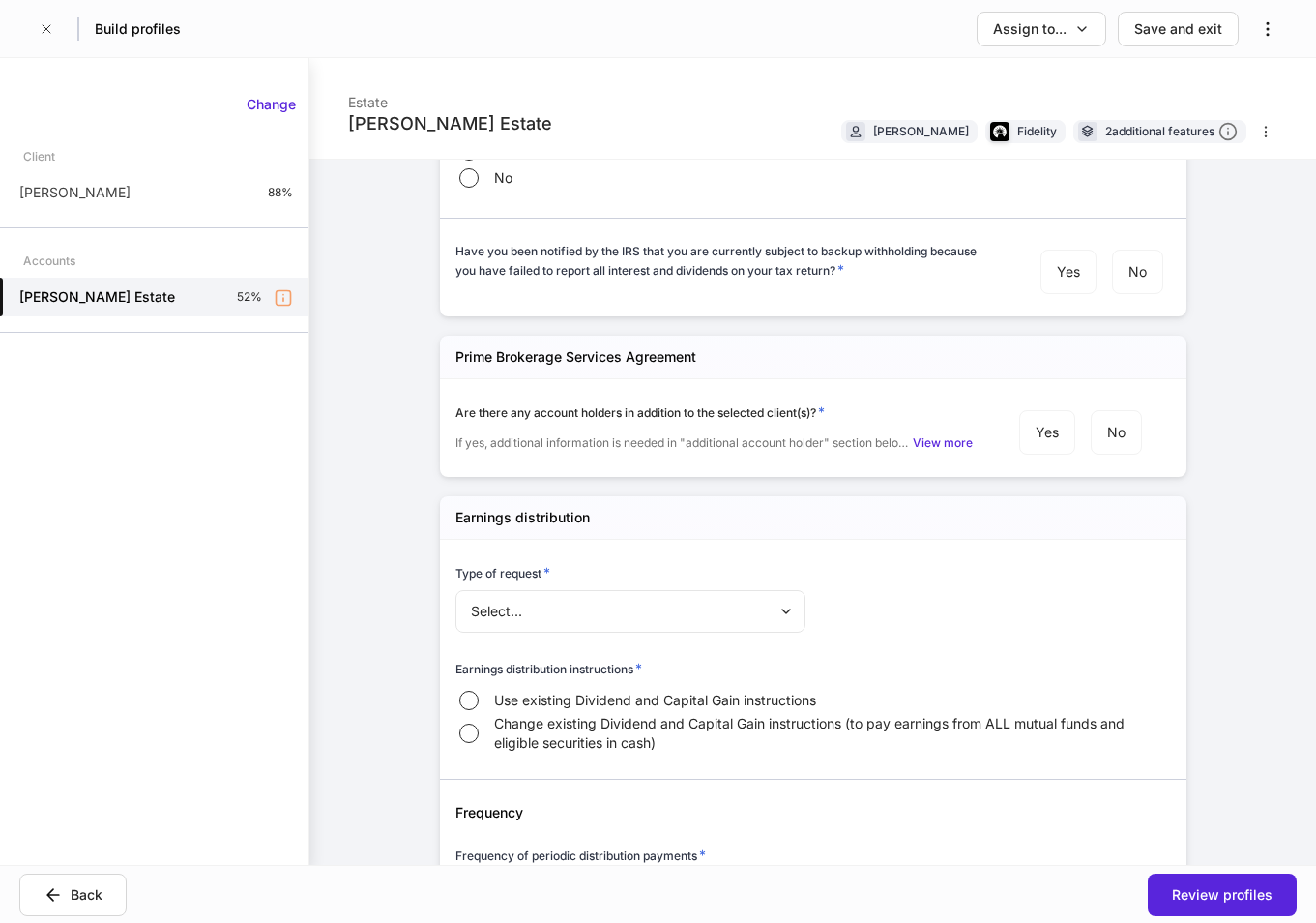
scroll to position [2515, 0]
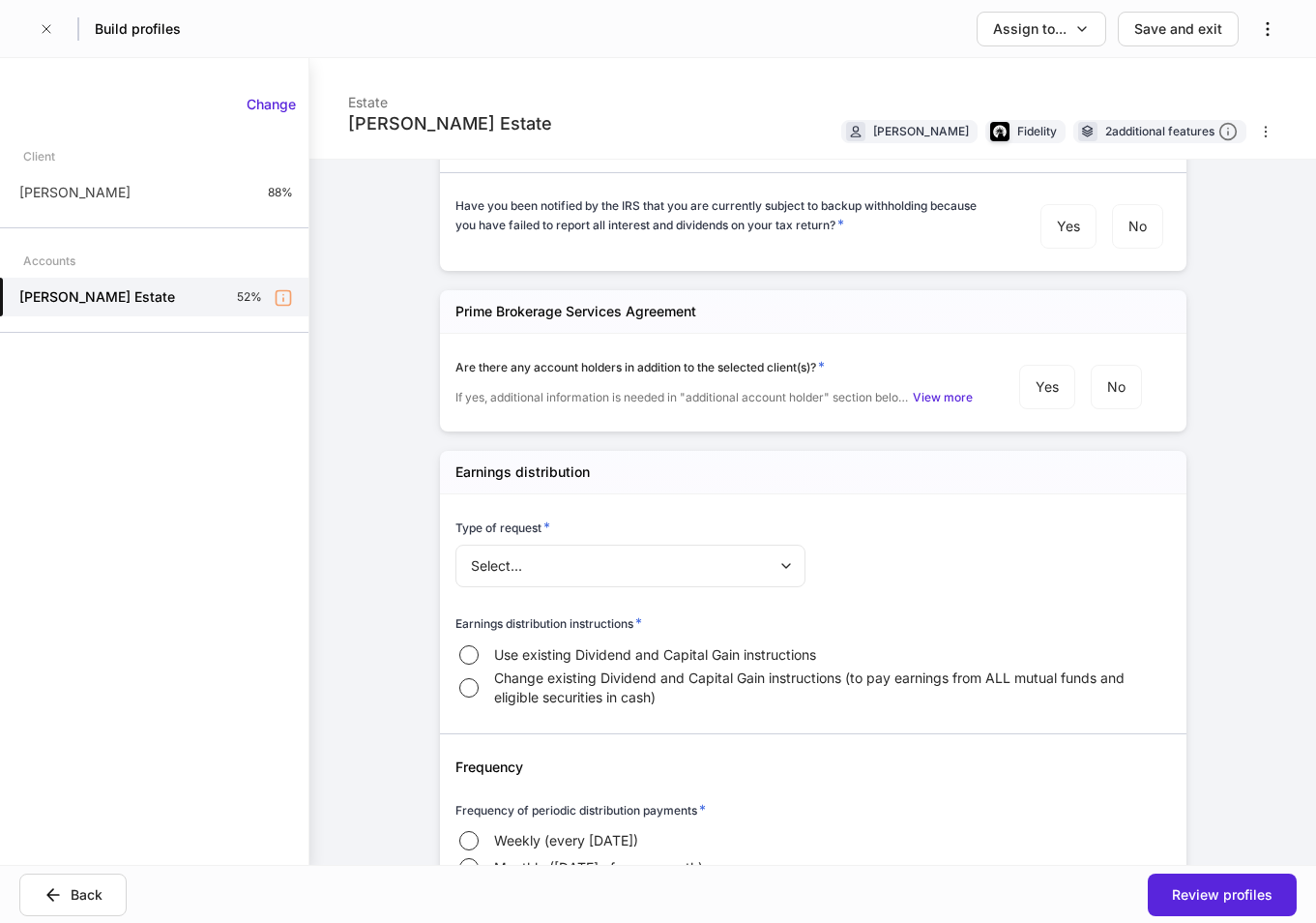
click at [719, 562] on body "Build profiles Assign to... Save and exit Patricia Beltran's Estate Estate Patr…" at bounding box center [658, 461] width 1316 height 923
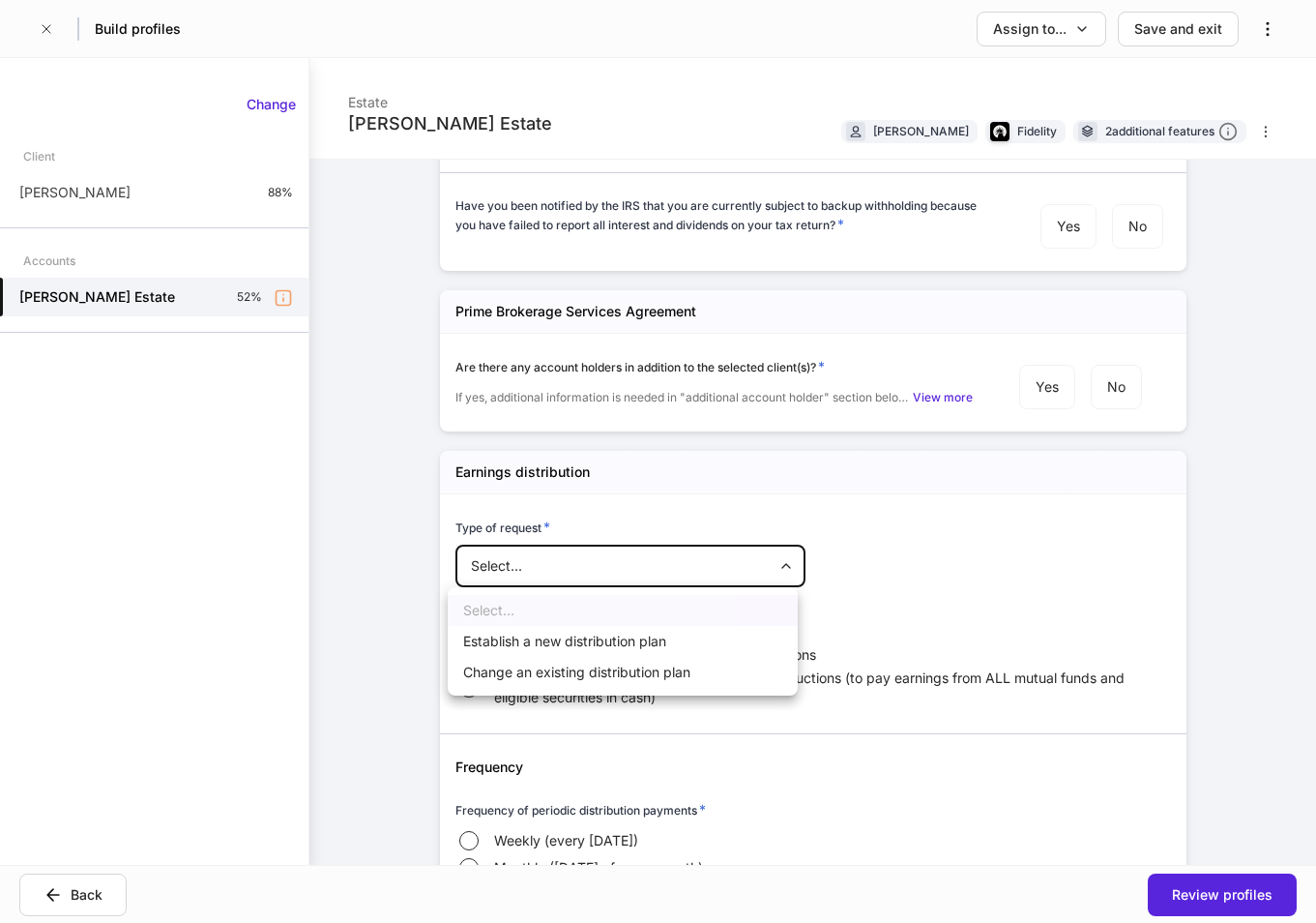
click at [1116, 125] on div at bounding box center [658, 461] width 1316 height 923
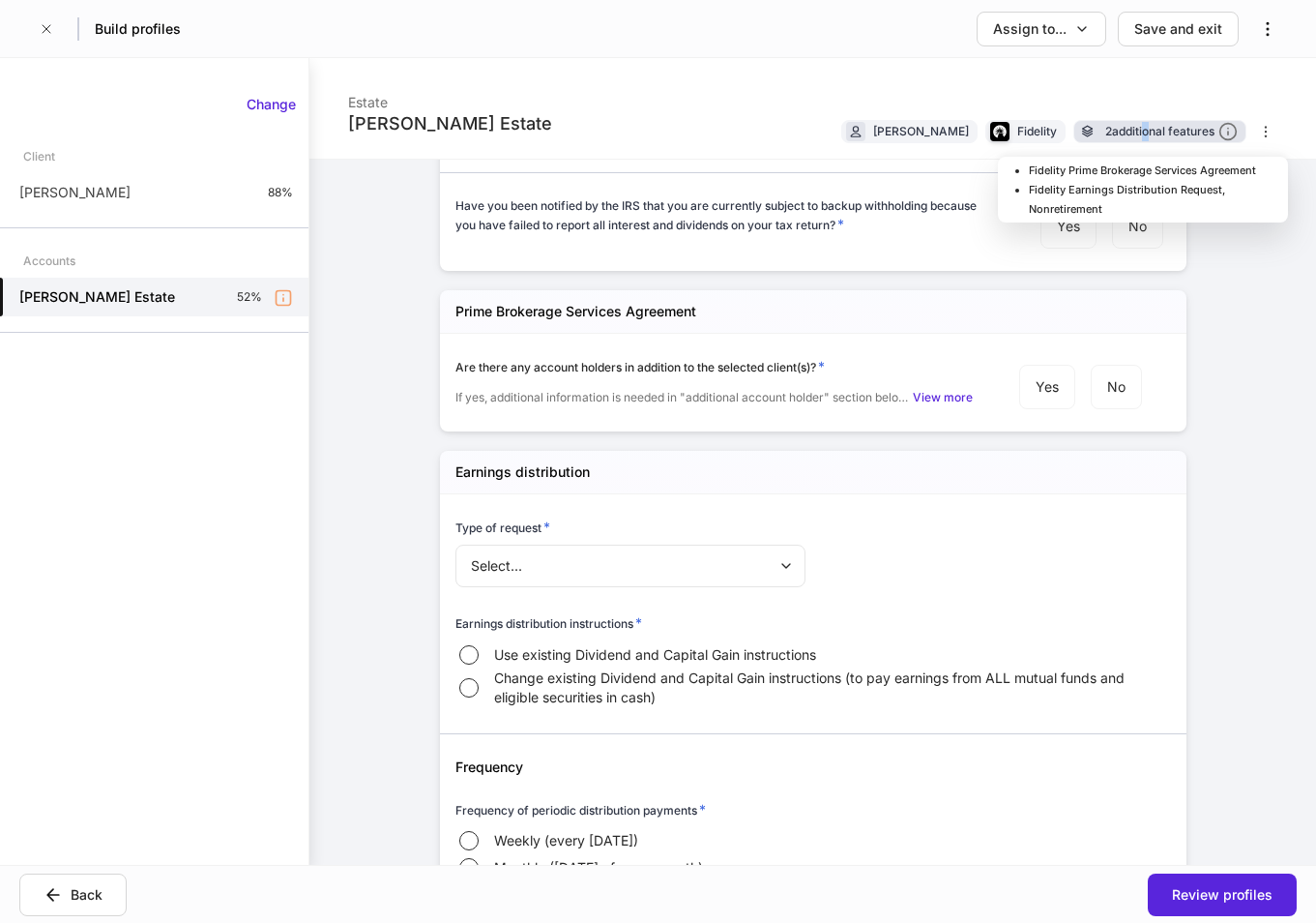
click at [1127, 128] on div "2 additional features" at bounding box center [1172, 132] width 133 height 21
